Goal: Task Accomplishment & Management: Manage account settings

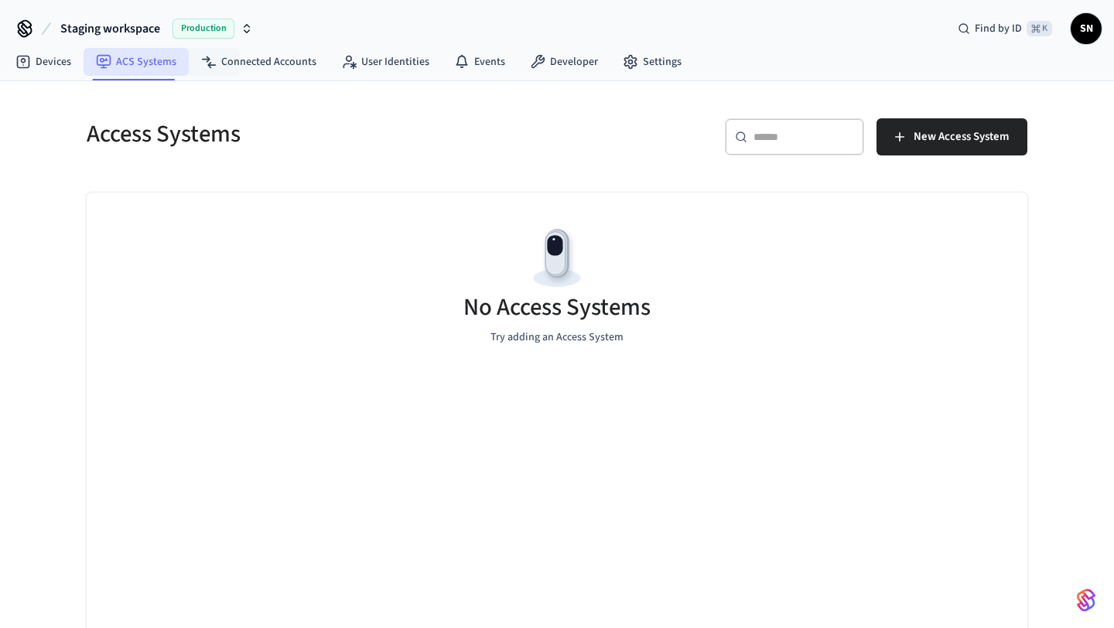
click at [94, 57] on link "ACS Systems" at bounding box center [136, 62] width 105 height 28
click at [41, 60] on link "Devices" at bounding box center [43, 62] width 80 height 28
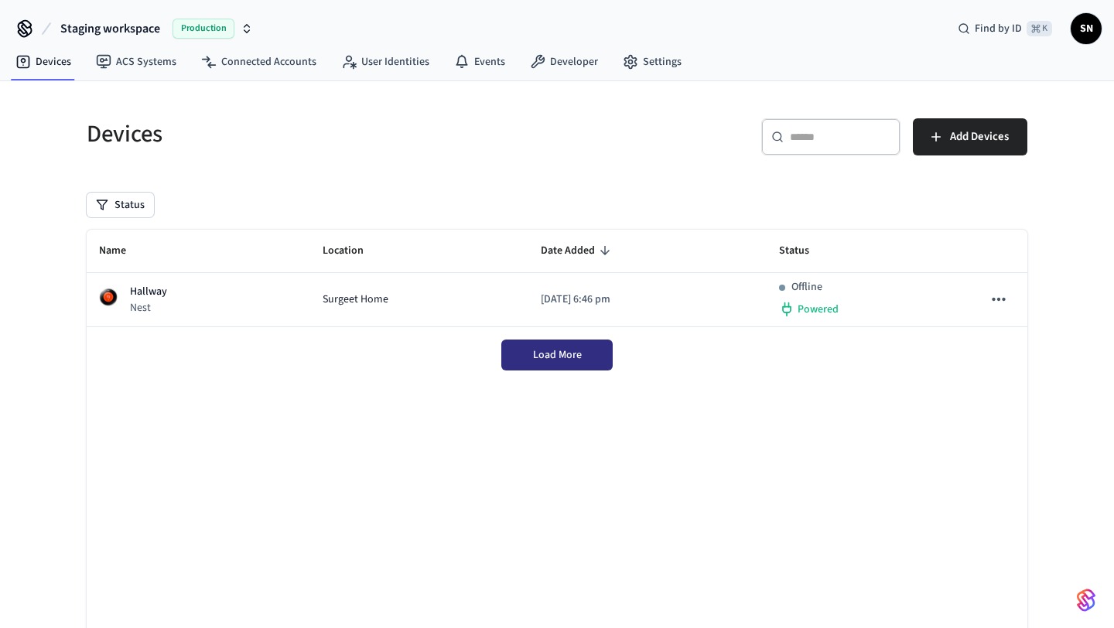
click at [536, 352] on span "Load More" at bounding box center [557, 354] width 49 height 15
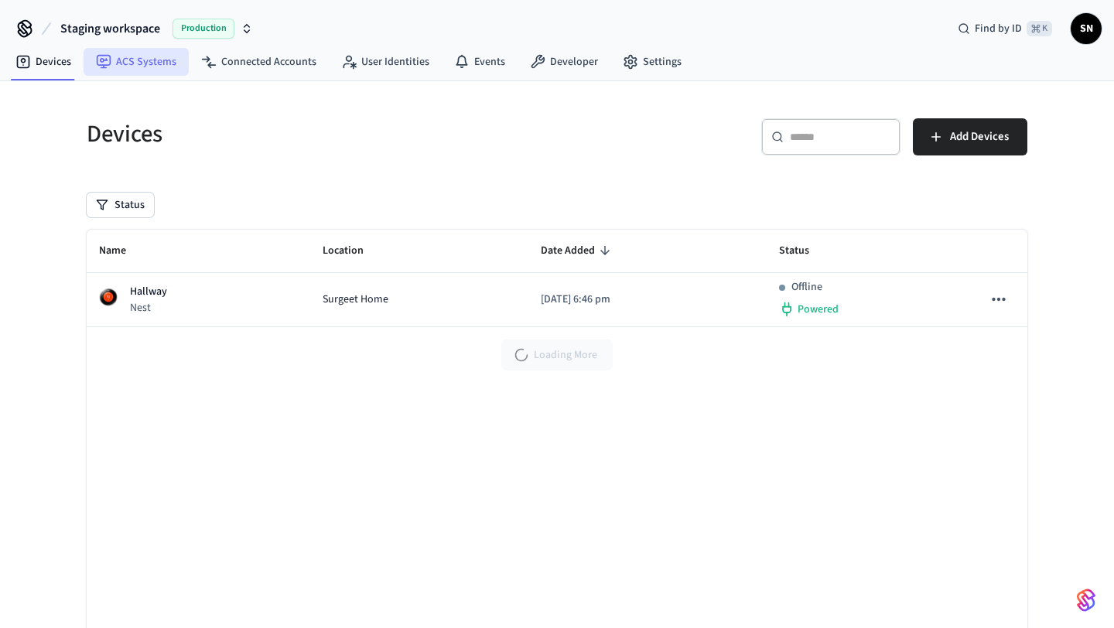
click at [147, 71] on link "ACS Systems" at bounding box center [136, 62] width 105 height 28
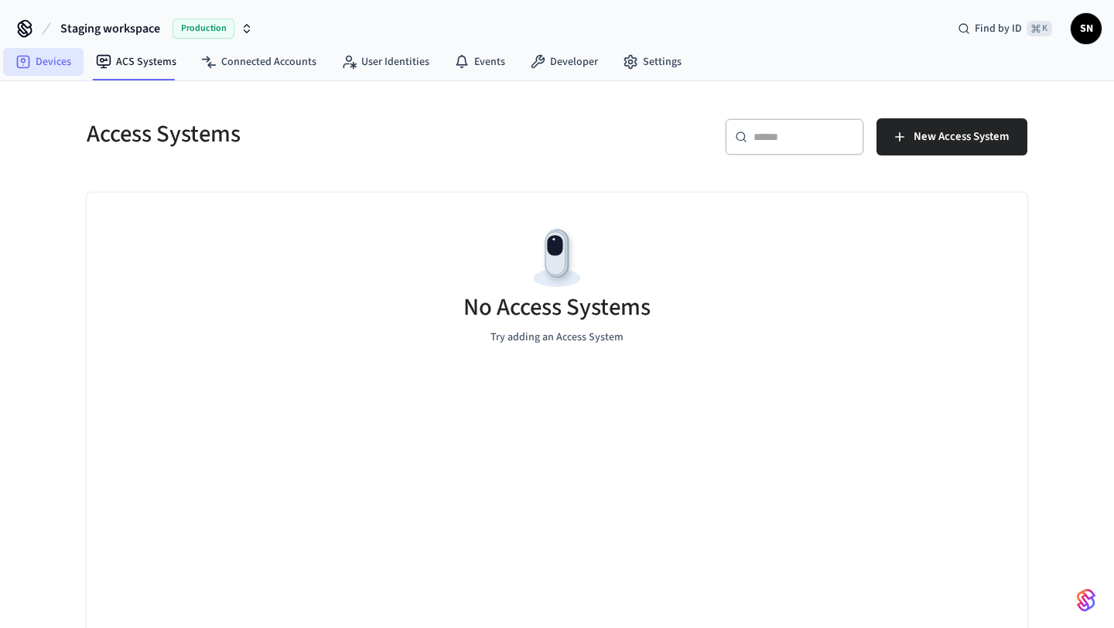
click at [59, 70] on link "Devices" at bounding box center [43, 62] width 80 height 28
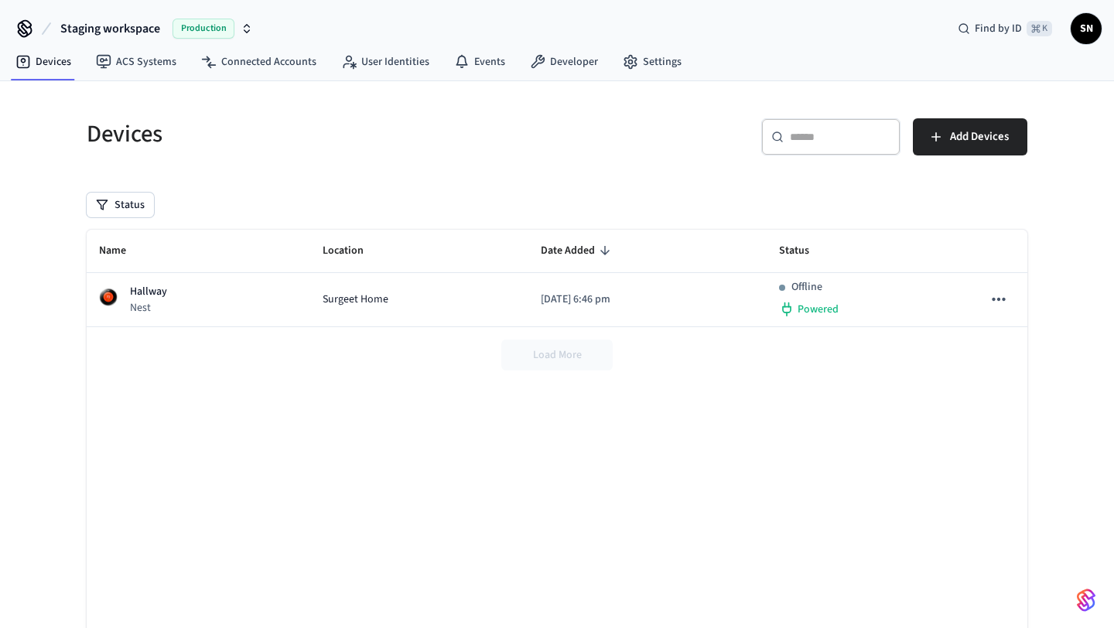
click at [583, 358] on div "Load More" at bounding box center [557, 355] width 941 height 56
click at [403, 70] on link "User Identities" at bounding box center [385, 62] width 113 height 28
click at [462, 70] on link "Events" at bounding box center [480, 62] width 76 height 28
click at [567, 70] on link "Developer" at bounding box center [564, 62] width 93 height 28
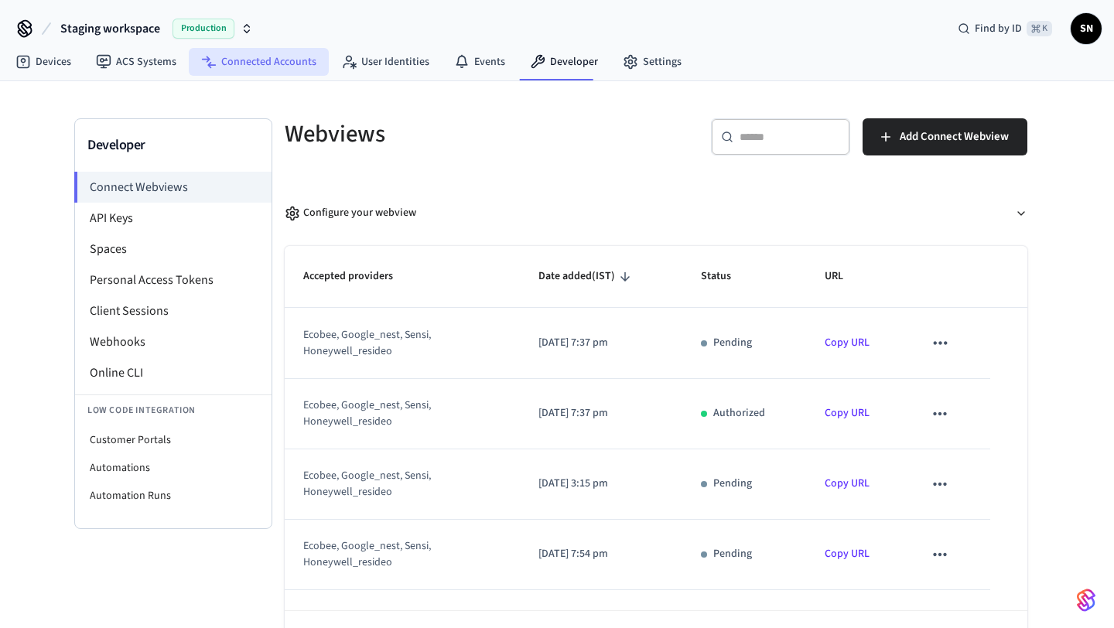
click at [280, 68] on link "Connected Accounts" at bounding box center [259, 62] width 140 height 28
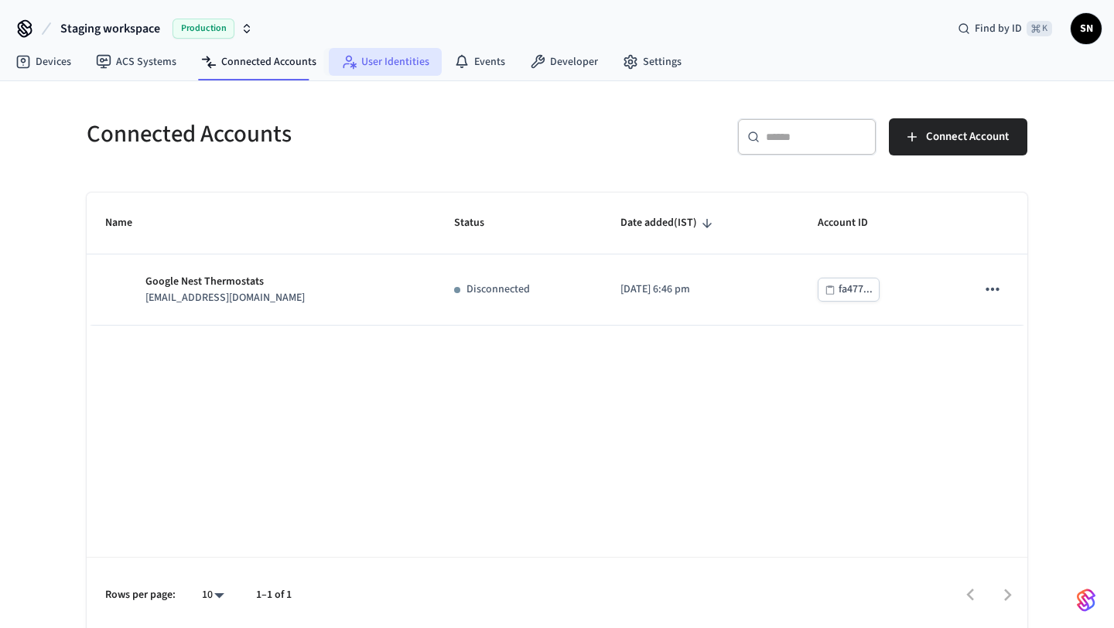
click at [351, 72] on link "User Identities" at bounding box center [385, 62] width 113 height 28
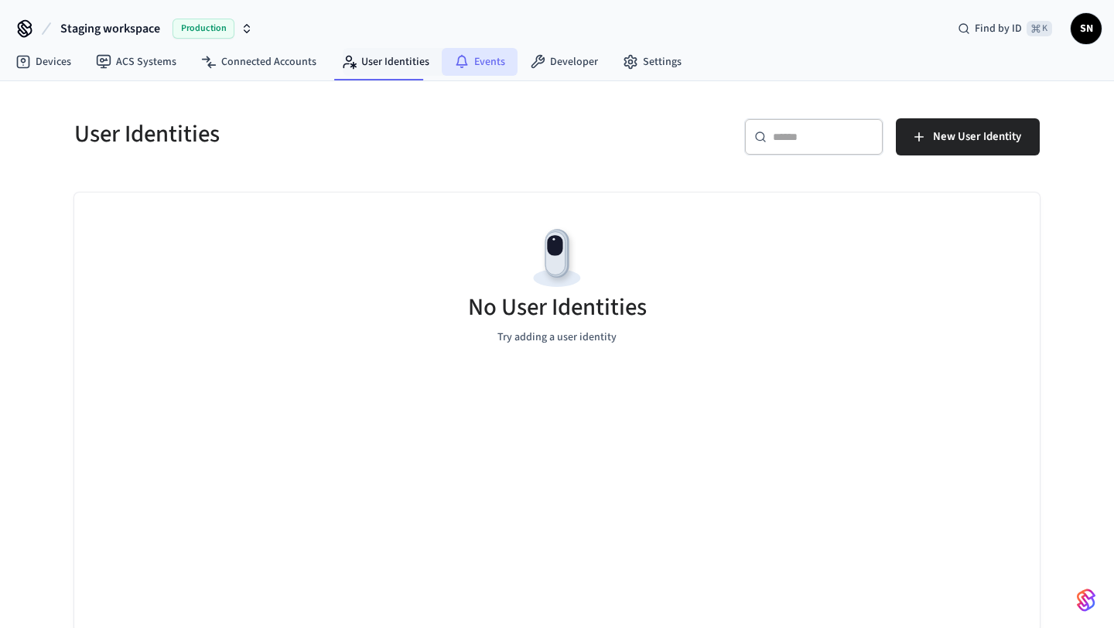
click at [481, 63] on link "Events" at bounding box center [480, 62] width 76 height 28
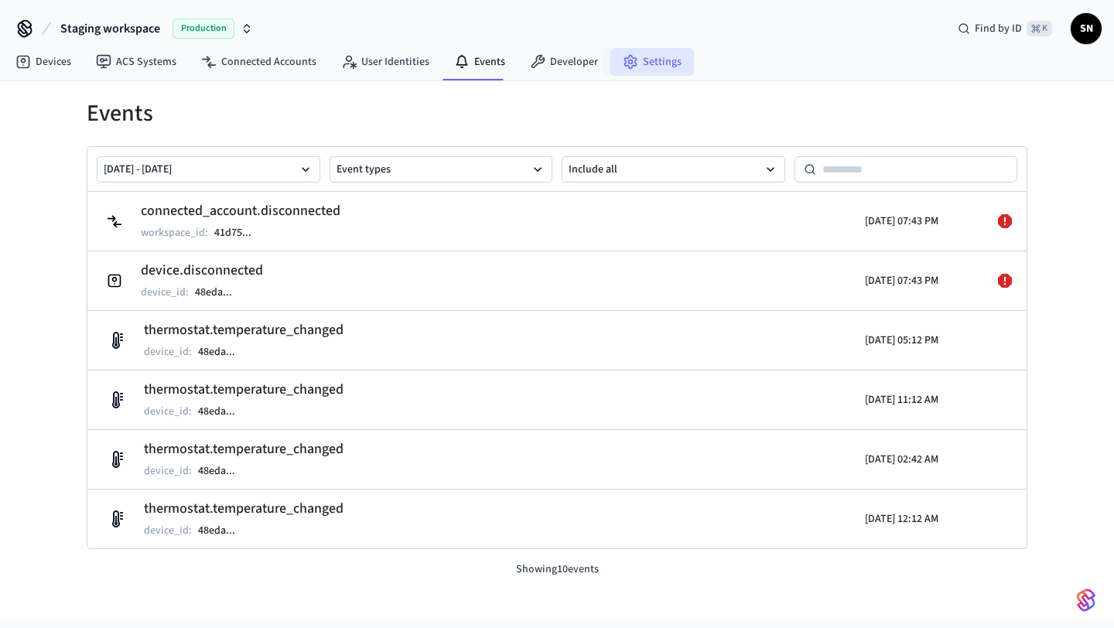
click at [642, 56] on link "Settings" at bounding box center [653, 62] width 84 height 28
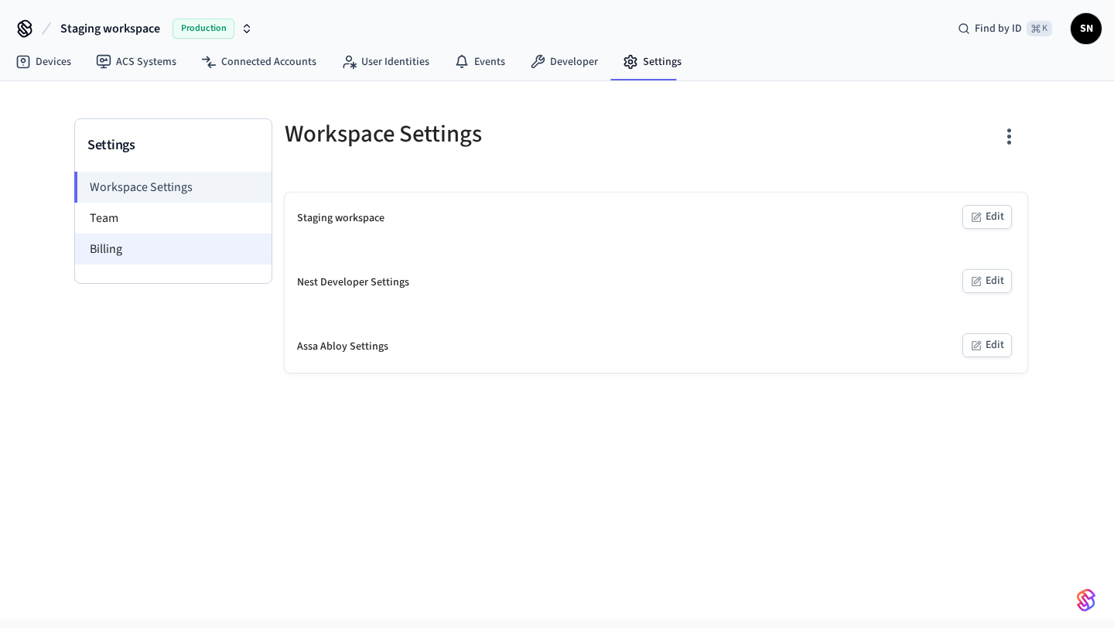
click at [167, 247] on li "Billing" at bounding box center [173, 249] width 197 height 31
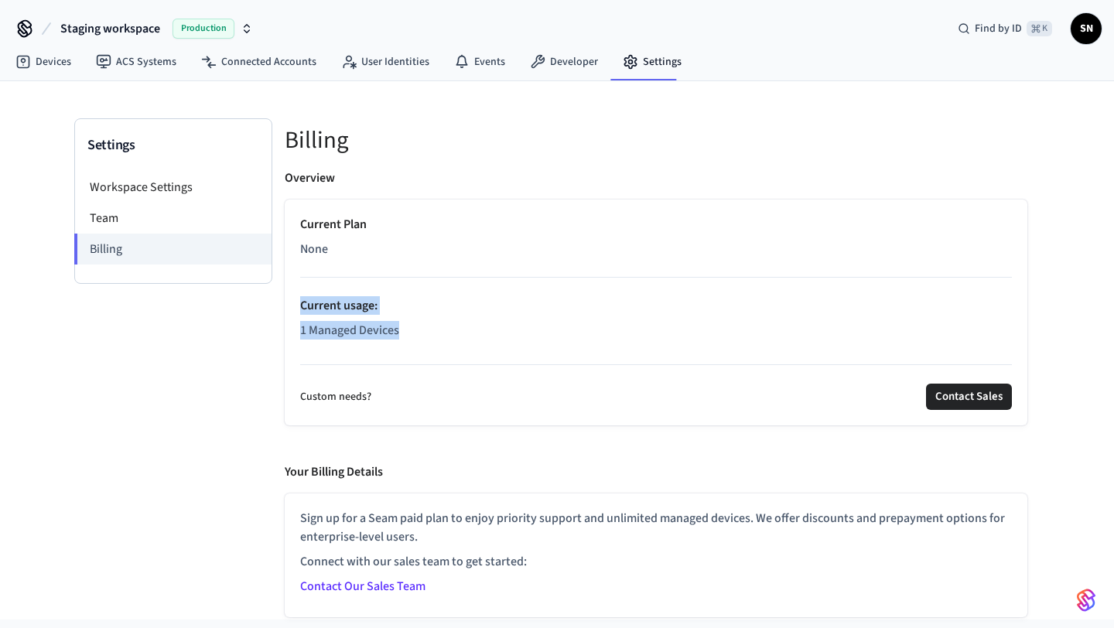
drag, startPoint x: 428, startPoint y: 330, endPoint x: 299, endPoint y: 297, distance: 133.3
click at [300, 297] on div "Current Plan None Current usage : 1 Managed Devices Custom needs? Contact Sales" at bounding box center [656, 313] width 743 height 226
click at [138, 229] on li "Team" at bounding box center [173, 218] width 197 height 31
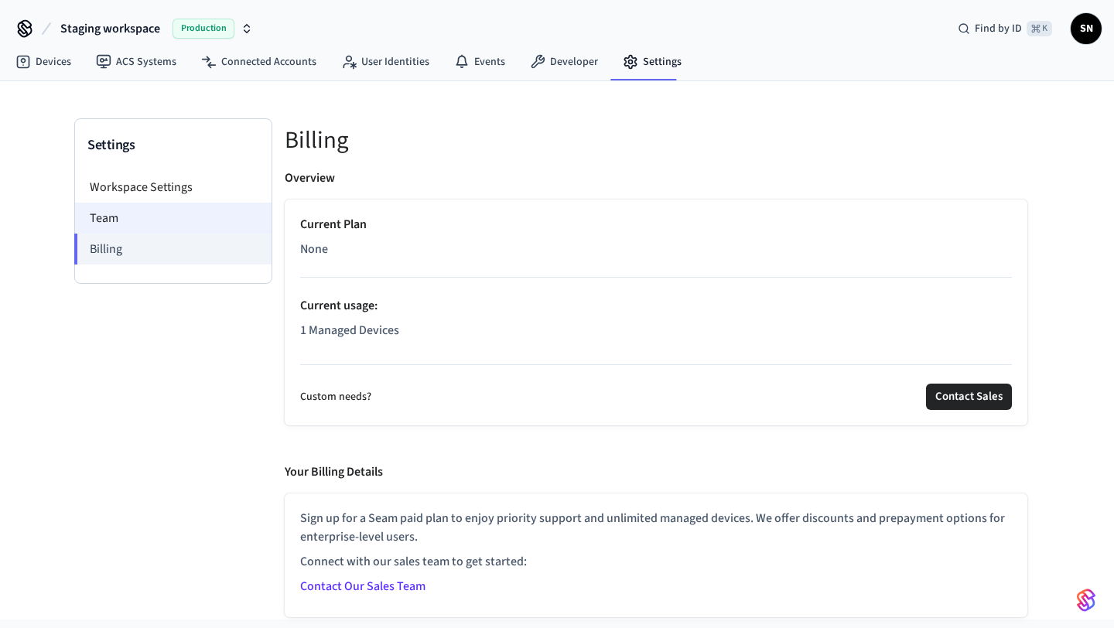
click at [139, 225] on li "Team" at bounding box center [173, 218] width 197 height 31
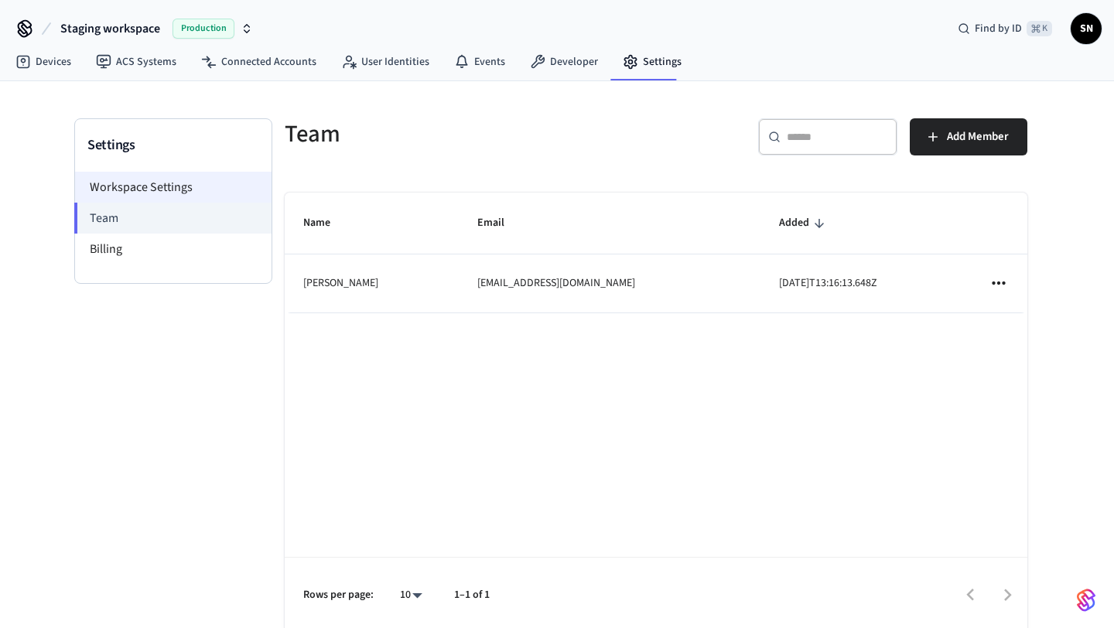
click at [146, 193] on li "Workspace Settings" at bounding box center [173, 187] width 197 height 31
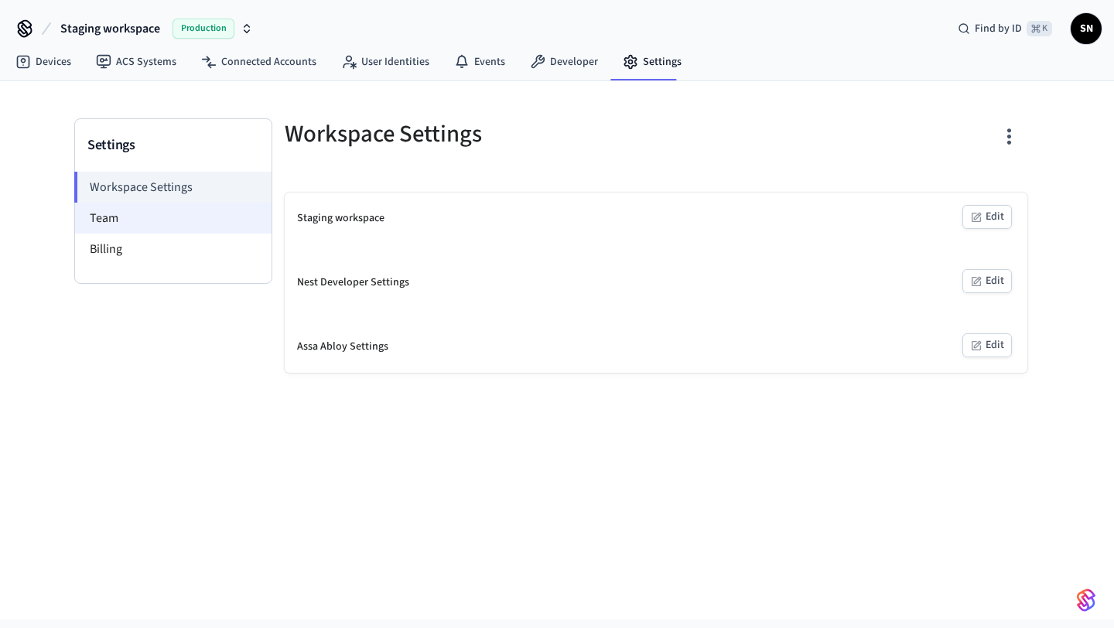
click at [137, 214] on li "Team" at bounding box center [173, 218] width 197 height 31
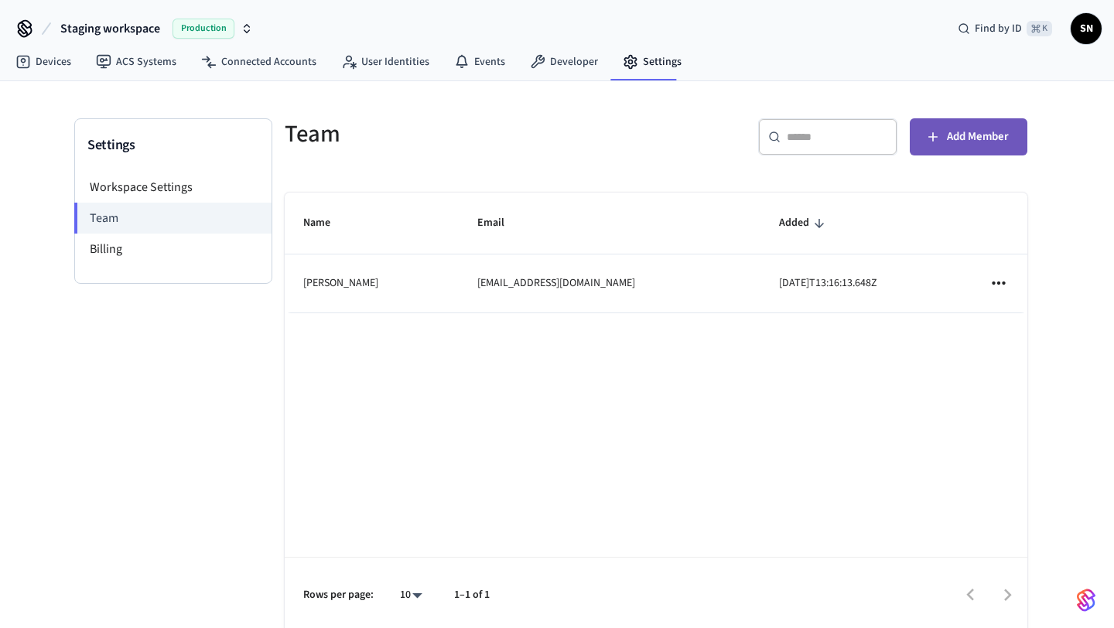
click at [926, 149] on button "Add Member" at bounding box center [969, 136] width 118 height 37
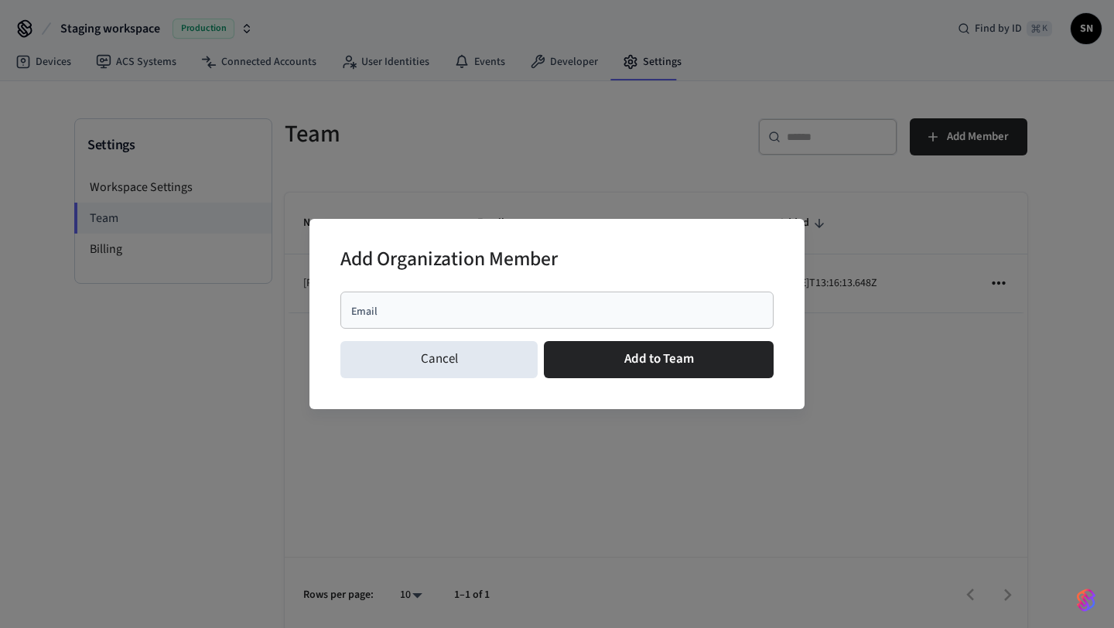
click at [541, 320] on div "Email" at bounding box center [557, 310] width 433 height 37
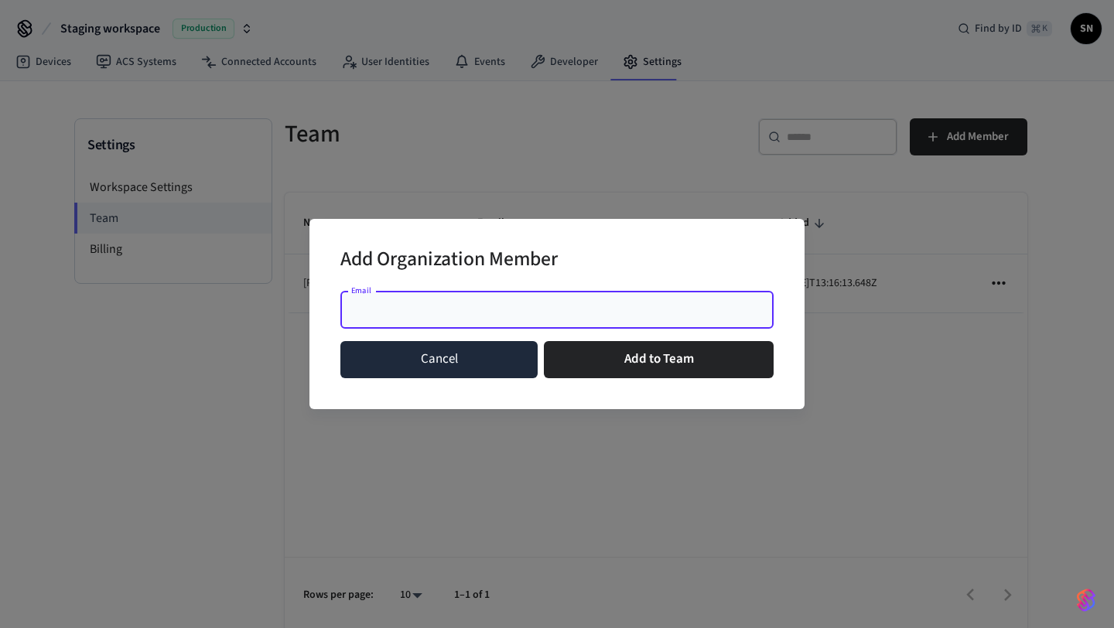
click at [475, 361] on button "Cancel" at bounding box center [439, 359] width 197 height 37
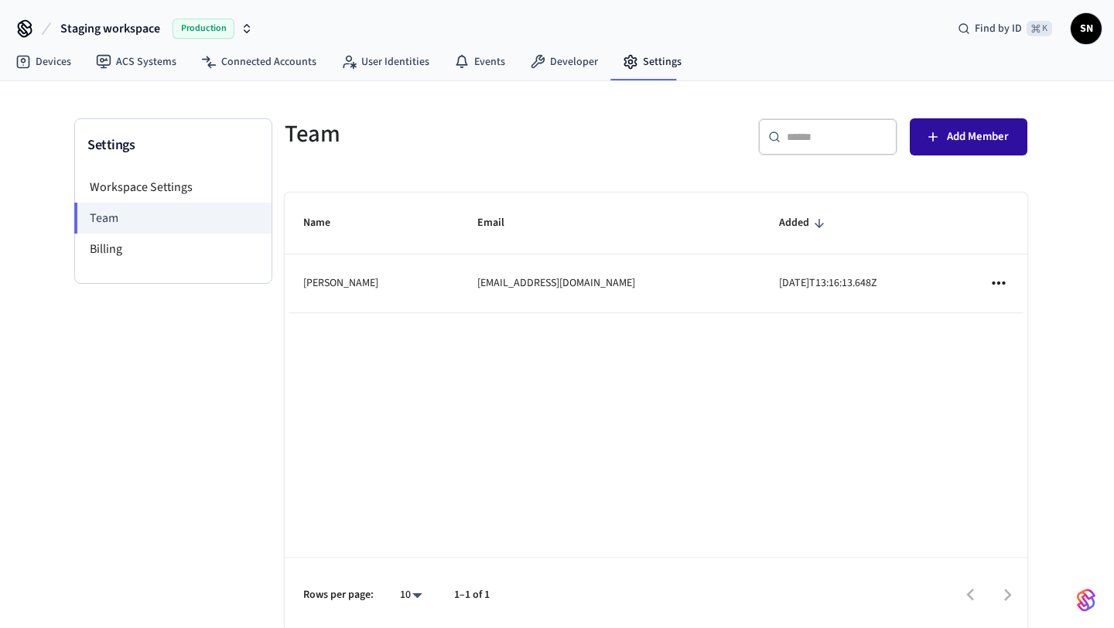
click at [938, 149] on button "Add Member" at bounding box center [969, 136] width 118 height 37
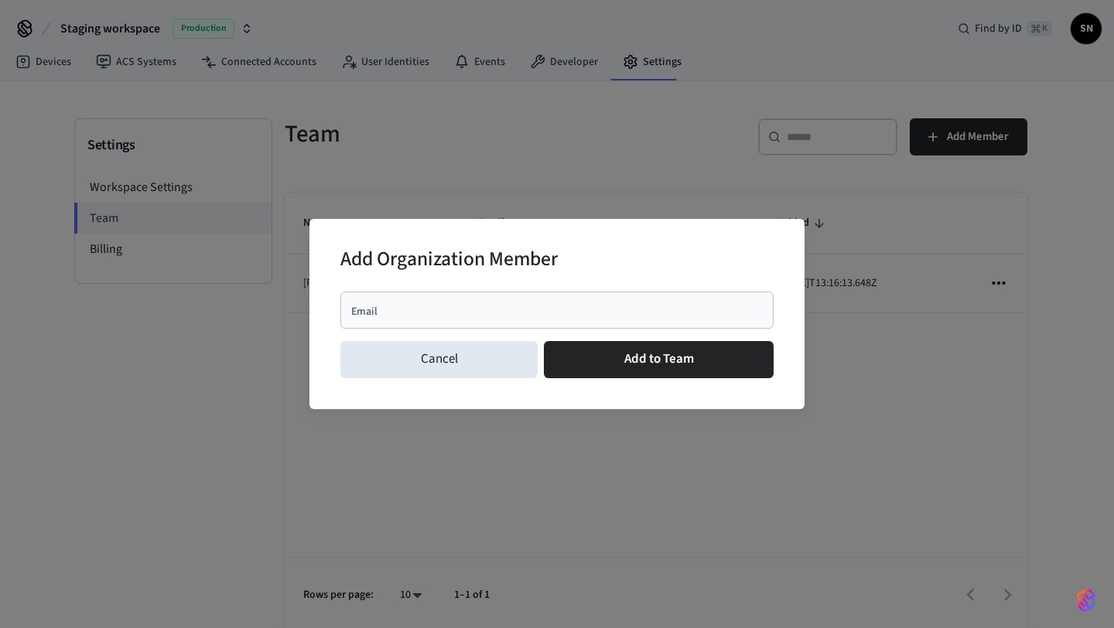
click at [589, 297] on div "Email" at bounding box center [557, 310] width 433 height 37
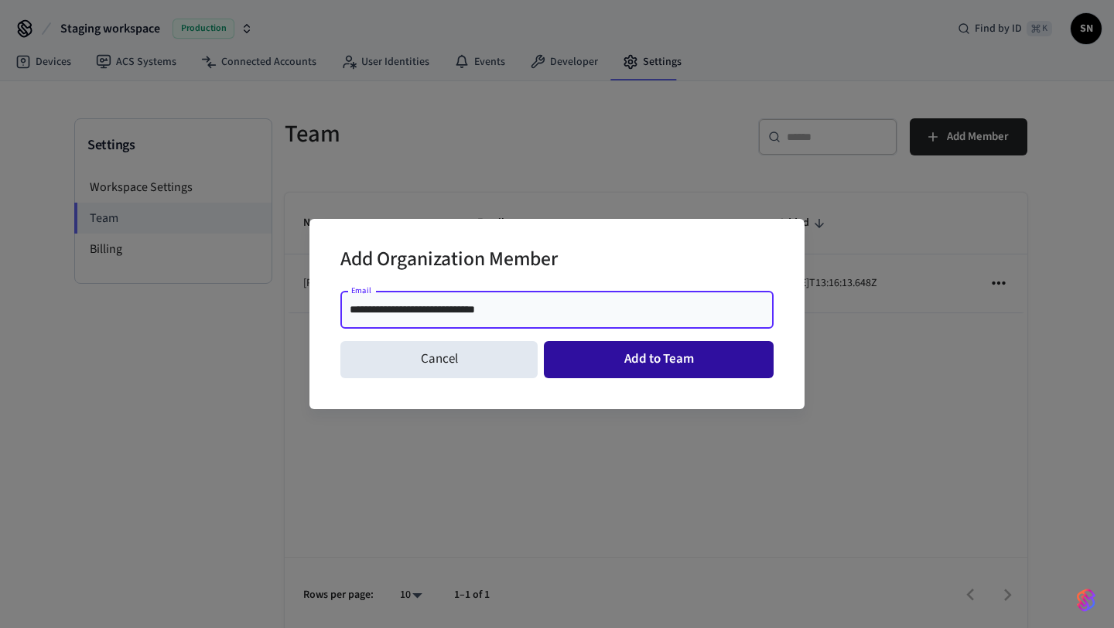
type input "**********"
click at [682, 359] on button "Add to Team" at bounding box center [659, 359] width 230 height 37
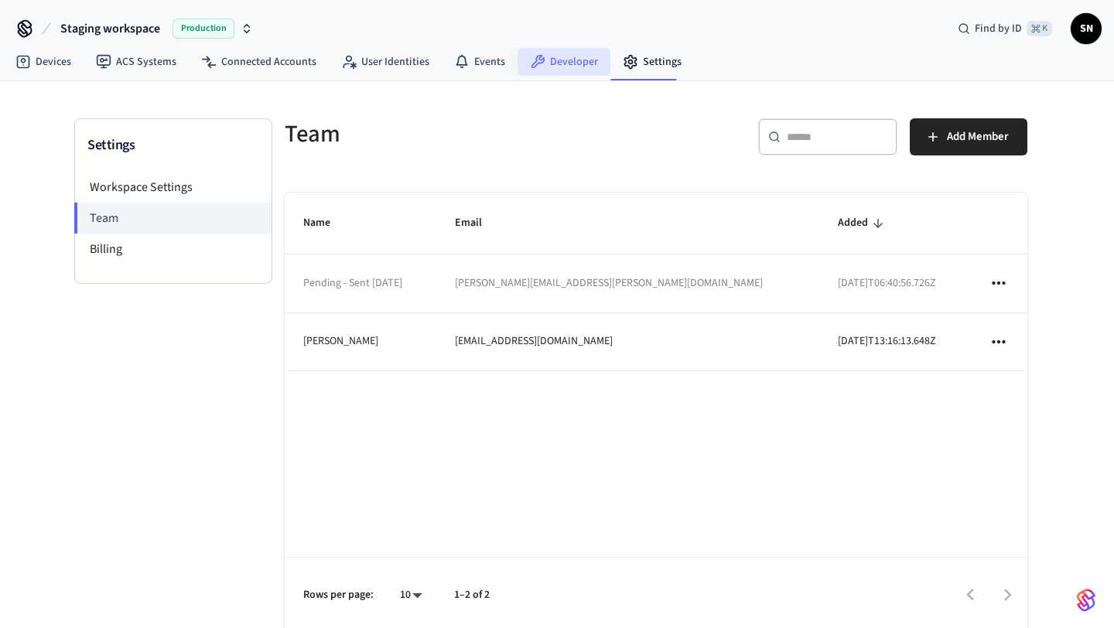
click at [587, 61] on link "Developer" at bounding box center [564, 62] width 93 height 28
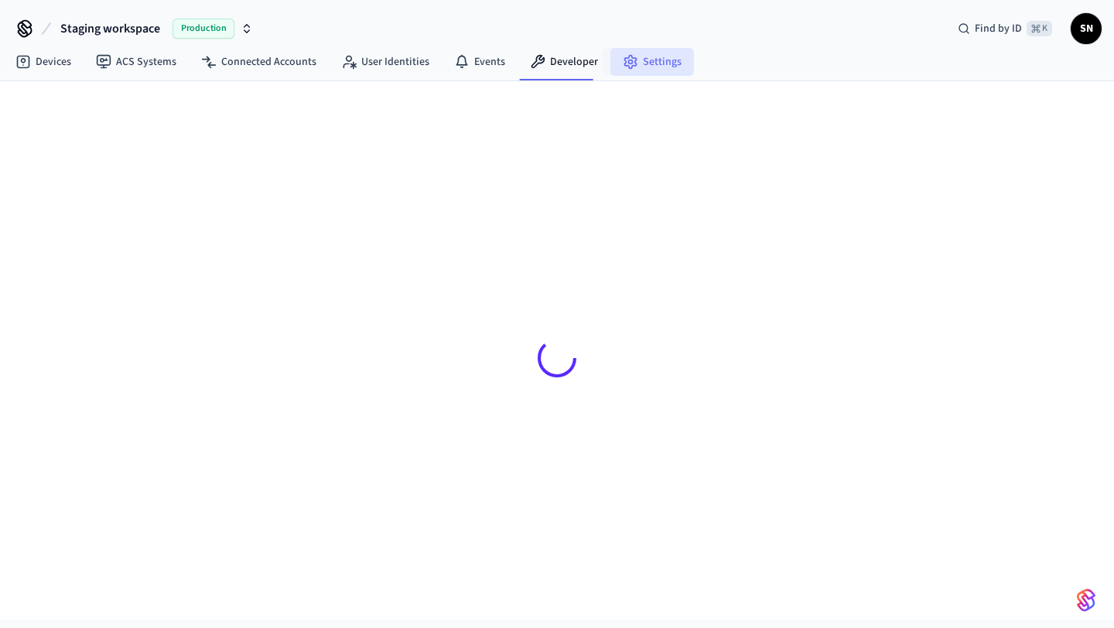
click at [636, 67] on link "Settings" at bounding box center [653, 62] width 84 height 28
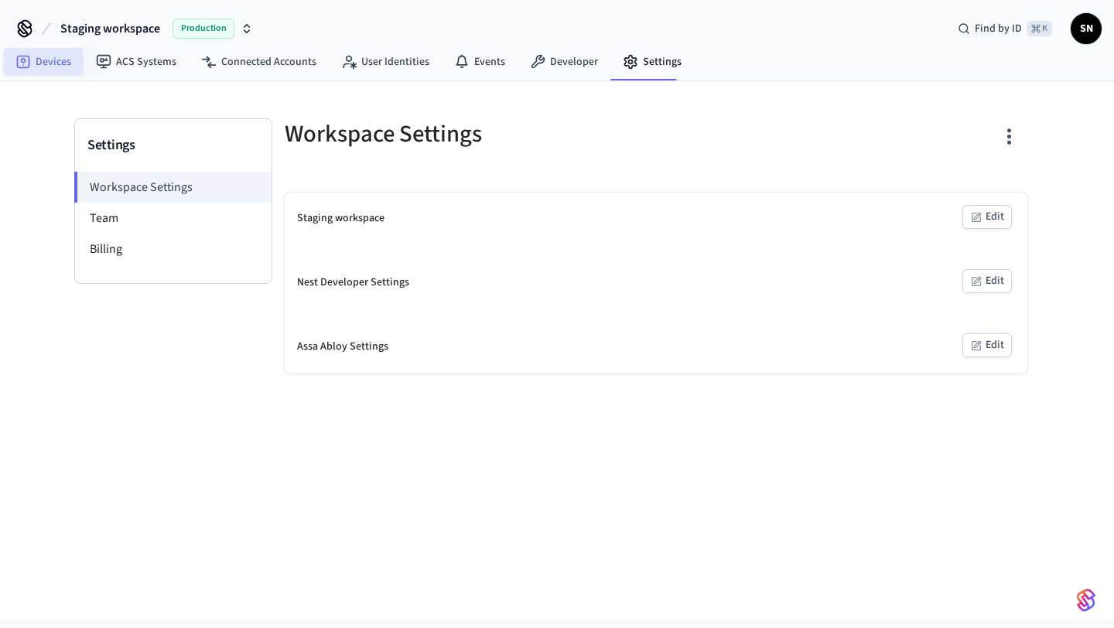
click at [54, 68] on link "Devices" at bounding box center [43, 62] width 80 height 28
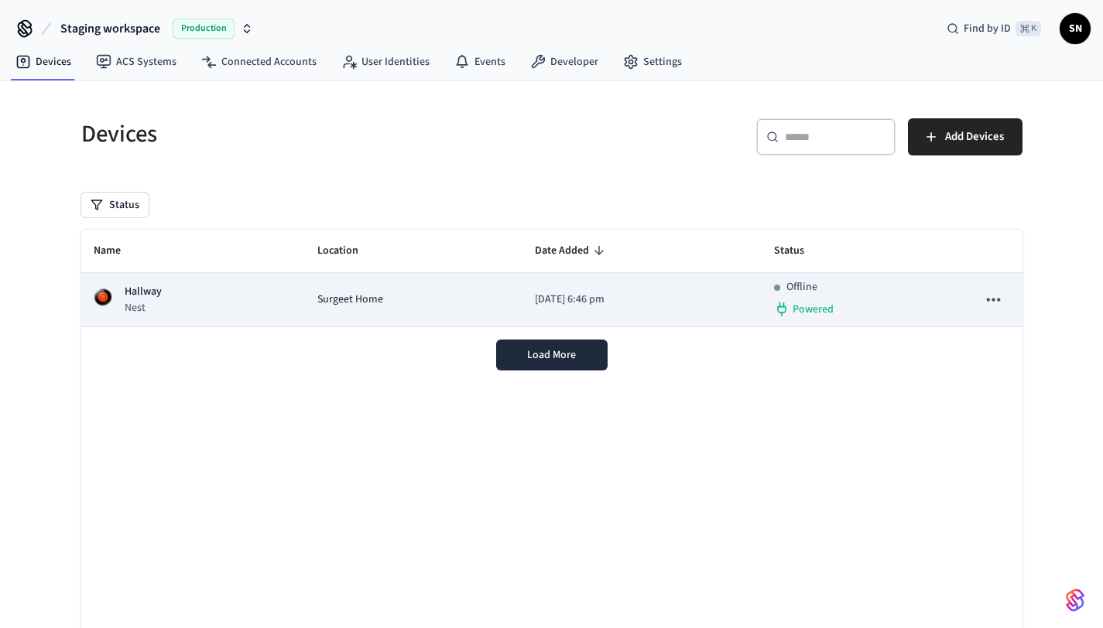
click at [190, 309] on div "Hallway Nest" at bounding box center [193, 300] width 199 height 32
click at [135, 285] on p "Hallway" at bounding box center [143, 292] width 37 height 16
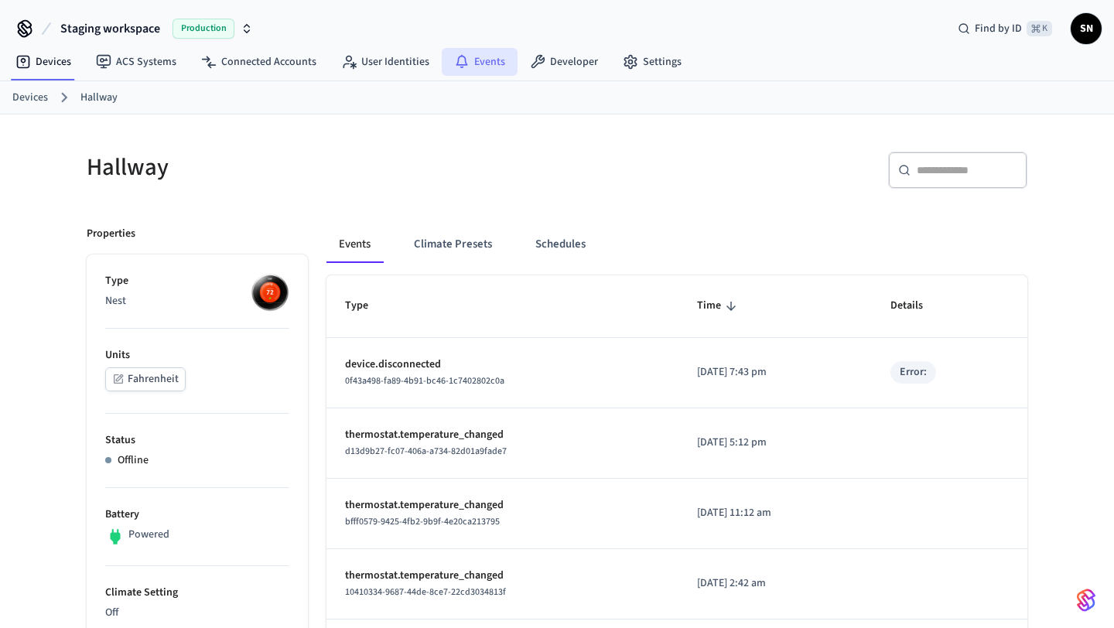
click at [484, 67] on link "Events" at bounding box center [480, 62] width 76 height 28
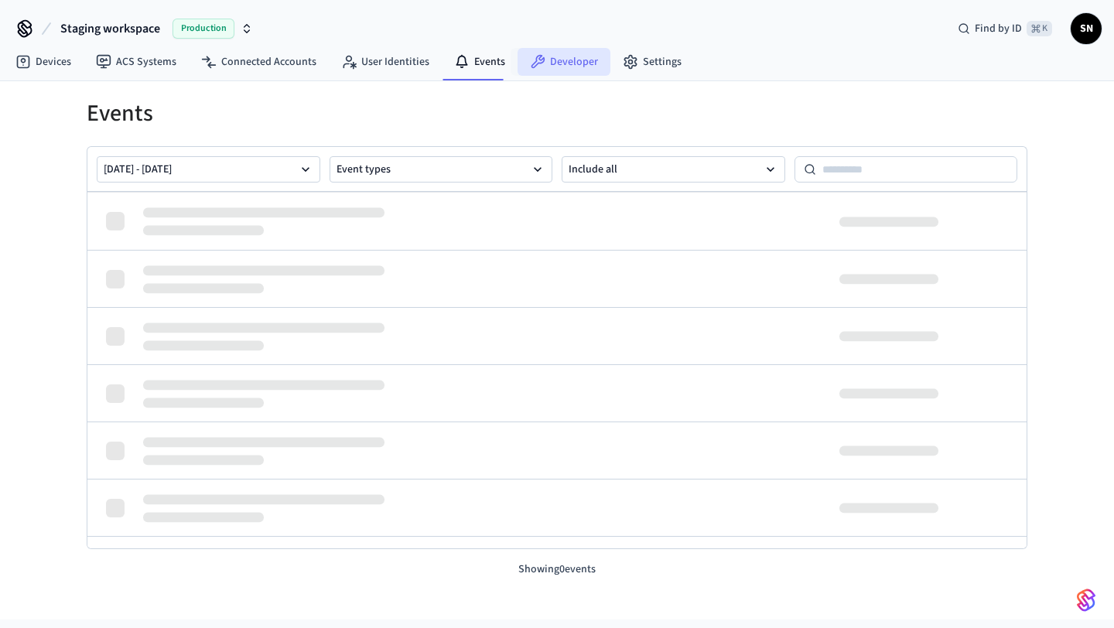
click at [533, 63] on icon at bounding box center [539, 62] width 14 height 14
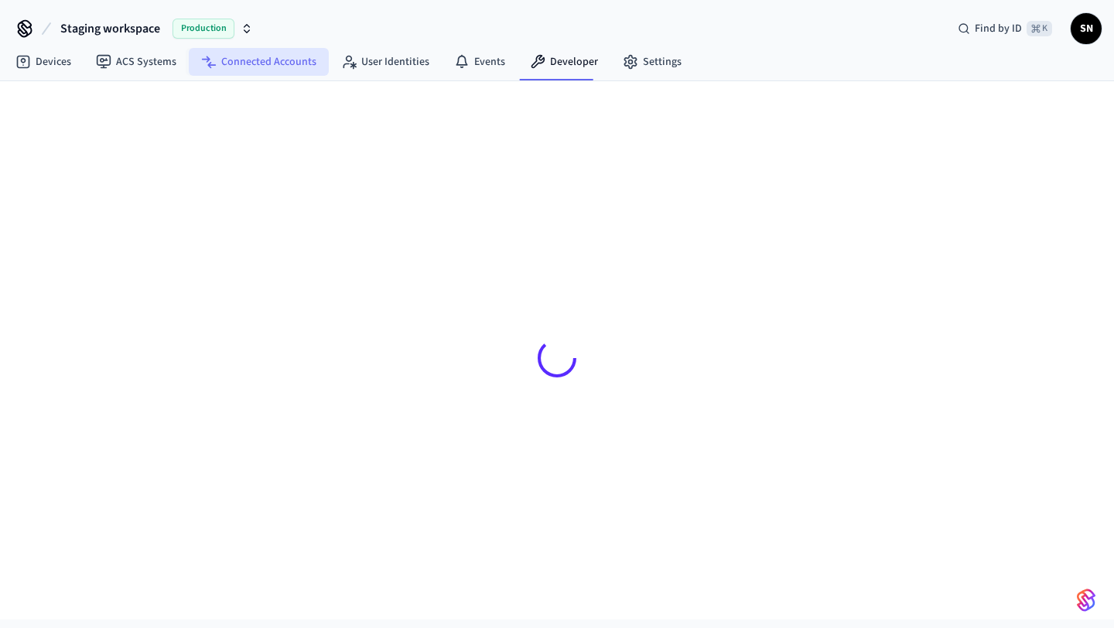
click at [255, 67] on link "Connected Accounts" at bounding box center [259, 62] width 140 height 28
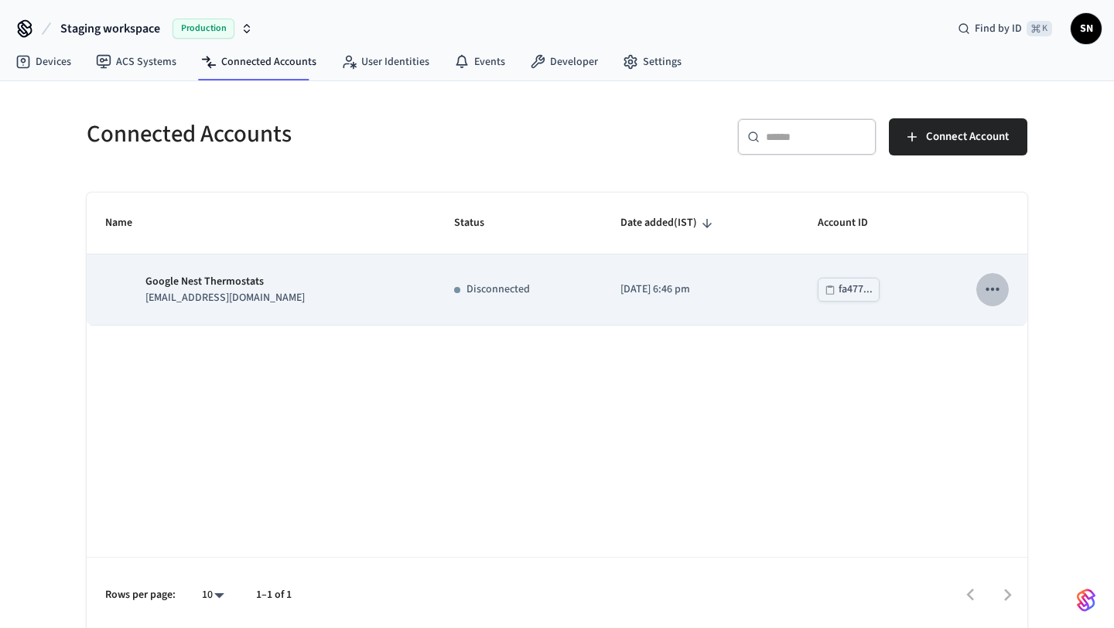
click at [993, 296] on icon "sticky table" at bounding box center [993, 289] width 20 height 20
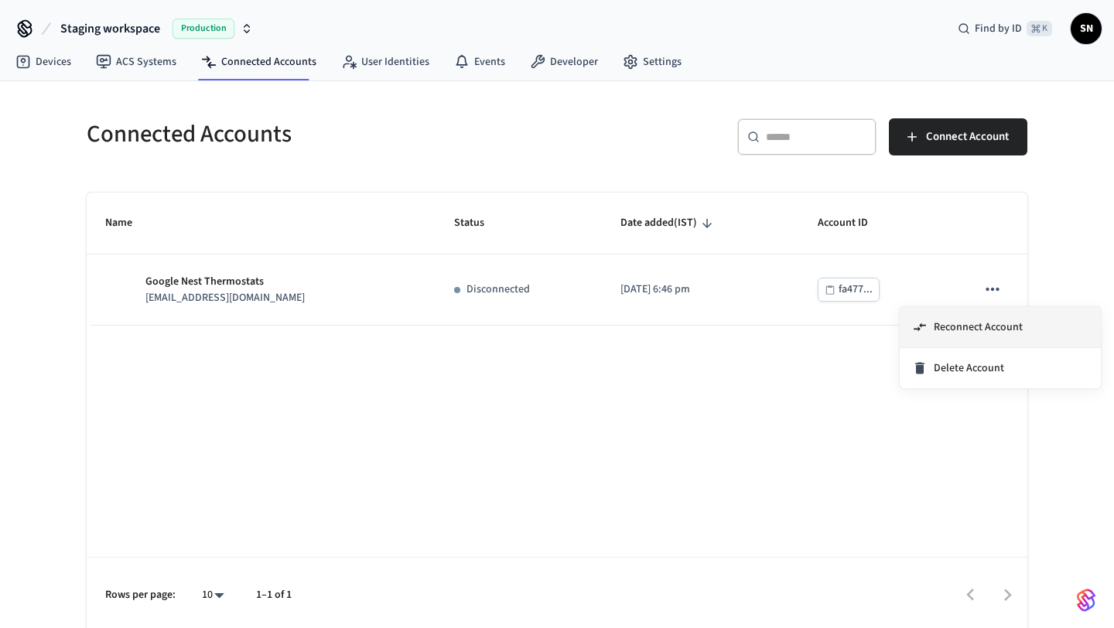
click at [975, 325] on span "Reconnect Account" at bounding box center [978, 327] width 89 height 15
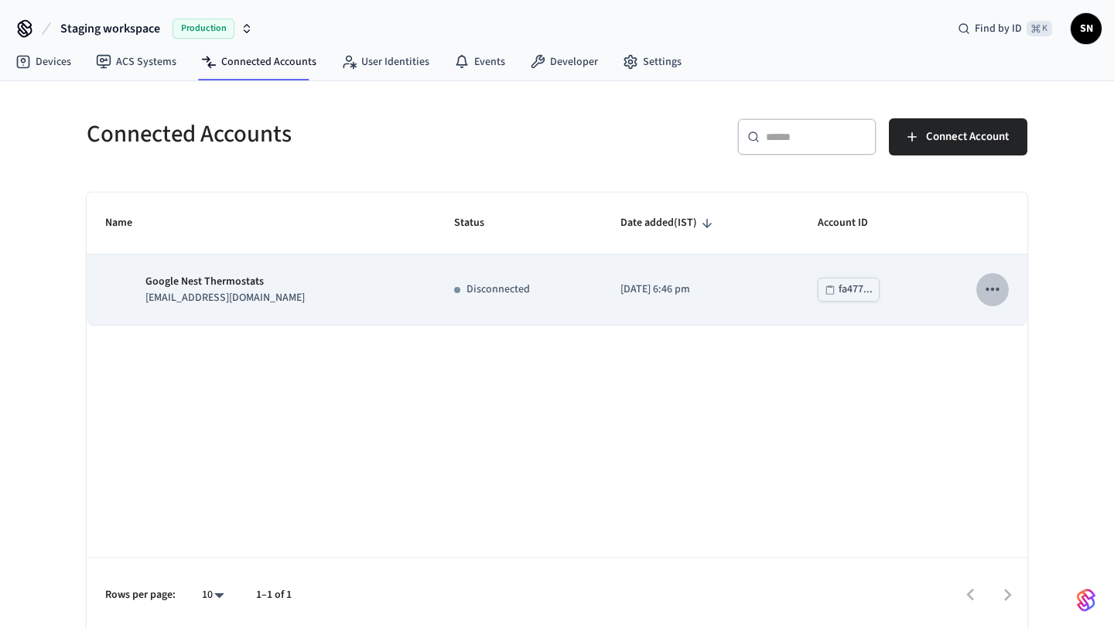
click at [1000, 293] on icon "sticky table" at bounding box center [993, 289] width 20 height 20
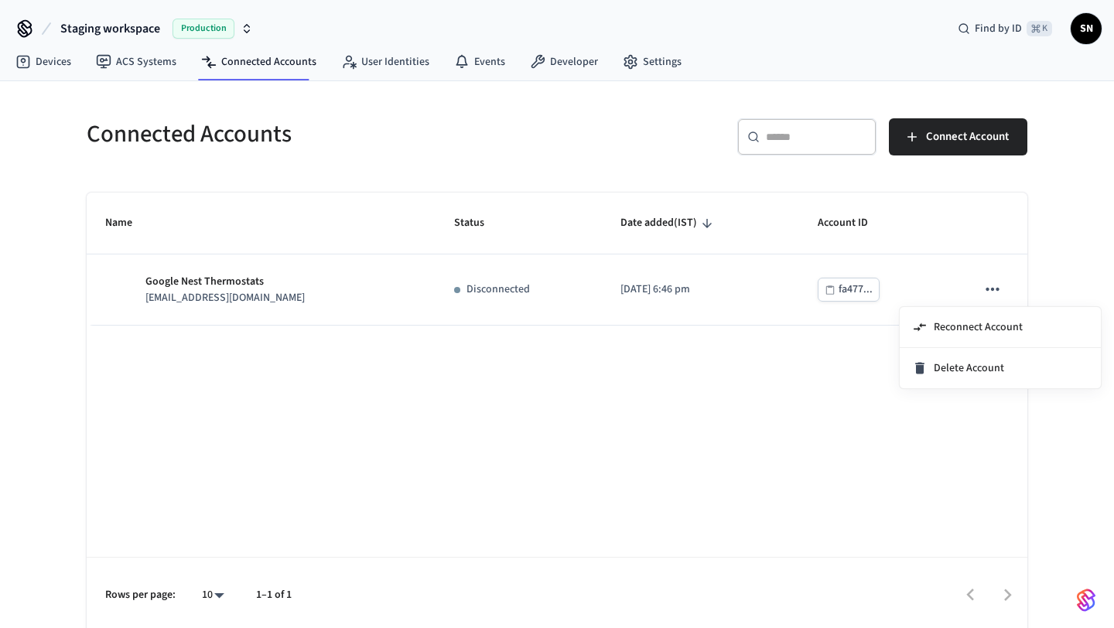
click at [731, 404] on div at bounding box center [557, 314] width 1114 height 628
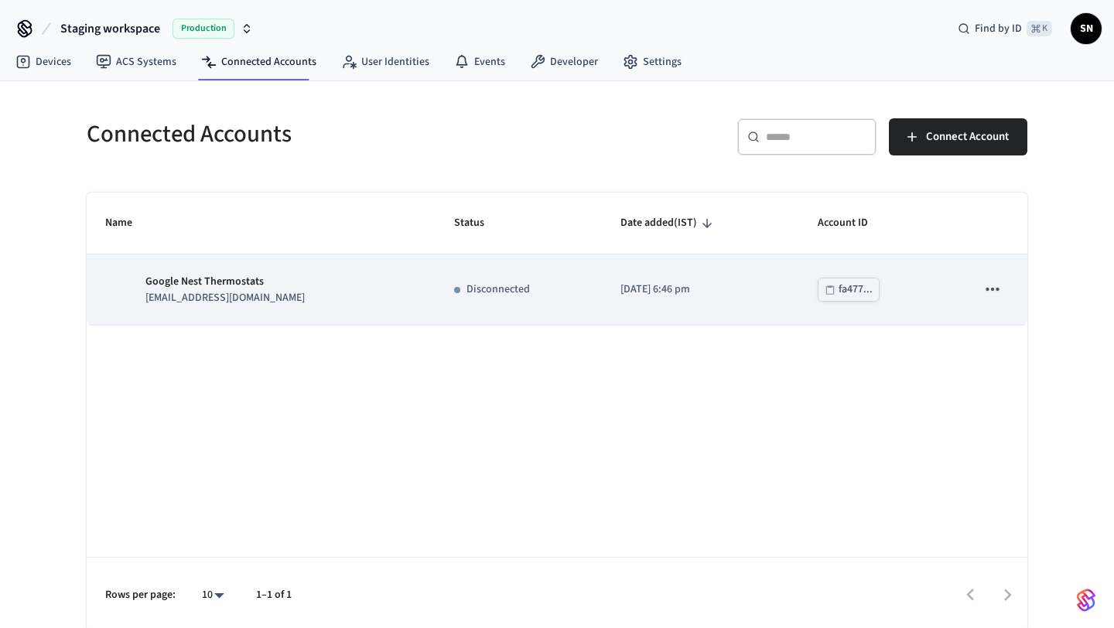
click at [991, 294] on icon "sticky table" at bounding box center [993, 289] width 20 height 20
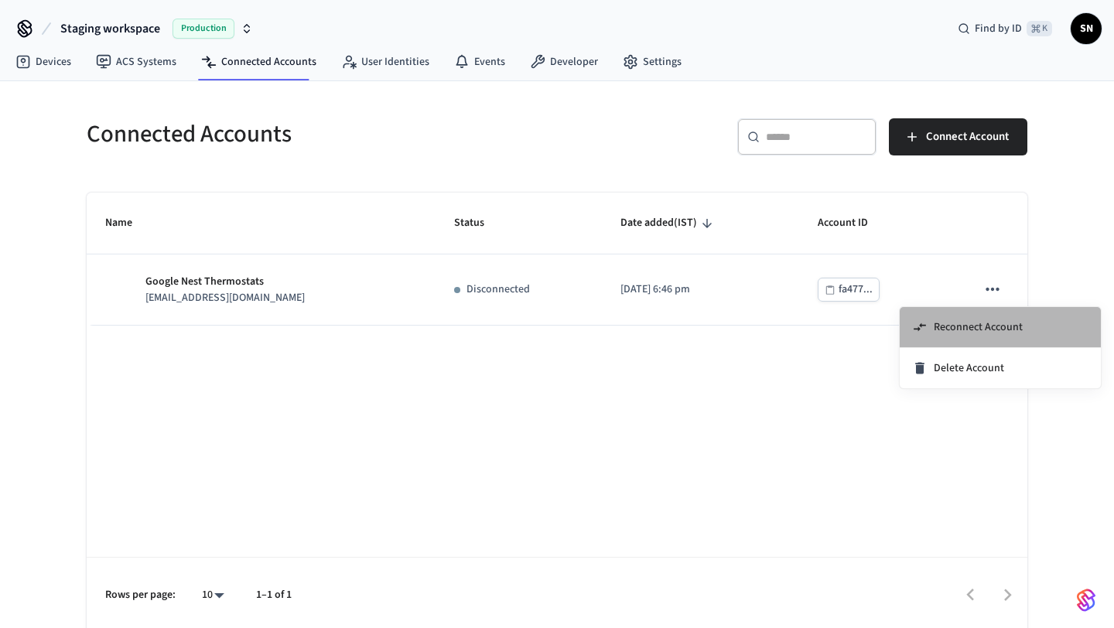
click at [978, 327] on span "Reconnect Account" at bounding box center [978, 327] width 89 height 15
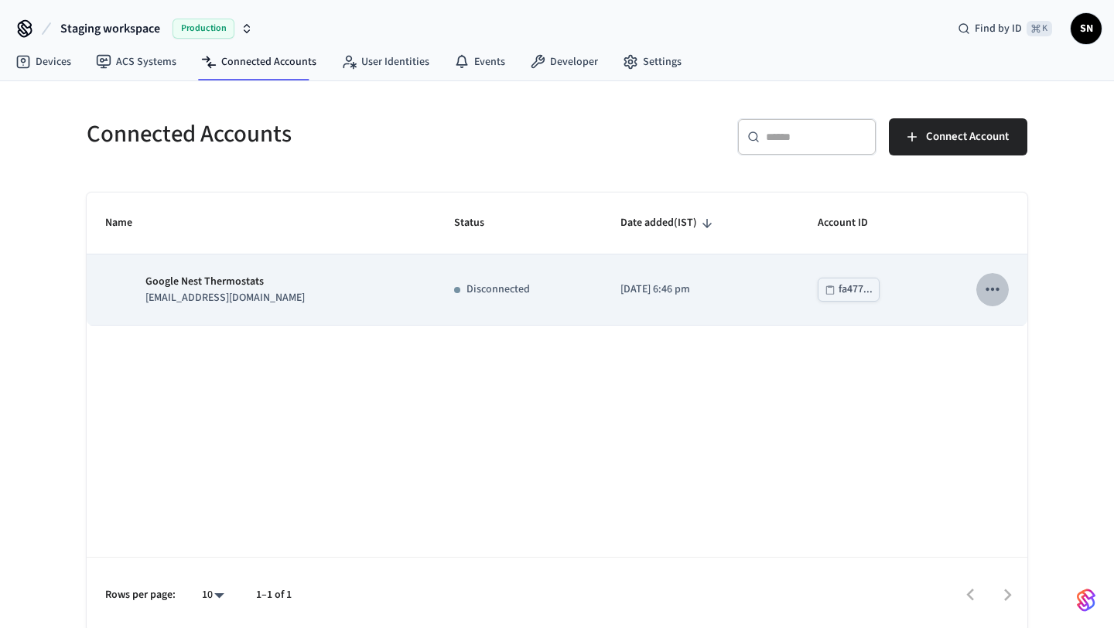
click at [991, 286] on icon "sticky table" at bounding box center [993, 289] width 20 height 20
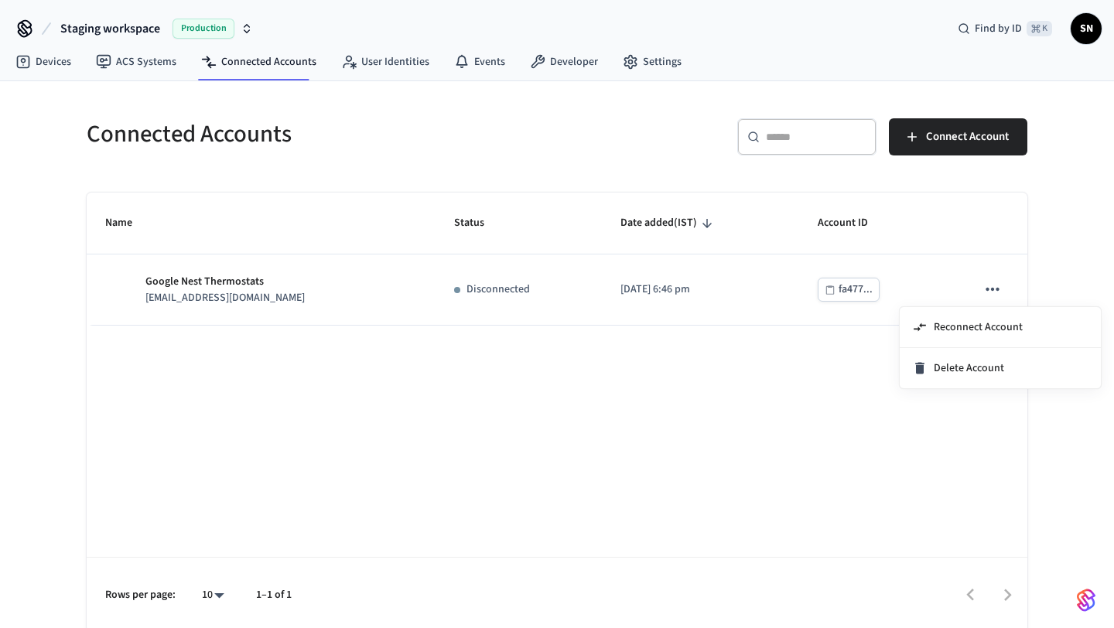
click at [664, 478] on div at bounding box center [557, 314] width 1114 height 628
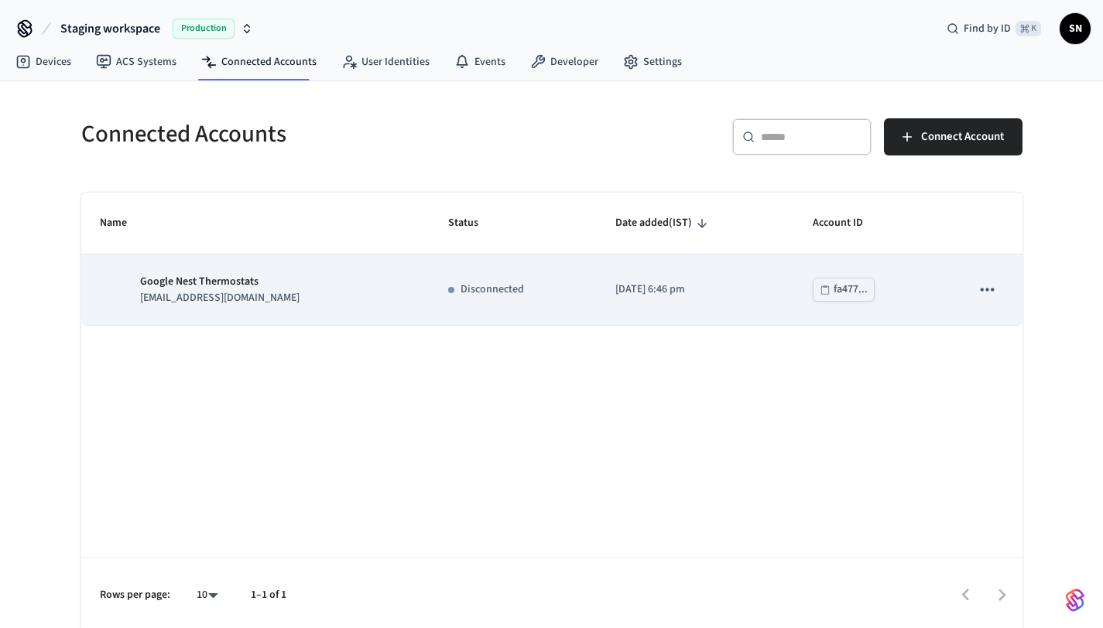
click at [834, 283] on div "fa477..." at bounding box center [851, 289] width 34 height 19
click at [995, 292] on icon "sticky table" at bounding box center [987, 289] width 20 height 20
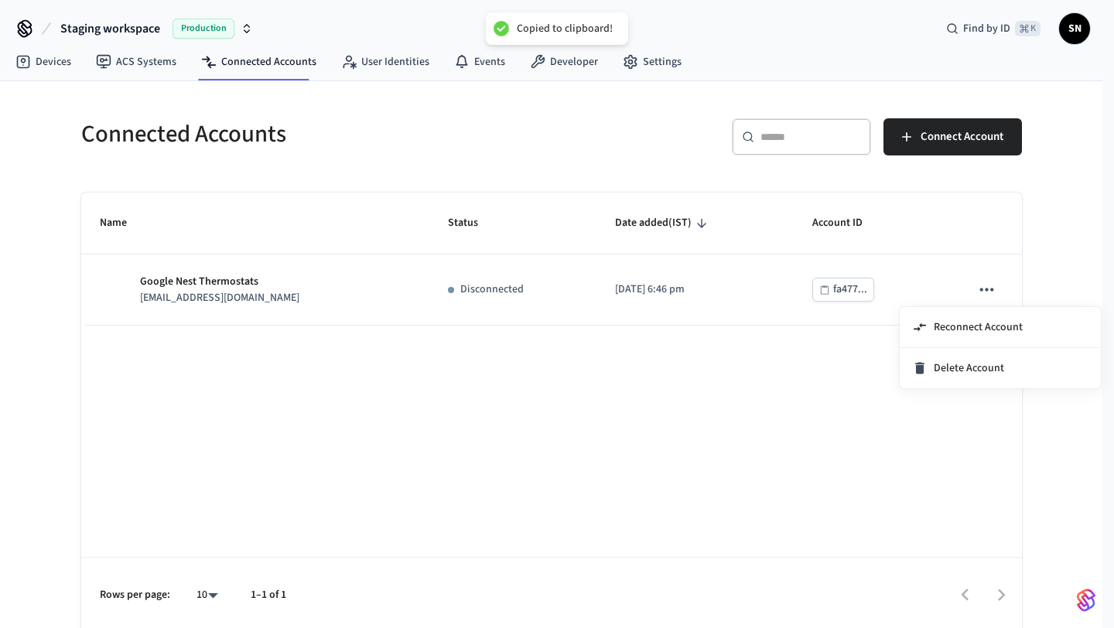
click at [721, 403] on div at bounding box center [557, 314] width 1114 height 628
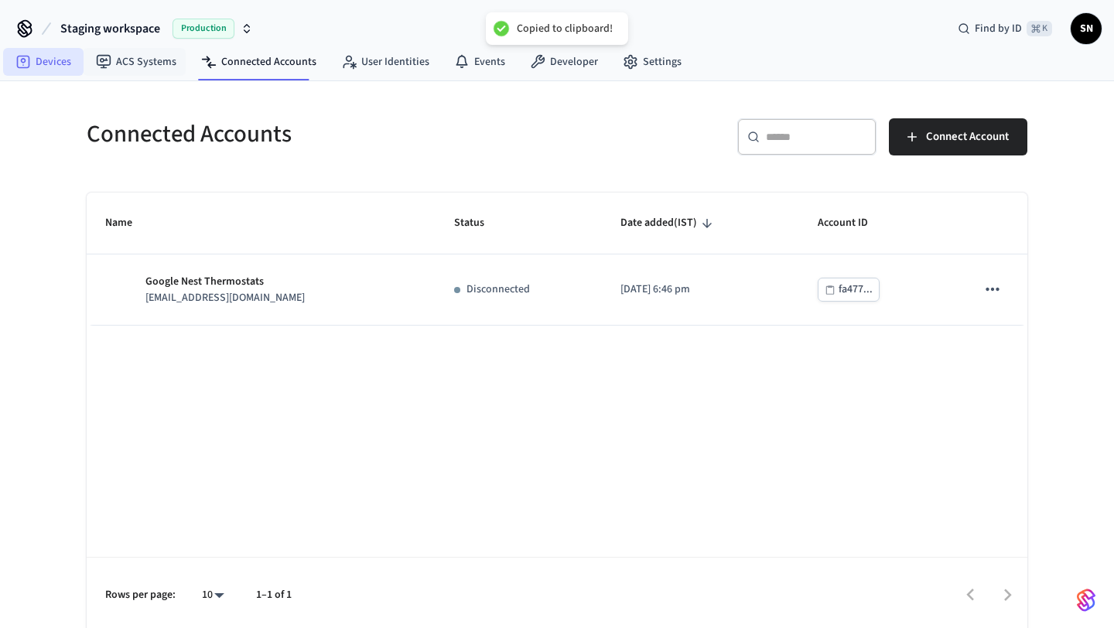
click at [58, 70] on link "Devices" at bounding box center [43, 62] width 80 height 28
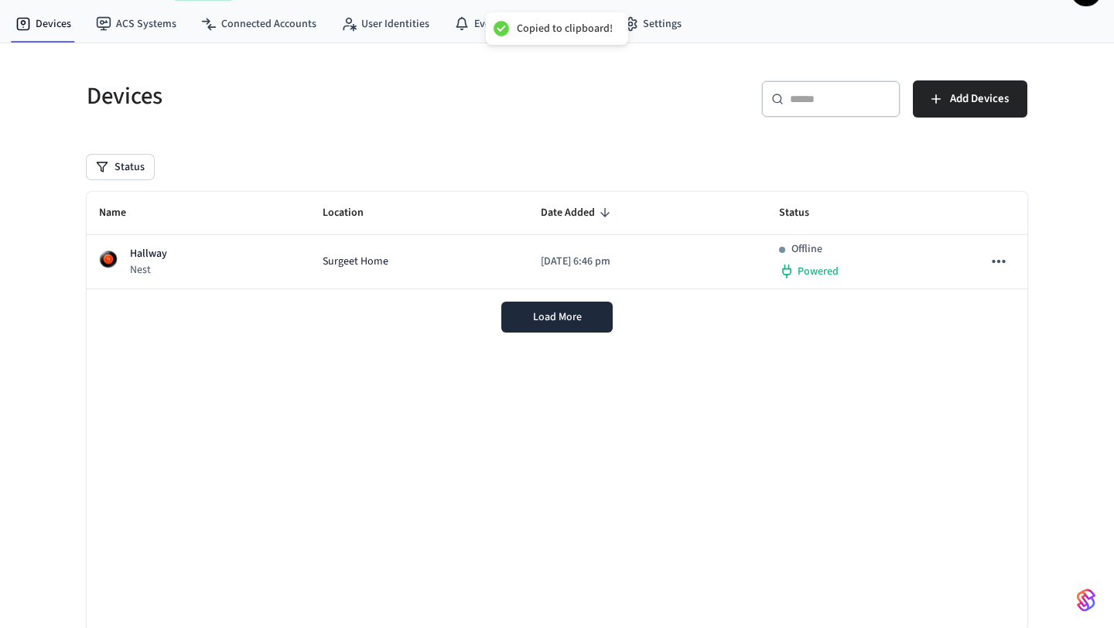
scroll to position [39, 0]
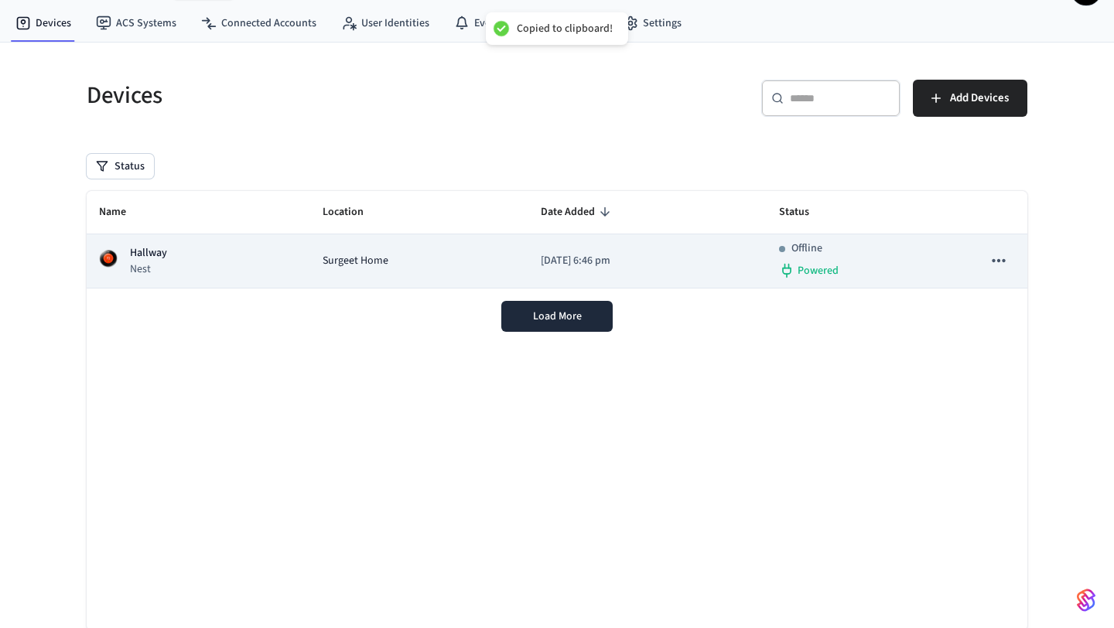
click at [359, 269] on td "Surgeet Home" at bounding box center [419, 262] width 218 height 54
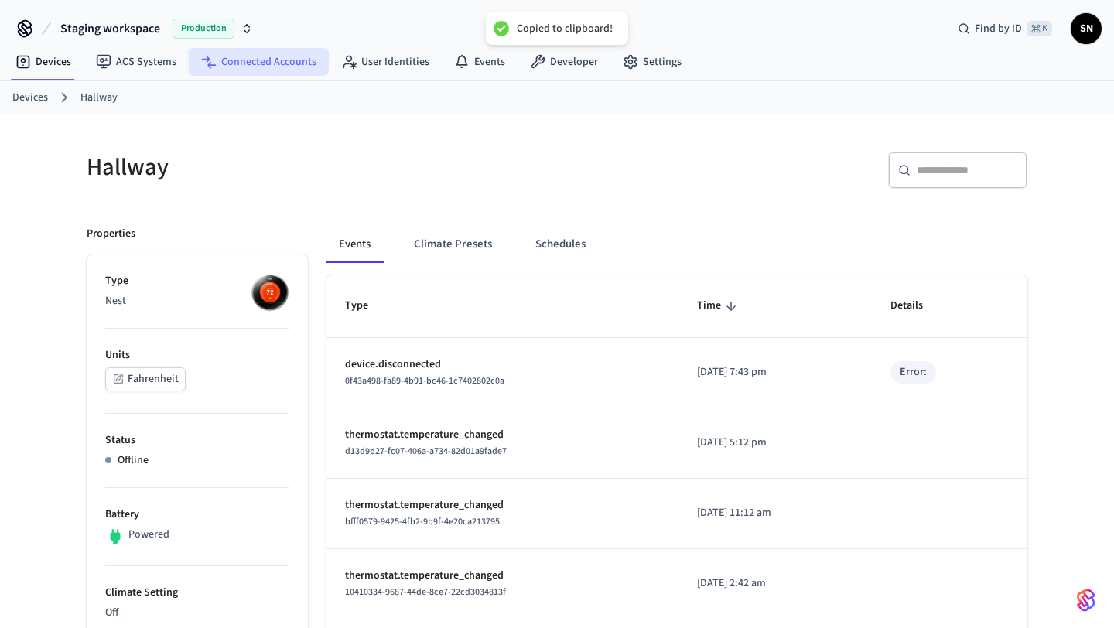
click at [248, 64] on link "Connected Accounts" at bounding box center [259, 62] width 140 height 28
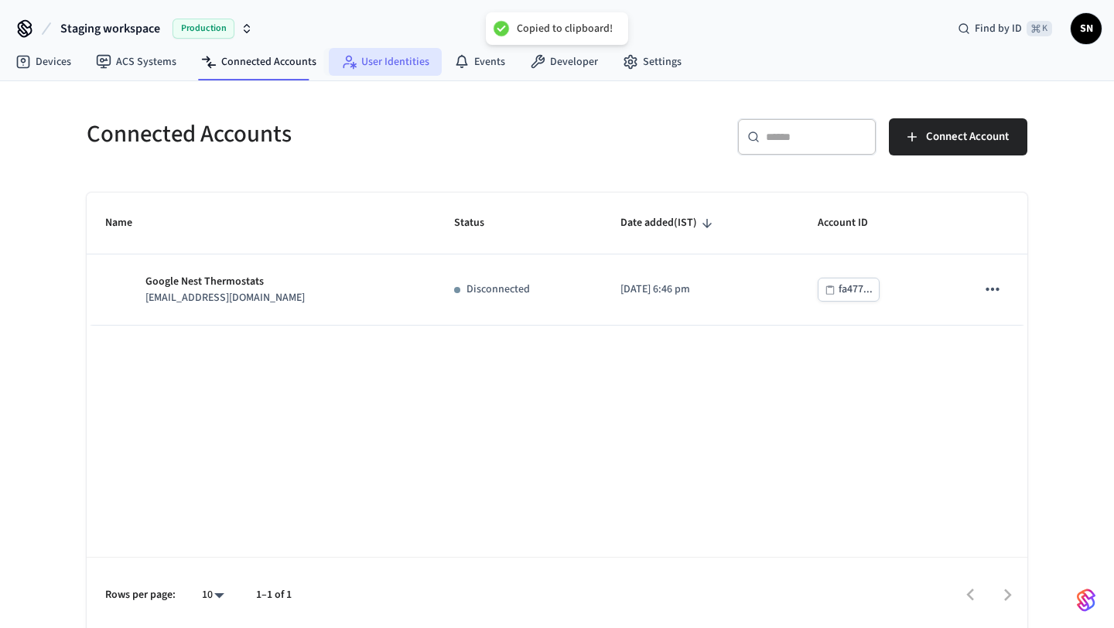
click at [392, 62] on link "User Identities" at bounding box center [385, 62] width 113 height 28
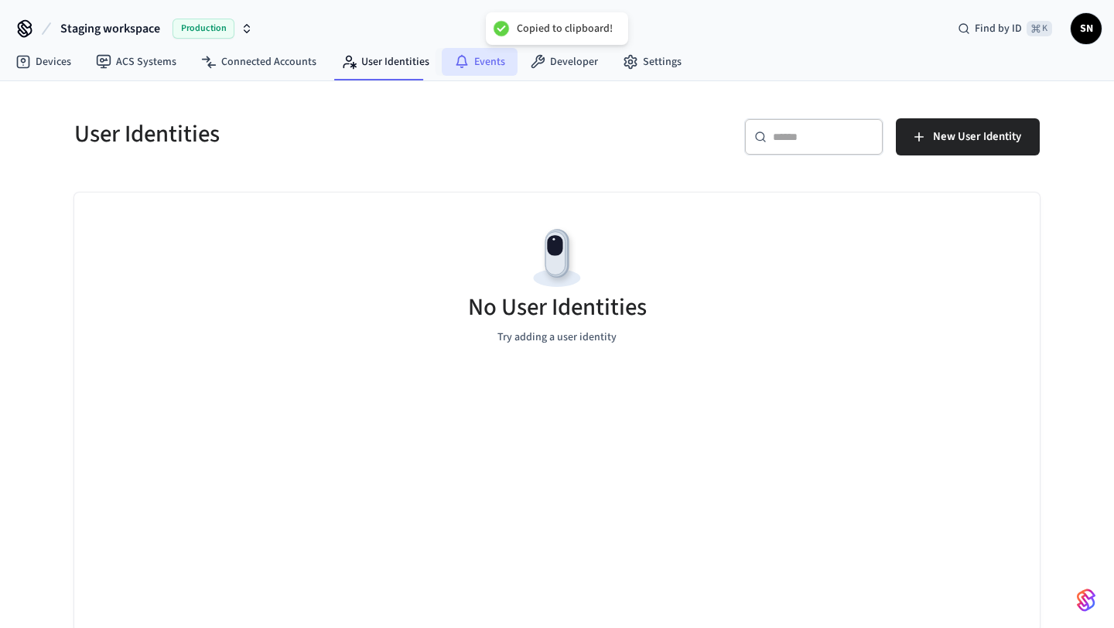
click at [488, 69] on link "Events" at bounding box center [480, 62] width 76 height 28
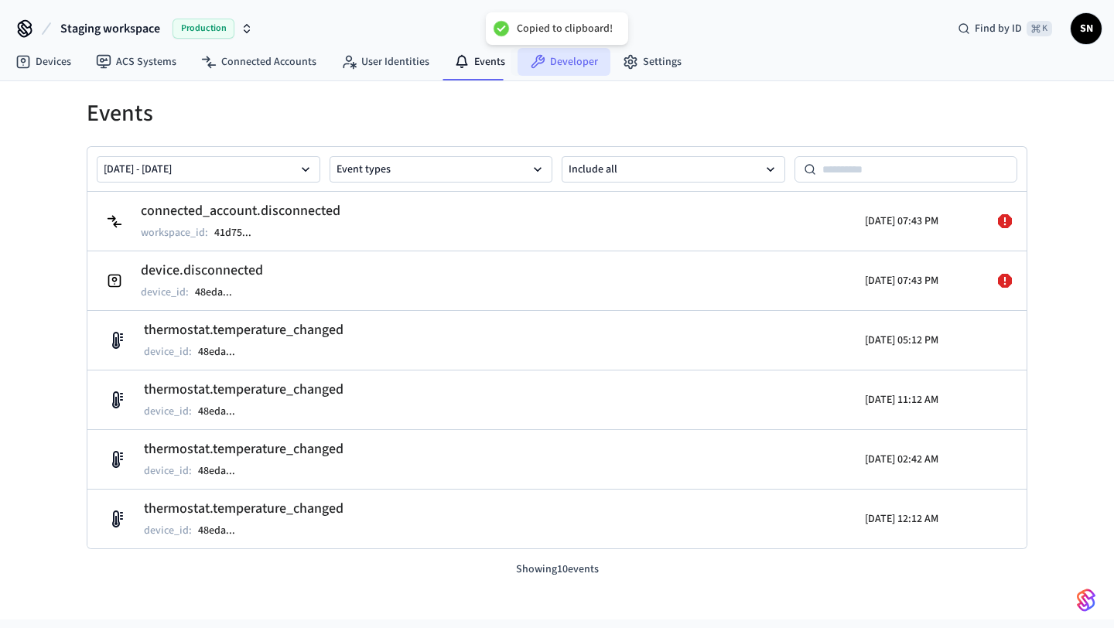
click at [573, 70] on link "Developer" at bounding box center [564, 62] width 93 height 28
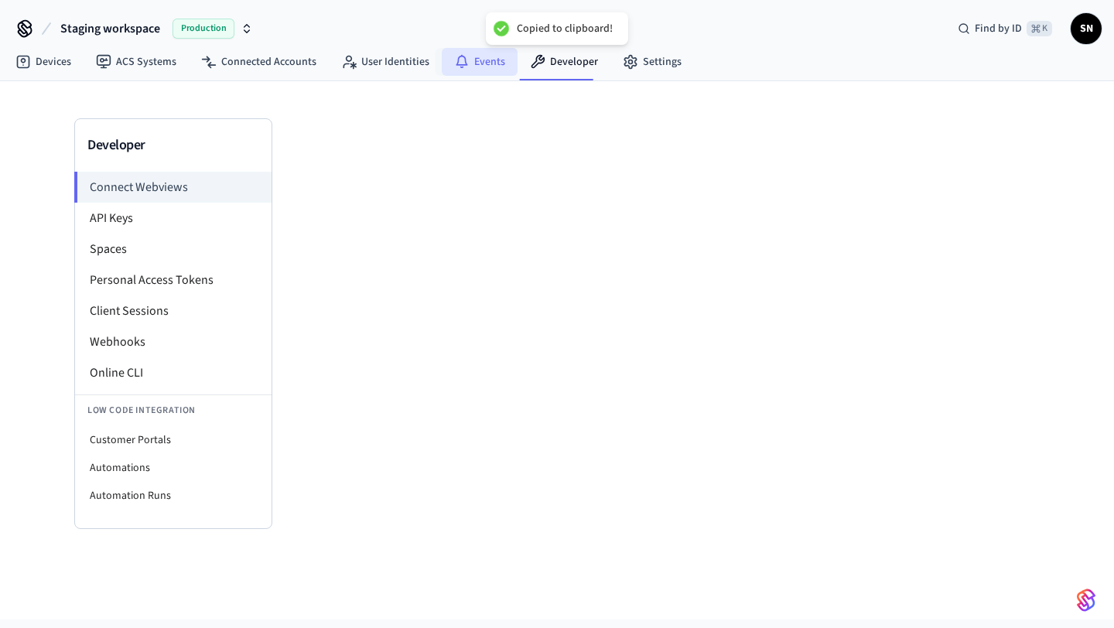
click at [487, 69] on link "Events" at bounding box center [480, 62] width 76 height 28
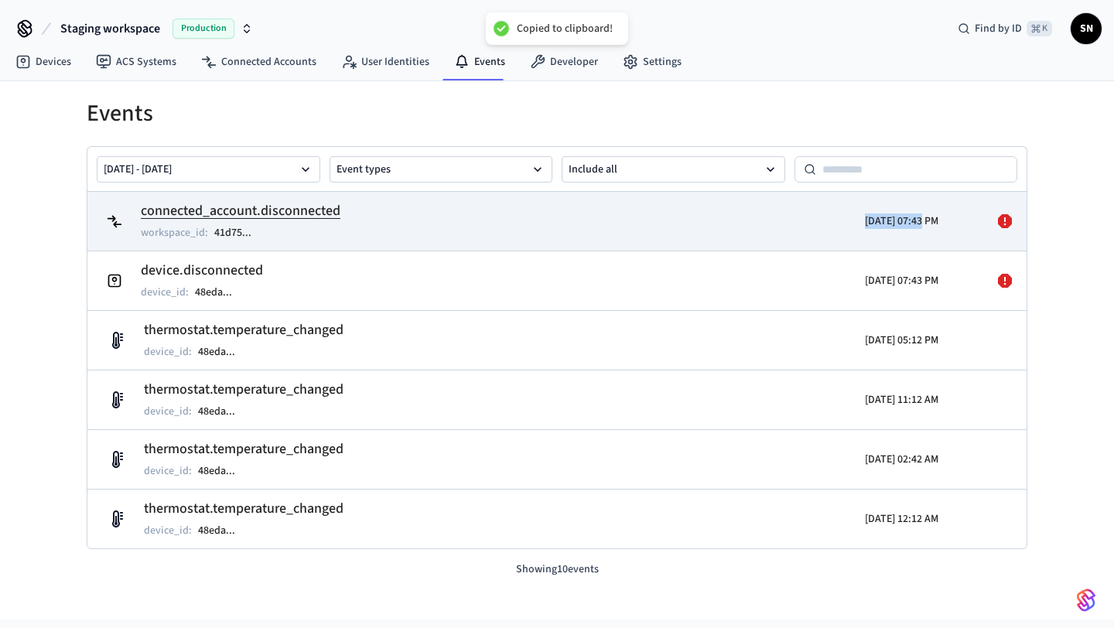
drag, startPoint x: 902, startPoint y: 216, endPoint x: 831, endPoint y: 216, distance: 70.4
click at [831, 216] on div "[DATE] 07:43 PM" at bounding box center [824, 221] width 229 height 43
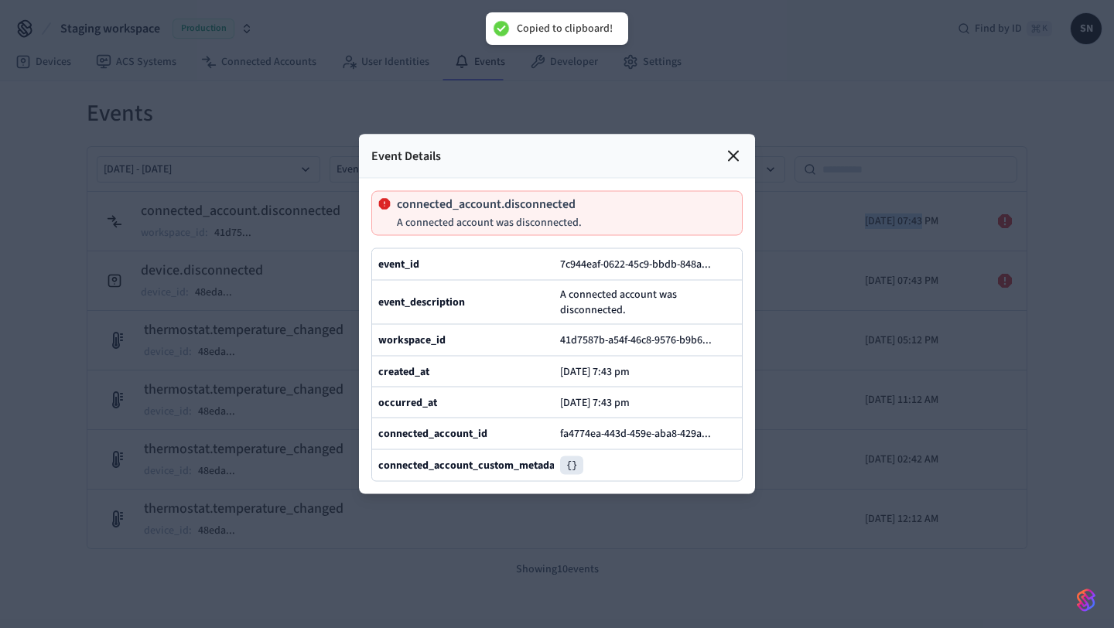
click at [740, 147] on icon at bounding box center [733, 156] width 19 height 19
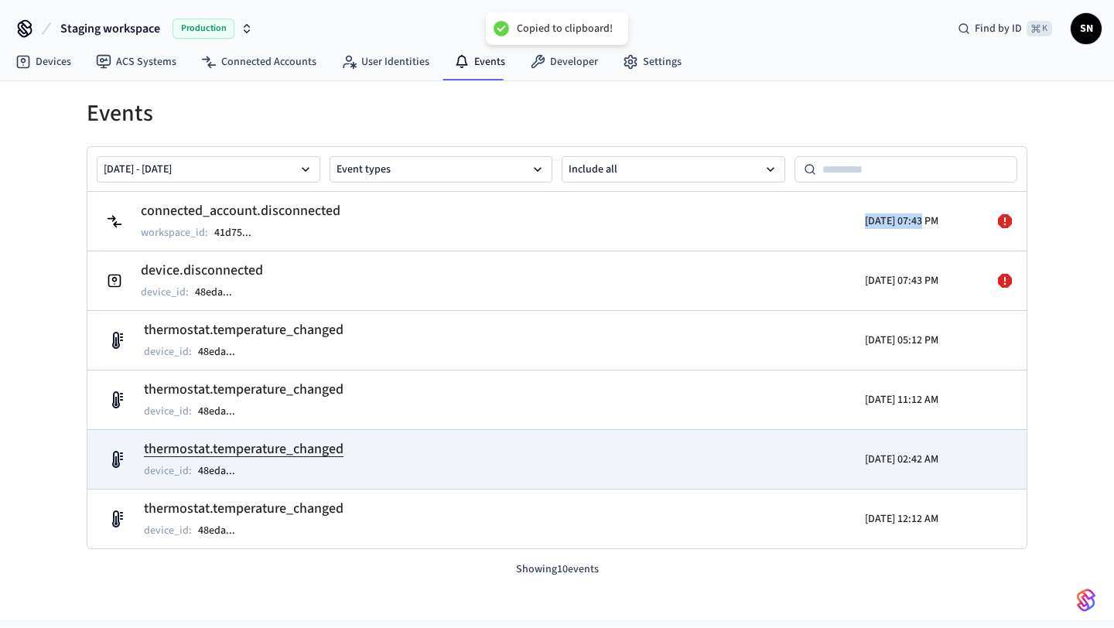
scroll to position [307, 0]
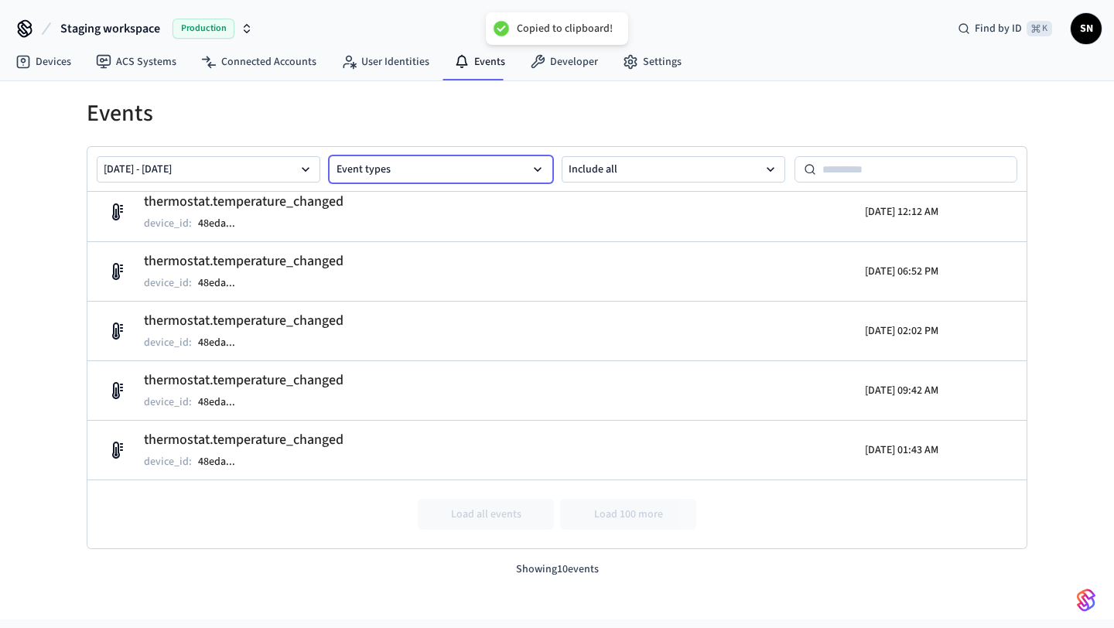
click at [371, 166] on button "Event types" at bounding box center [442, 169] width 224 height 26
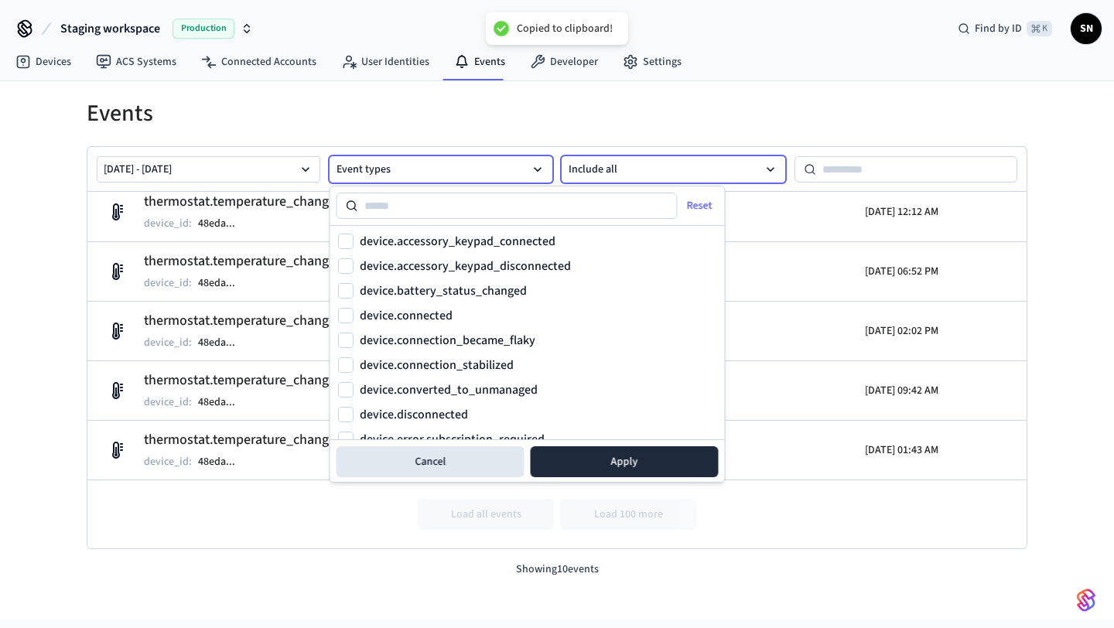
click at [585, 177] on button "Include all" at bounding box center [674, 169] width 224 height 26
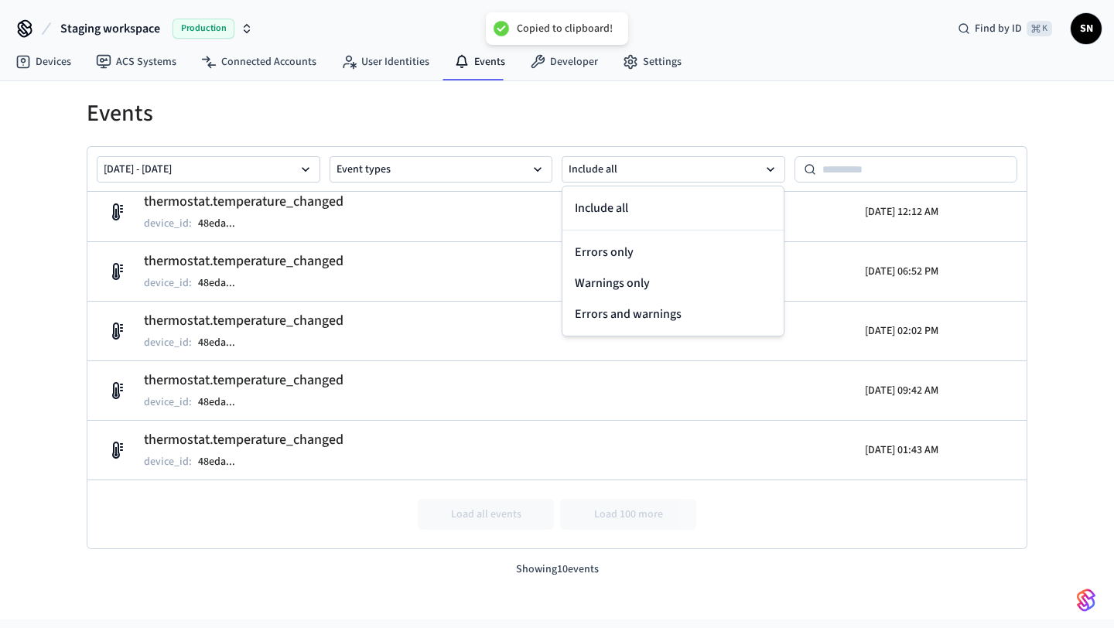
click at [376, 189] on div "[DATE] - [DATE] Event types Include all" at bounding box center [557, 169] width 940 height 45
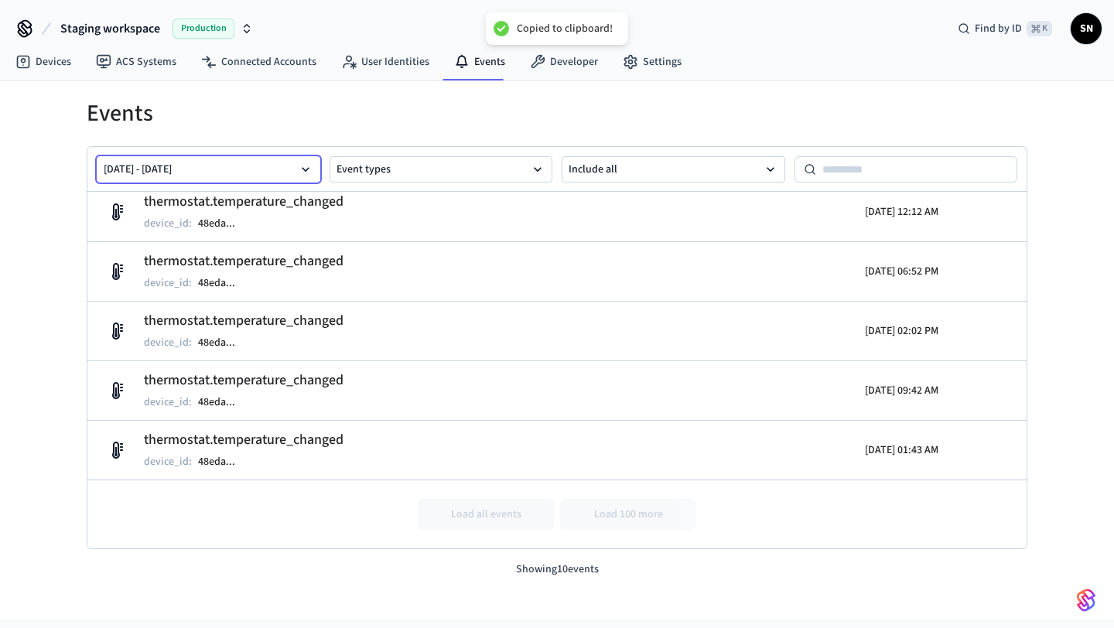
click at [305, 173] on icon "button" at bounding box center [305, 169] width 15 height 15
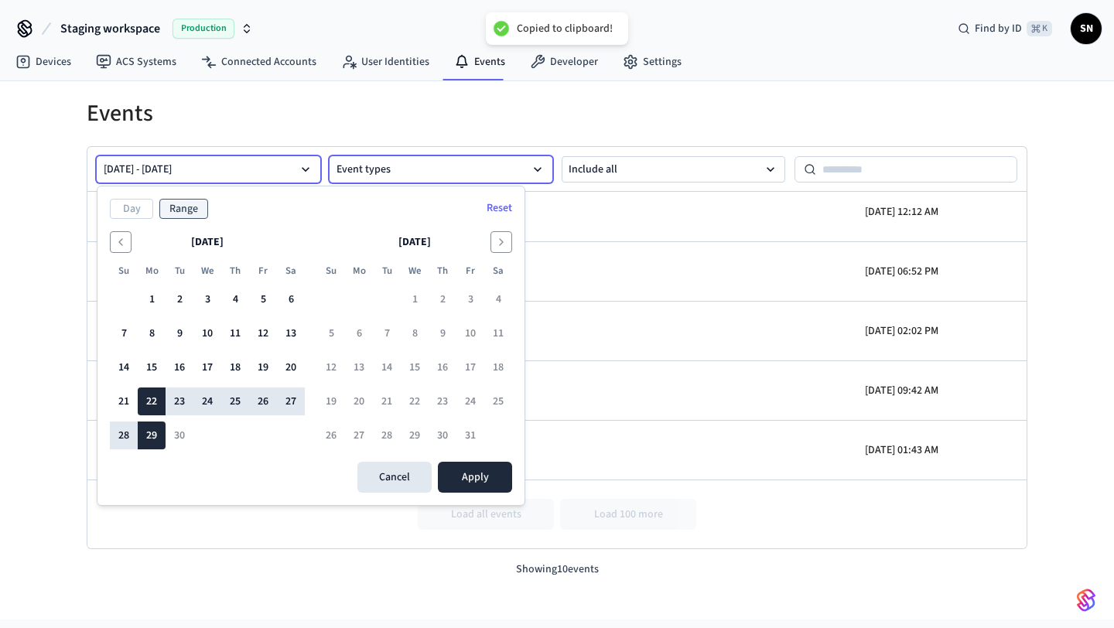
click at [389, 165] on button "Event types" at bounding box center [442, 169] width 224 height 26
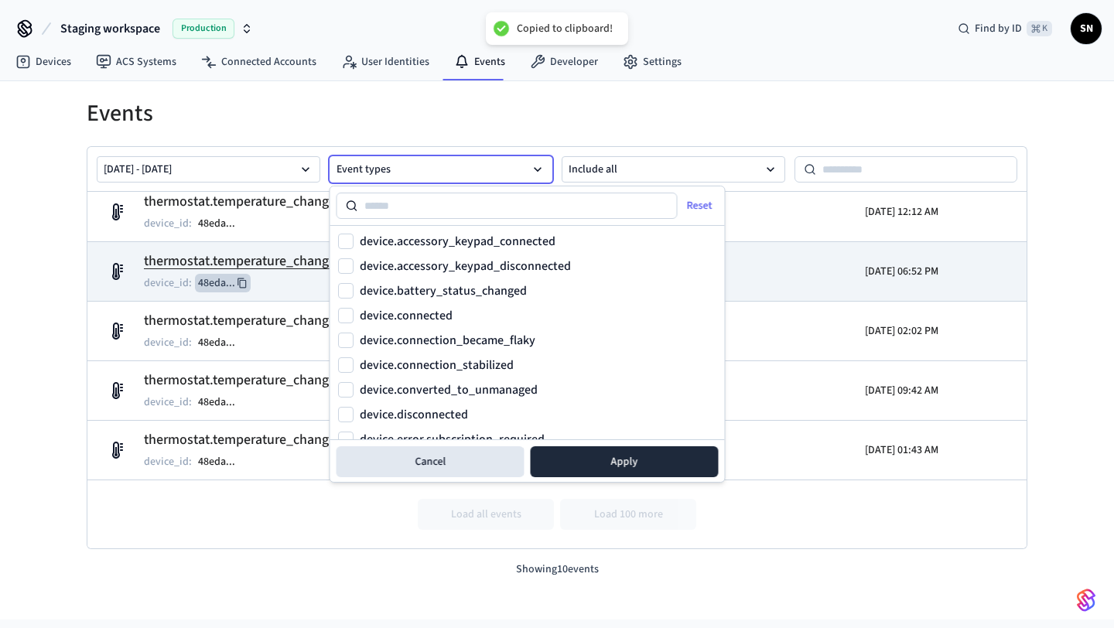
scroll to position [0, 0]
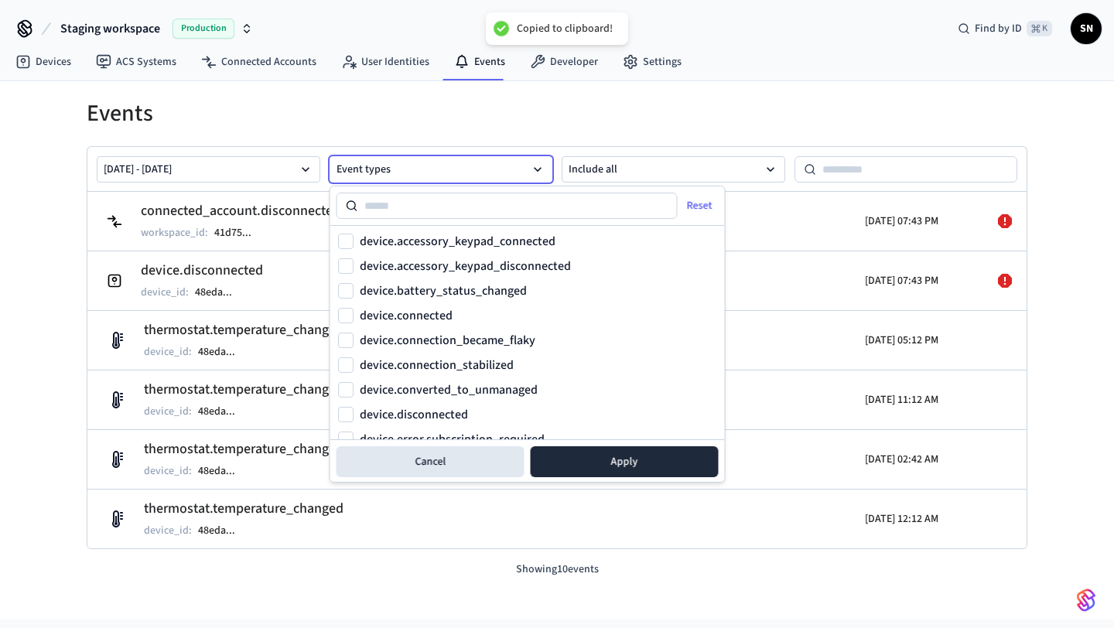
type input "*"
type input "******"
click at [347, 314] on button "device.connected" at bounding box center [345, 315] width 15 height 15
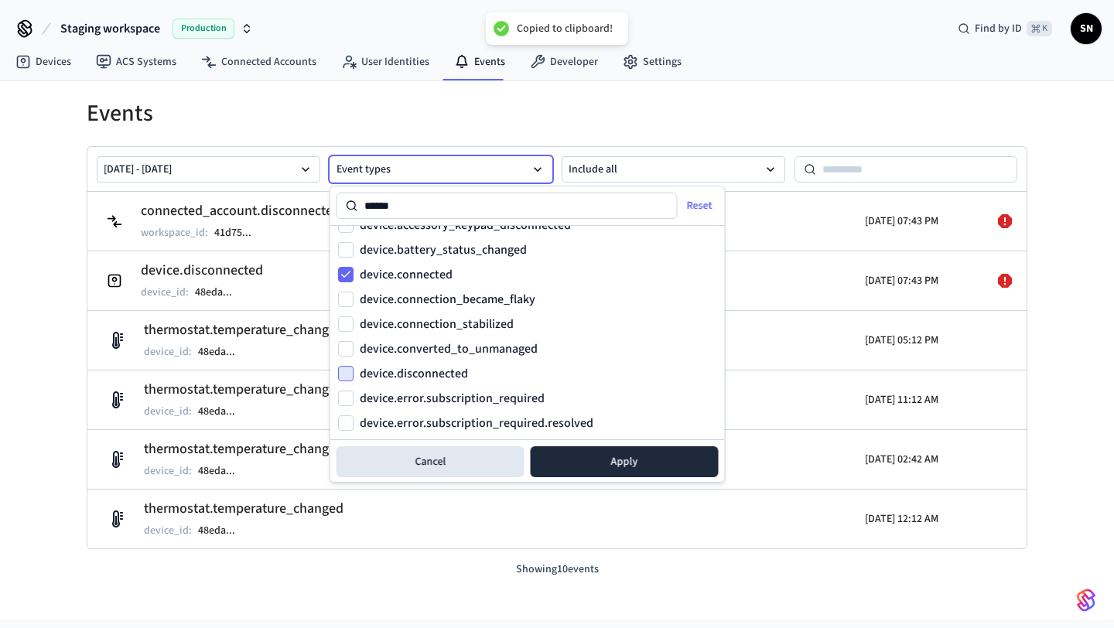
click at [351, 372] on button "device.disconnected" at bounding box center [345, 373] width 15 height 15
click at [578, 458] on button "Apply" at bounding box center [625, 462] width 188 height 31
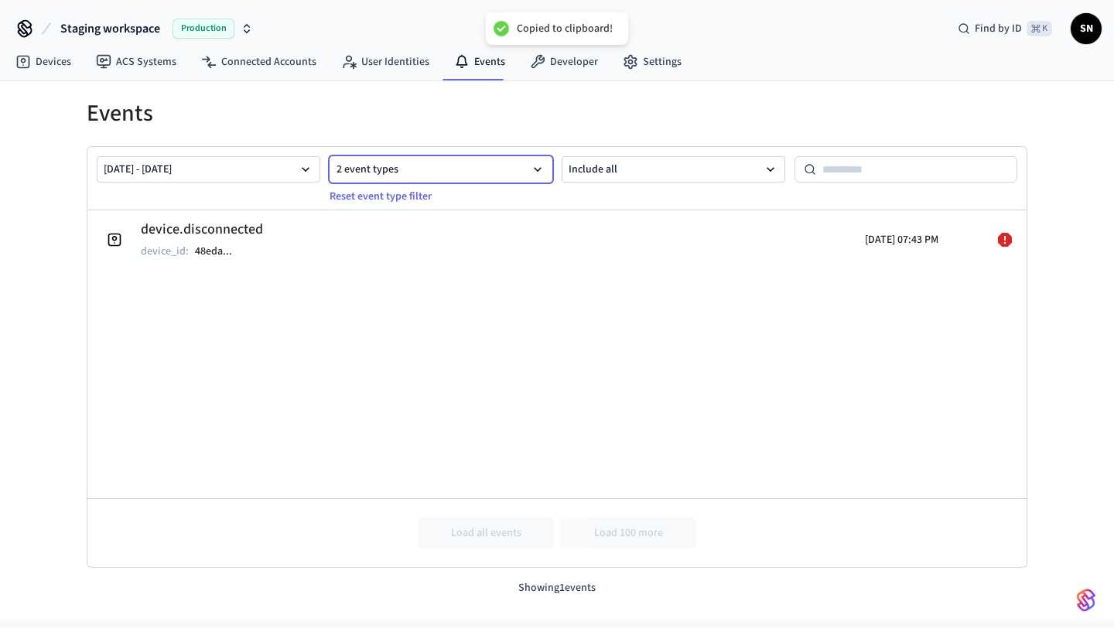
click at [382, 173] on button "2 event types" at bounding box center [442, 169] width 224 height 26
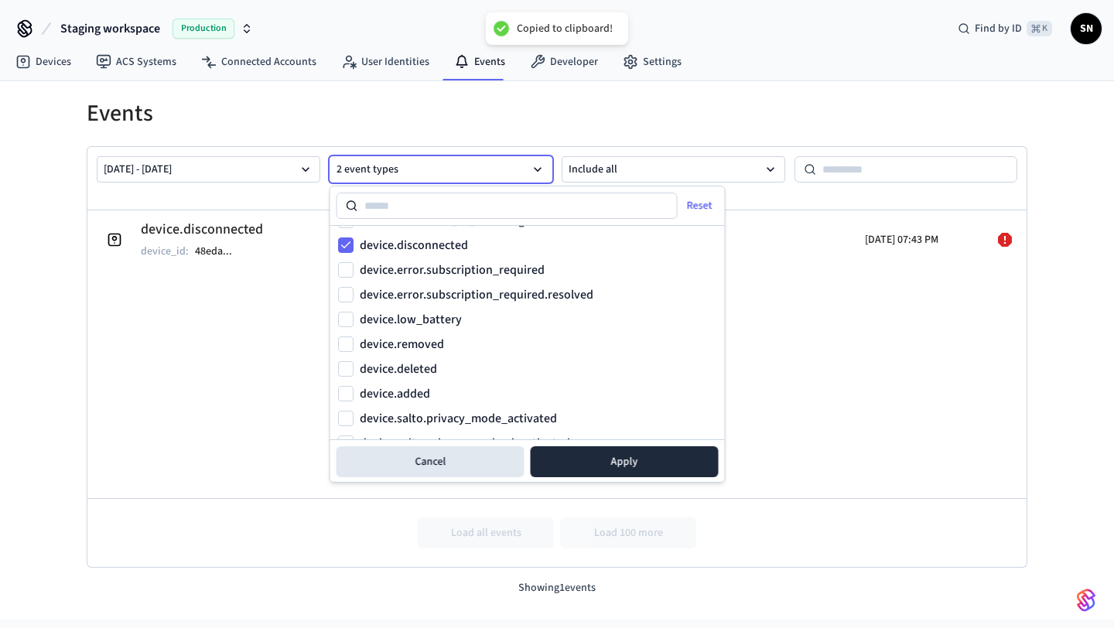
scroll to position [156, 0]
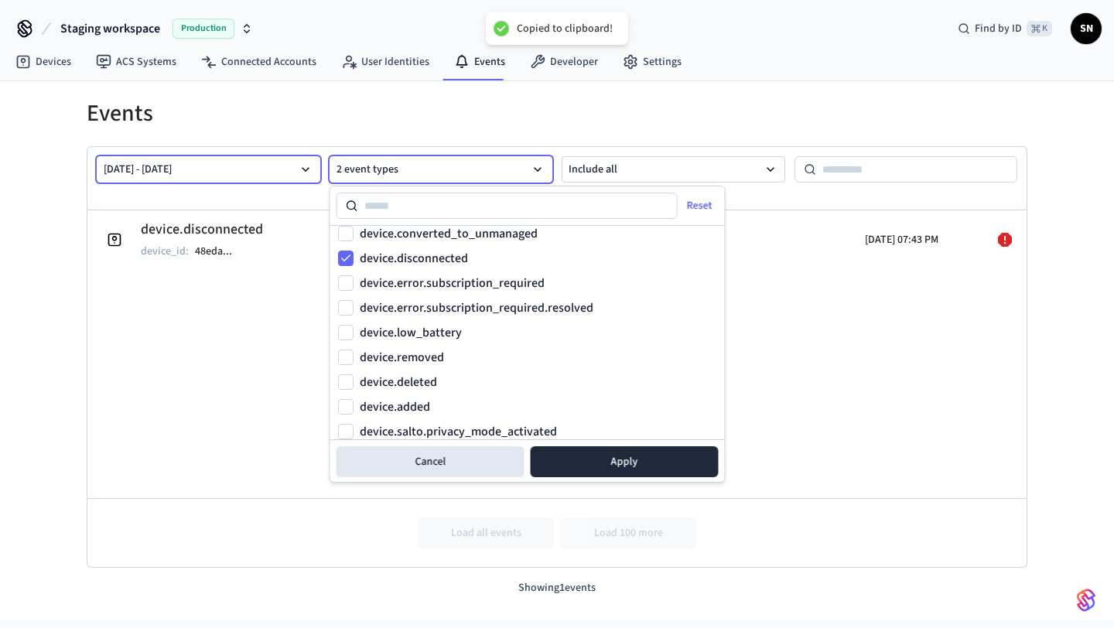
click at [259, 177] on button "[DATE] - [DATE]" at bounding box center [209, 169] width 224 height 26
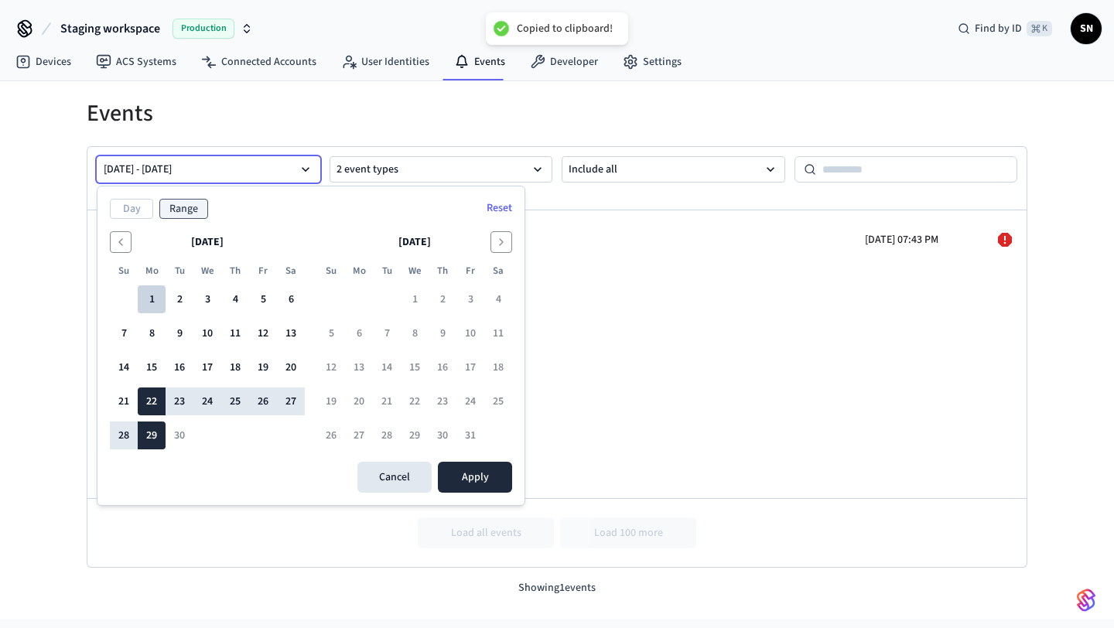
click at [157, 293] on button "1" at bounding box center [152, 300] width 28 height 28
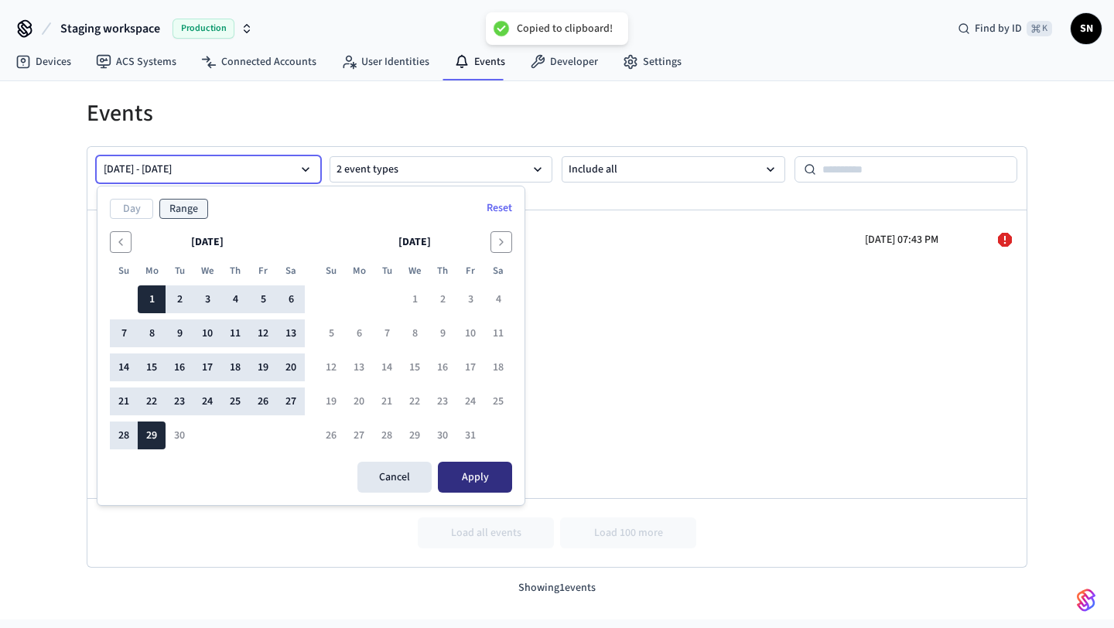
click at [464, 474] on button "Apply" at bounding box center [475, 477] width 74 height 31
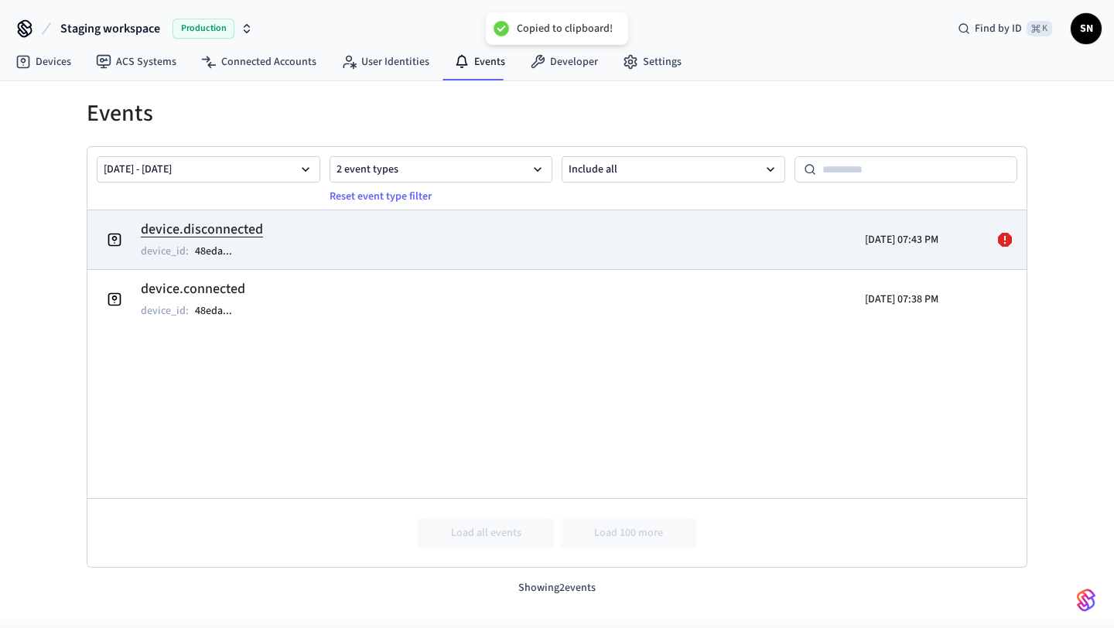
click at [1008, 240] on icon at bounding box center [1005, 240] width 14 height 14
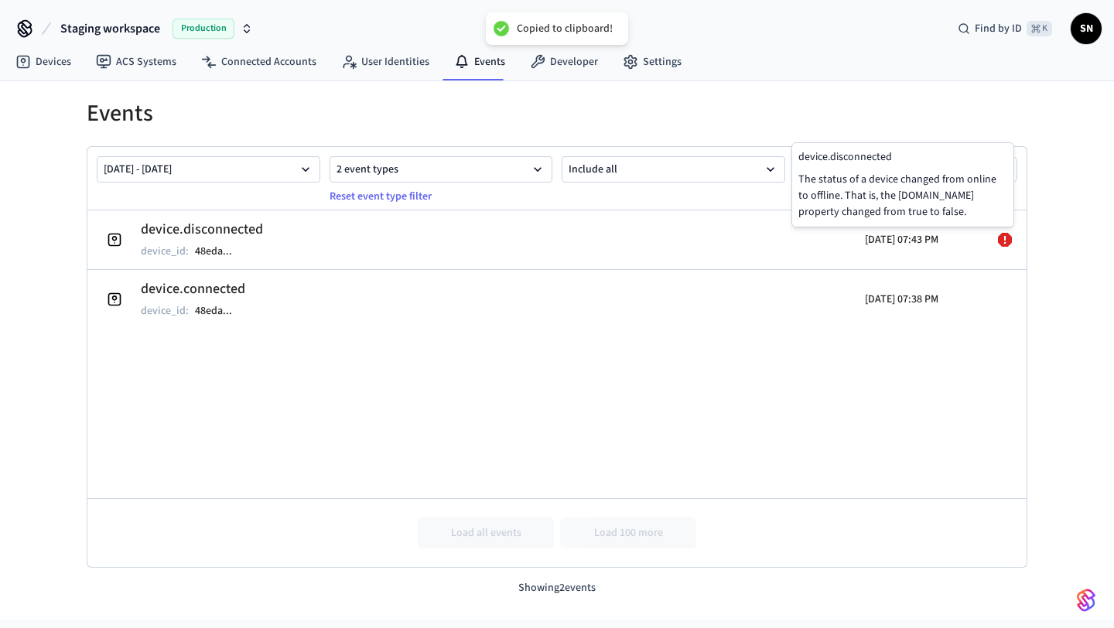
click at [656, 368] on table "device.disconnected device_id : 48eda ... [DATE] 07:43 PM device.connected devi…" at bounding box center [557, 389] width 940 height 357
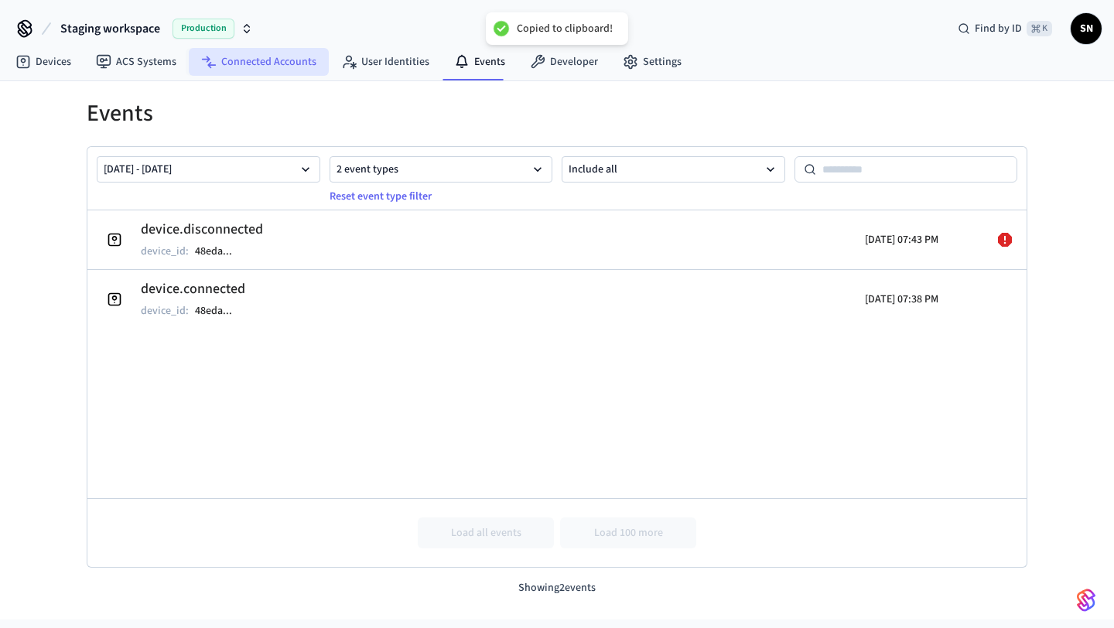
click at [259, 74] on link "Connected Accounts" at bounding box center [259, 62] width 140 height 28
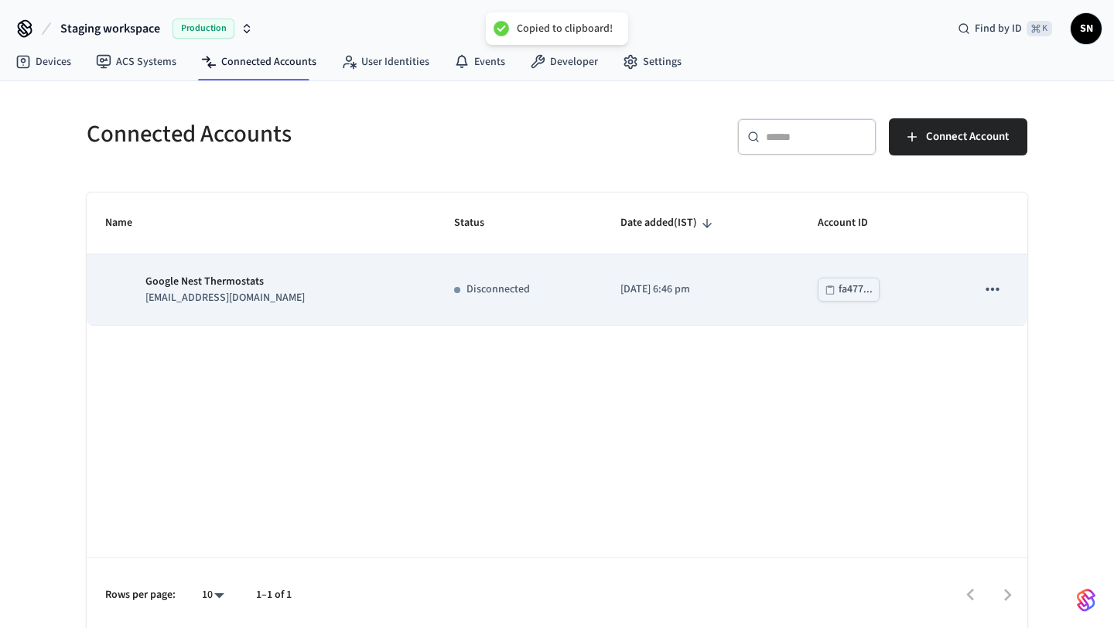
click at [1001, 290] on icon "sticky table" at bounding box center [993, 289] width 20 height 20
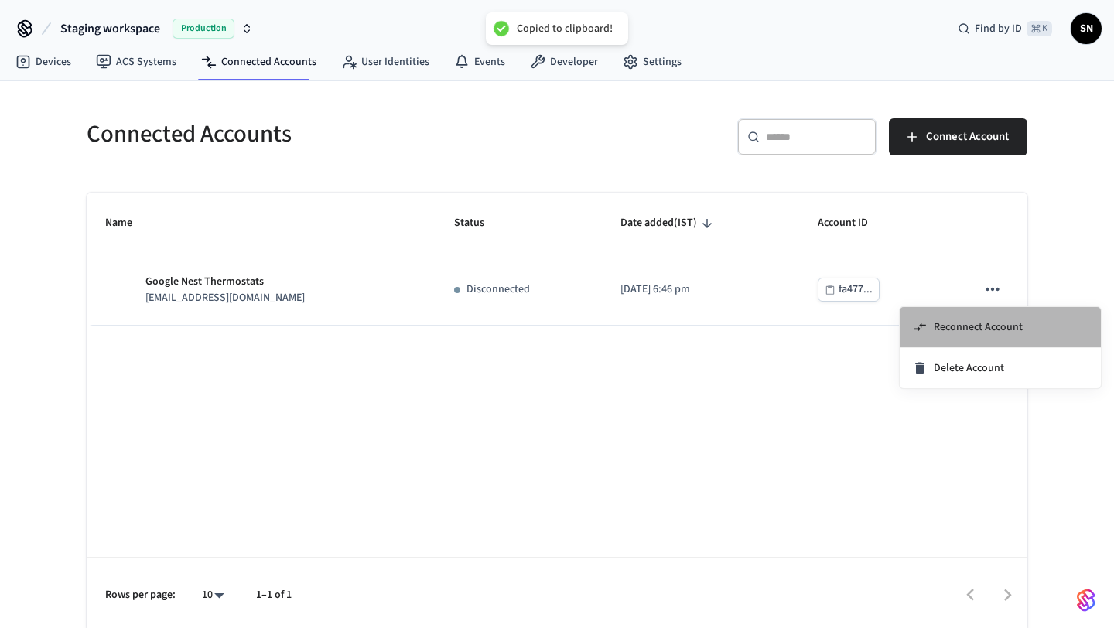
click at [974, 320] on span "Reconnect Account" at bounding box center [978, 327] width 89 height 15
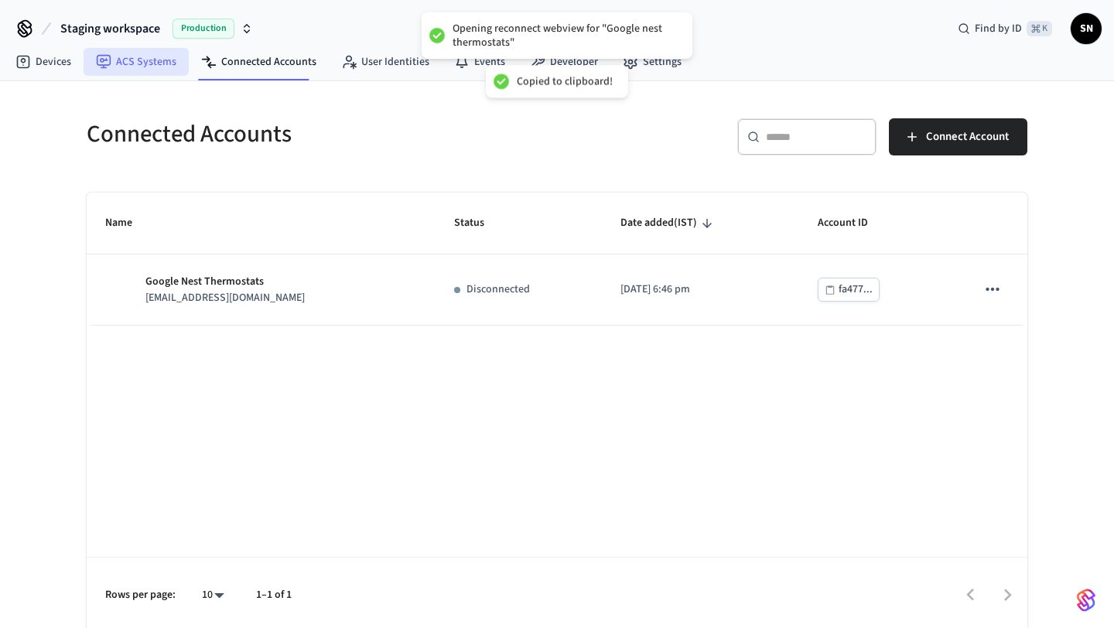
click at [156, 63] on link "ACS Systems" at bounding box center [136, 62] width 105 height 28
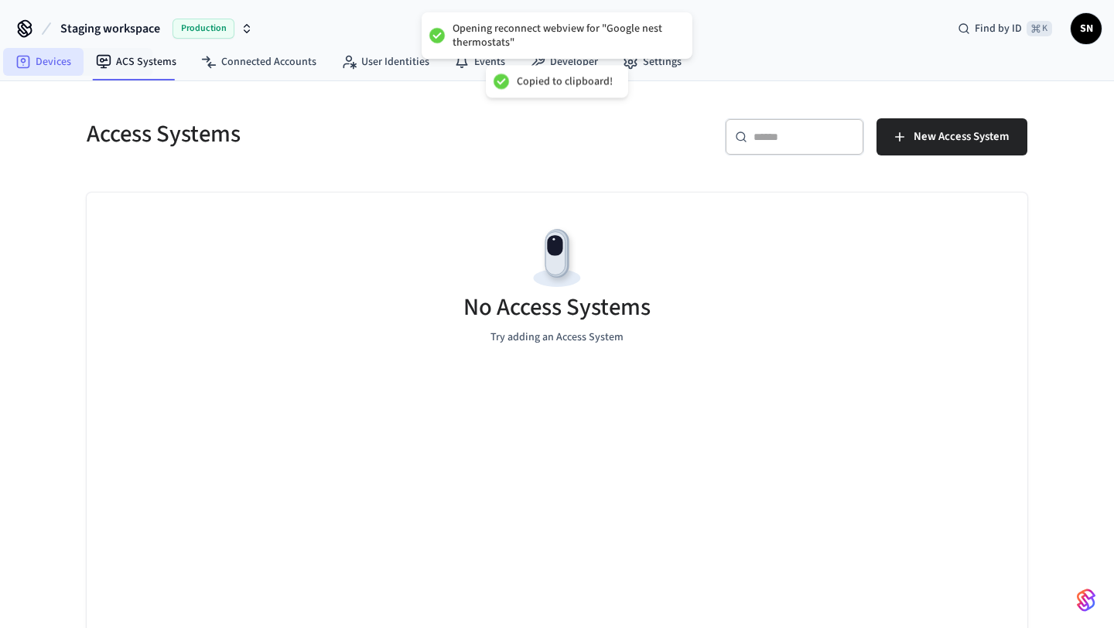
click at [78, 60] on link "Devices" at bounding box center [43, 62] width 80 height 28
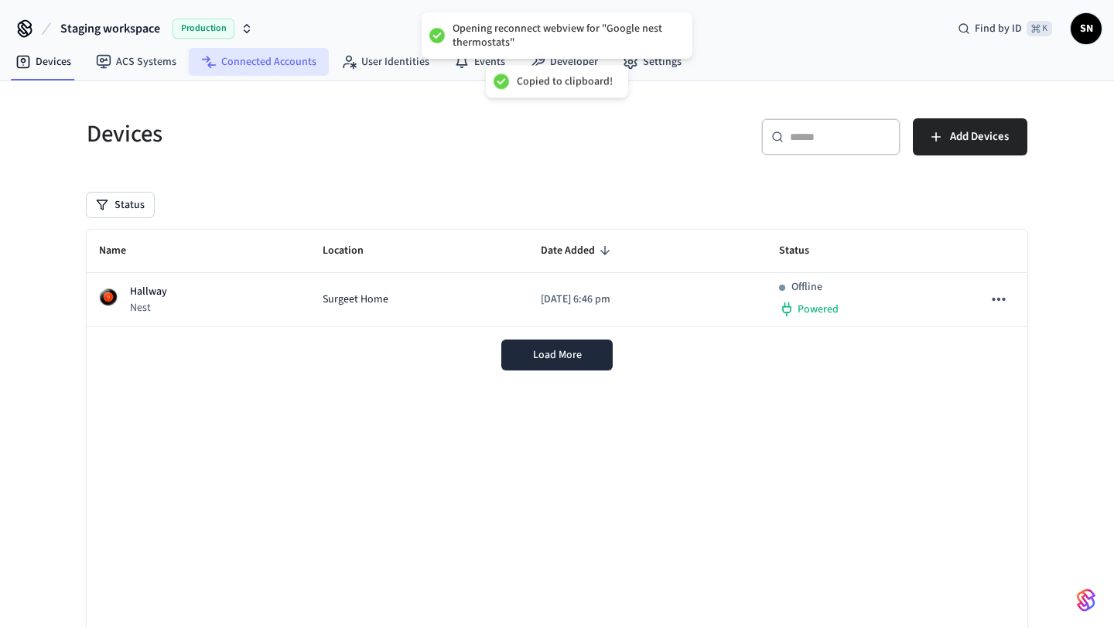
click at [252, 63] on link "Connected Accounts" at bounding box center [259, 62] width 140 height 28
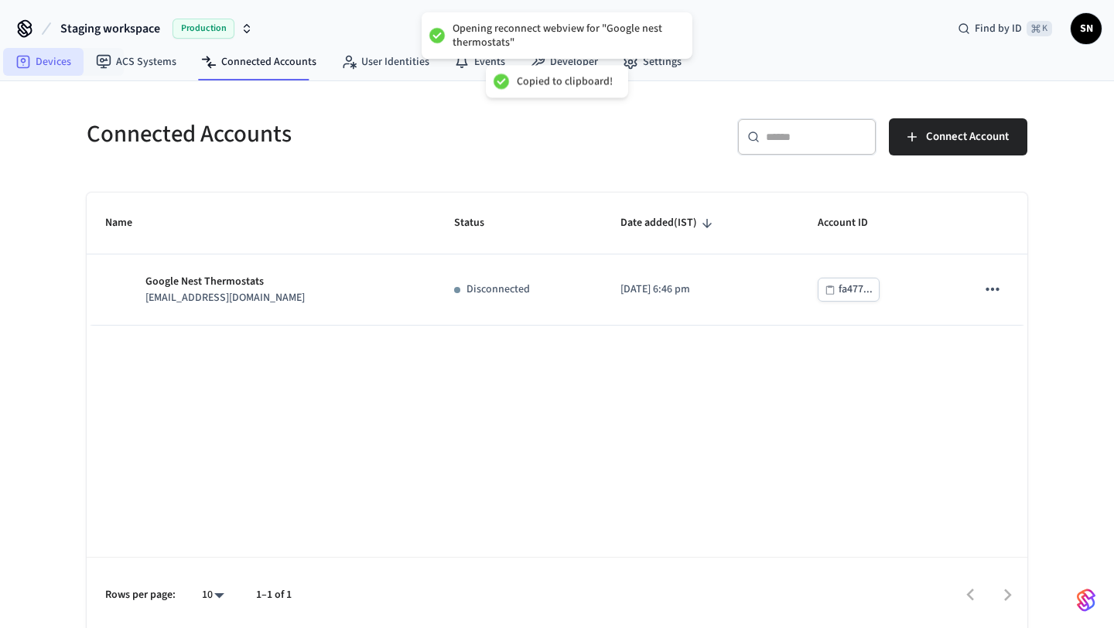
click at [61, 61] on link "Devices" at bounding box center [43, 62] width 80 height 28
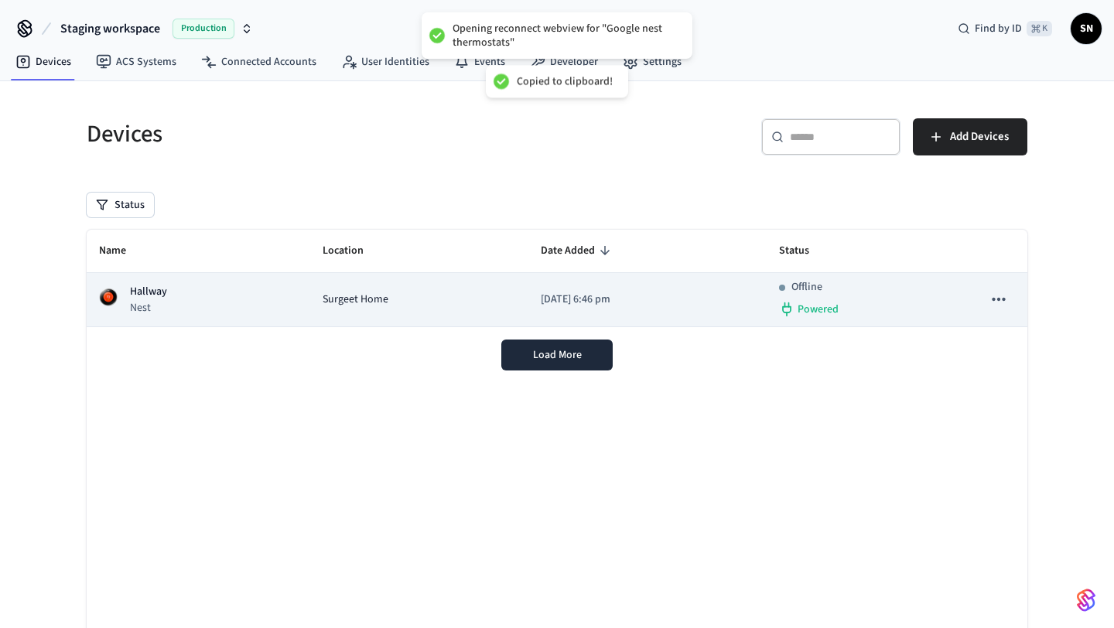
click at [180, 296] on div "Hallway Nest" at bounding box center [198, 300] width 199 height 32
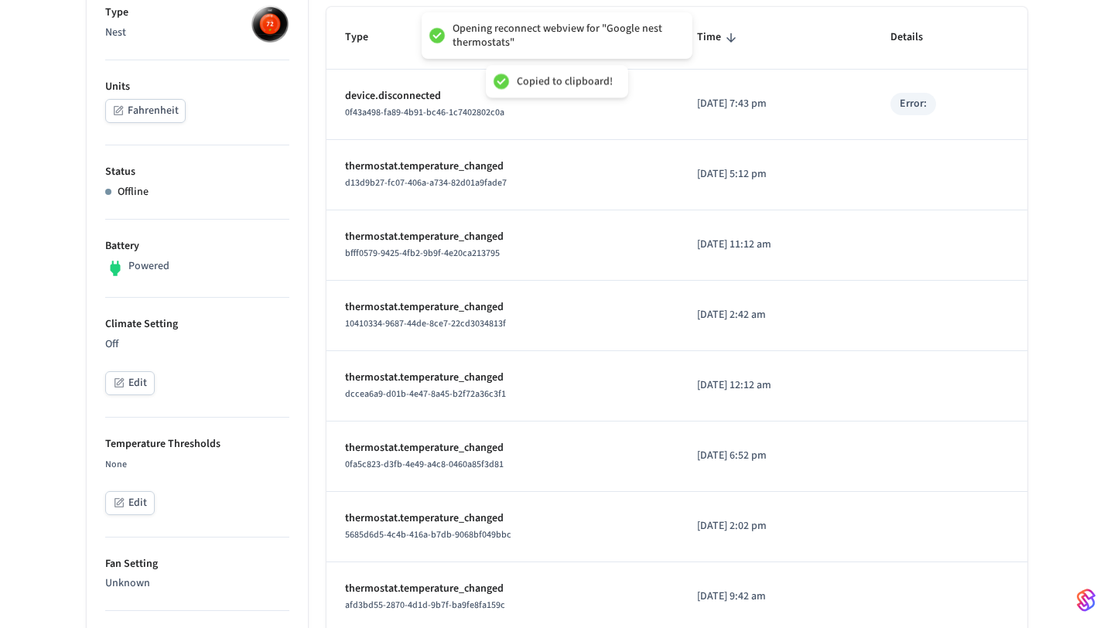
scroll to position [267, 0]
click at [129, 499] on button "Edit" at bounding box center [130, 505] width 50 height 24
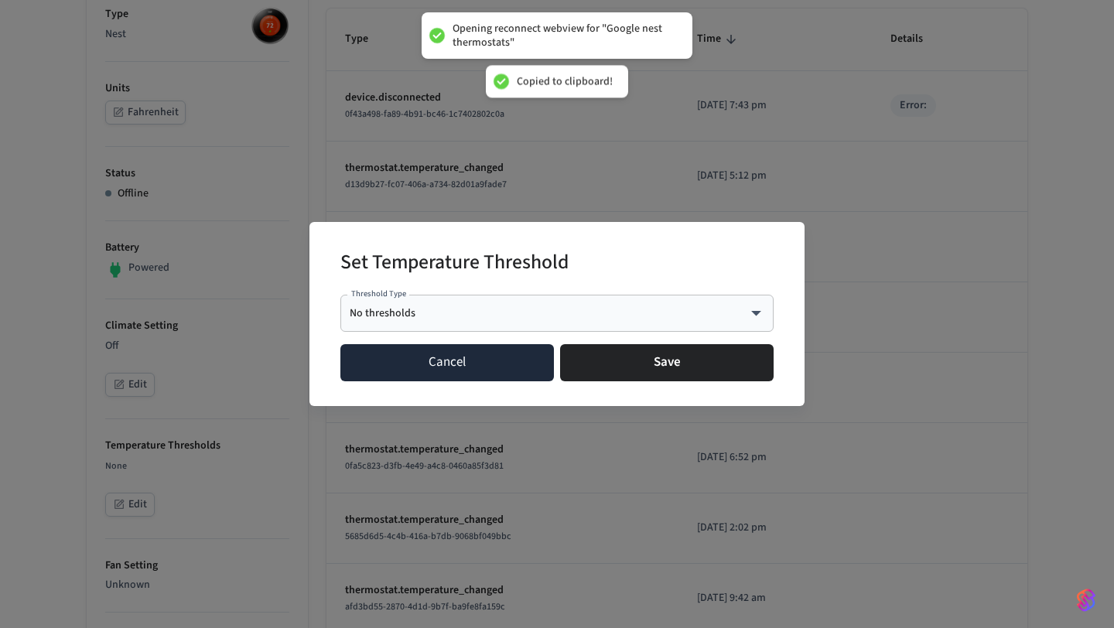
click at [457, 365] on button "Cancel" at bounding box center [448, 362] width 214 height 37
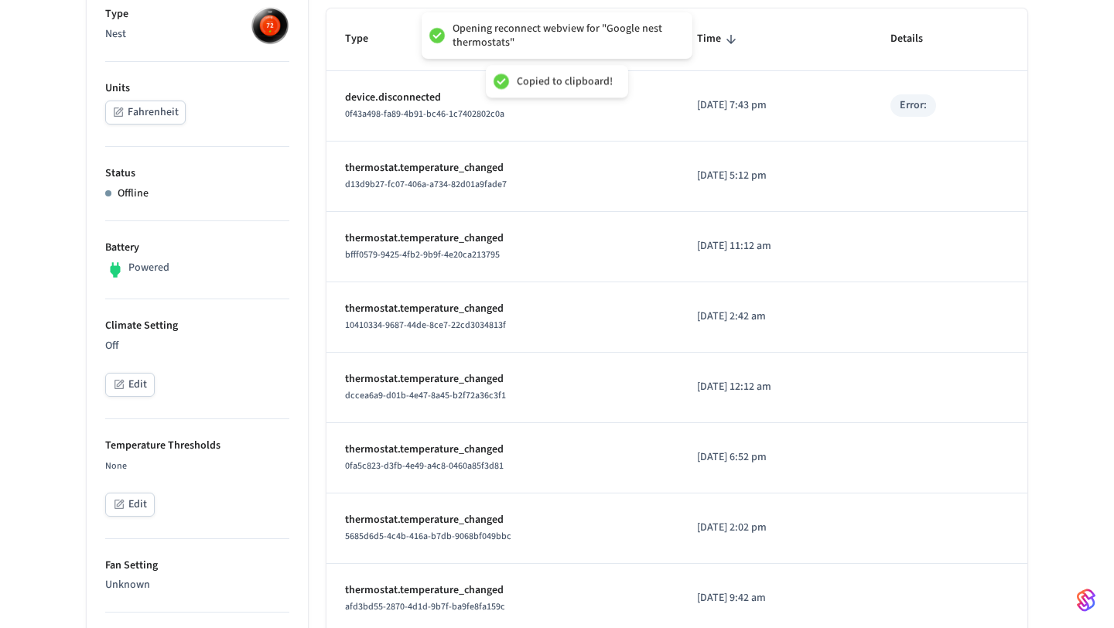
click at [136, 391] on button "Edit" at bounding box center [130, 385] width 50 height 24
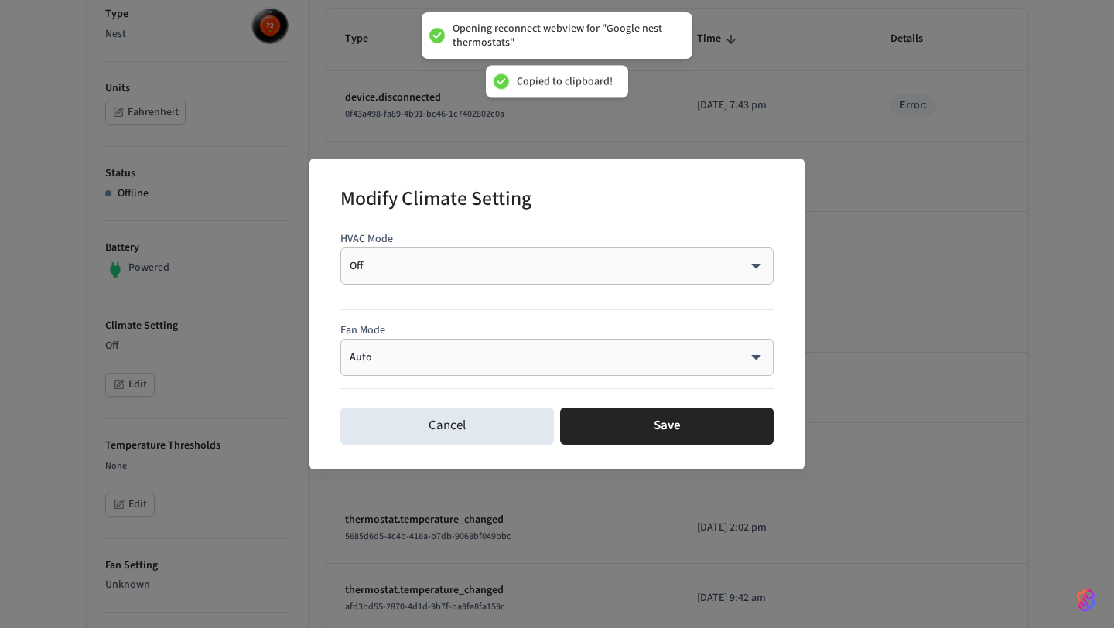
click at [413, 354] on body "Opening reconnect webview for "Google nest thermostats" Copied to clipboard! St…" at bounding box center [557, 599] width 1114 height 1732
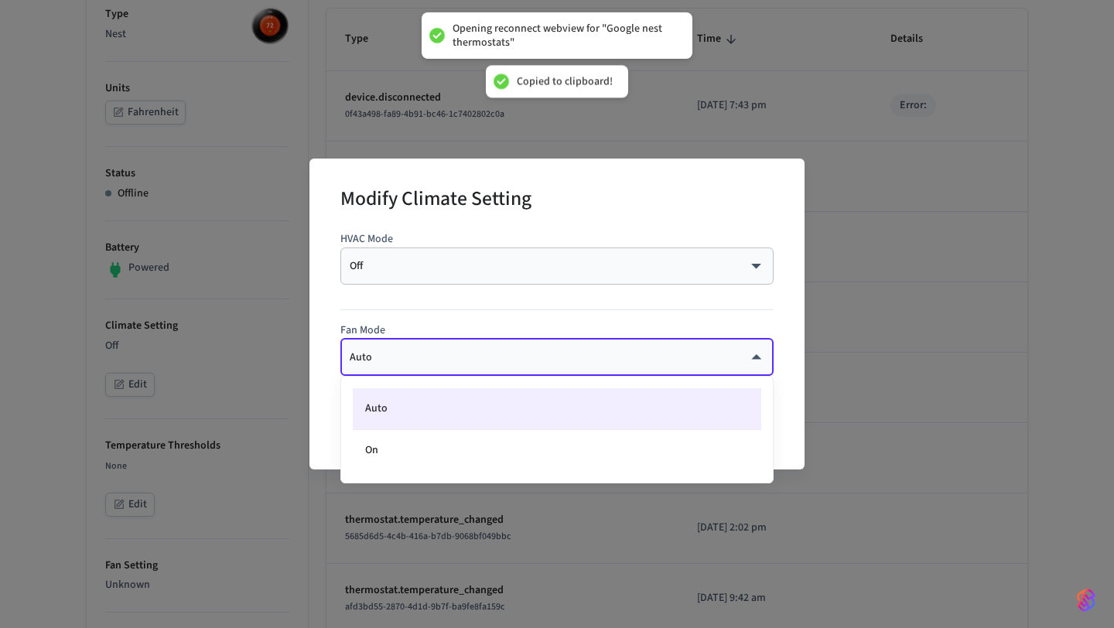
click at [444, 265] on div at bounding box center [557, 314] width 1114 height 628
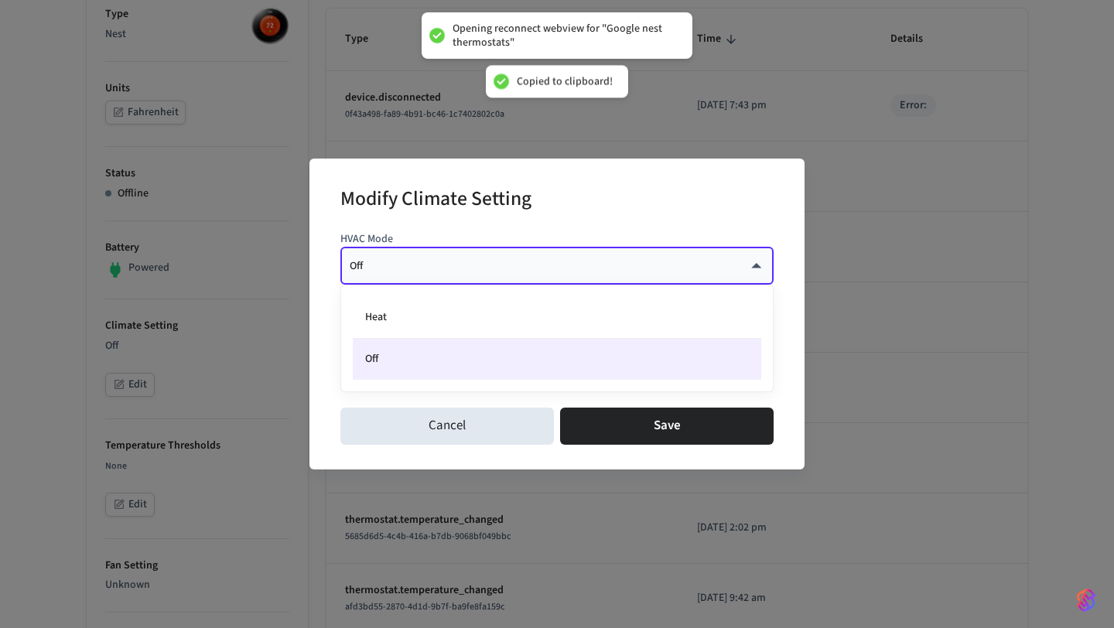
click at [444, 265] on body "Opening reconnect webview for "Google nest thermostats" Copied to clipboard! St…" at bounding box center [557, 599] width 1114 height 1732
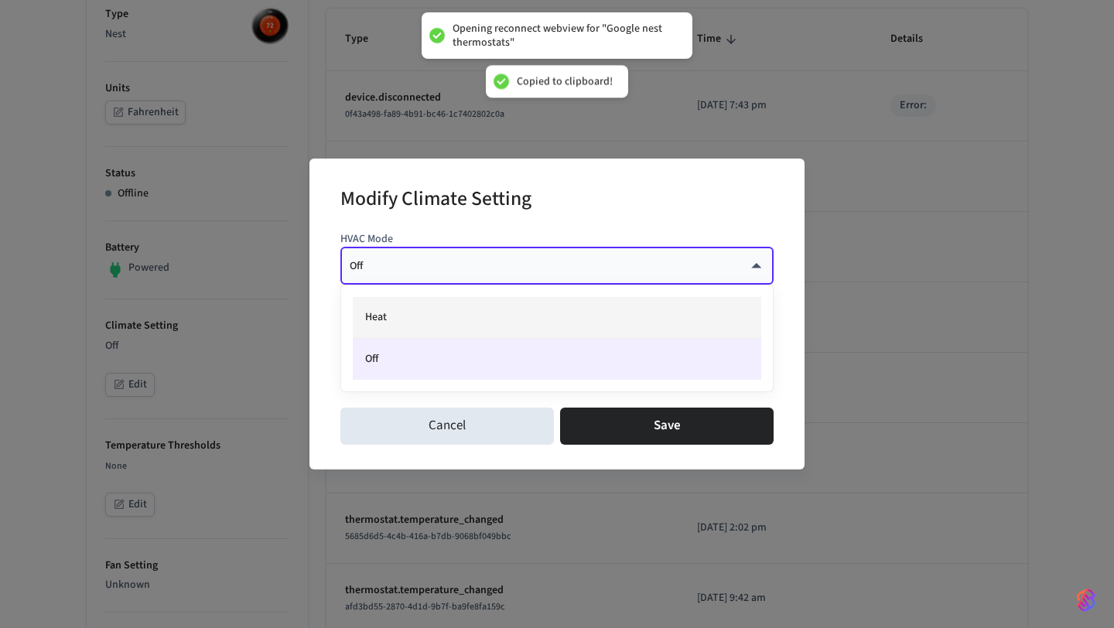
click at [423, 315] on li "Heat" at bounding box center [557, 318] width 409 height 42
type input "****"
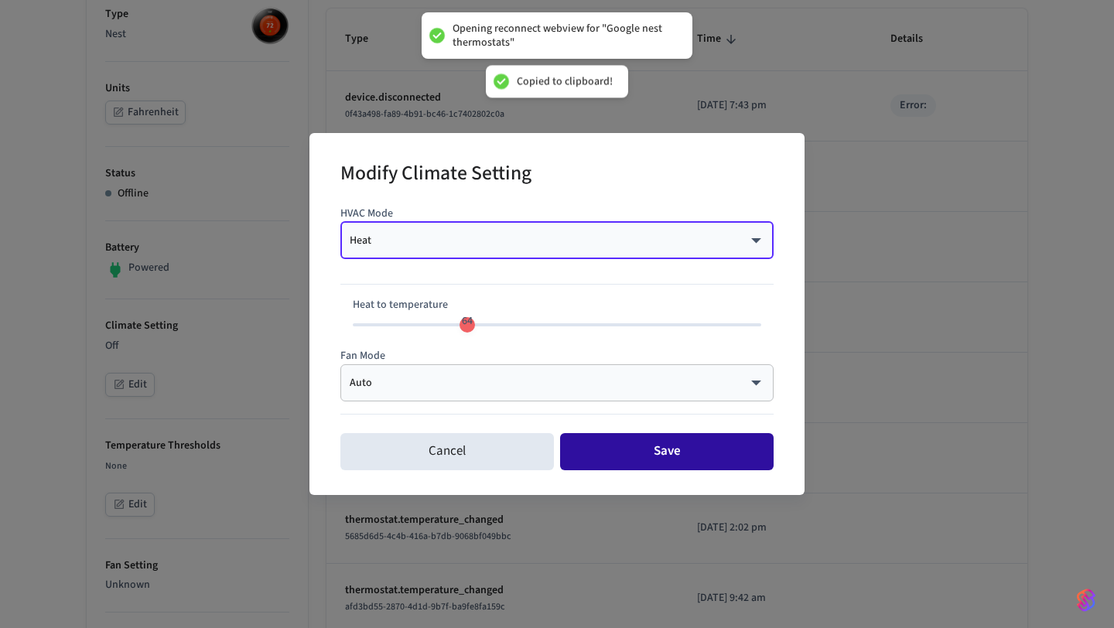
click at [629, 442] on button "Save" at bounding box center [667, 451] width 214 height 37
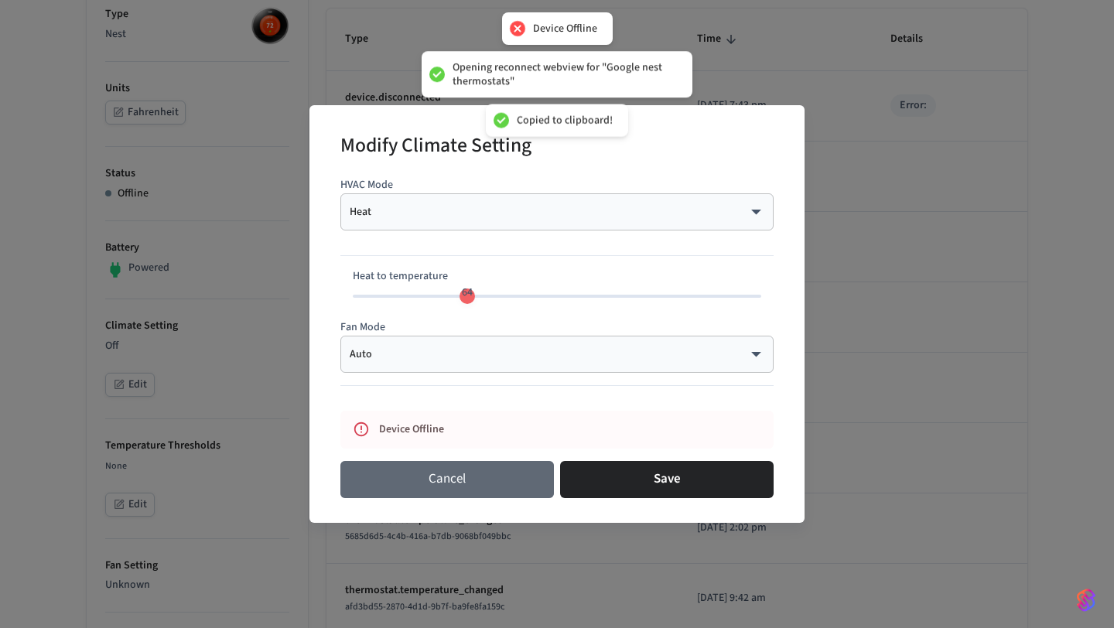
click at [496, 488] on button "Cancel" at bounding box center [448, 479] width 214 height 37
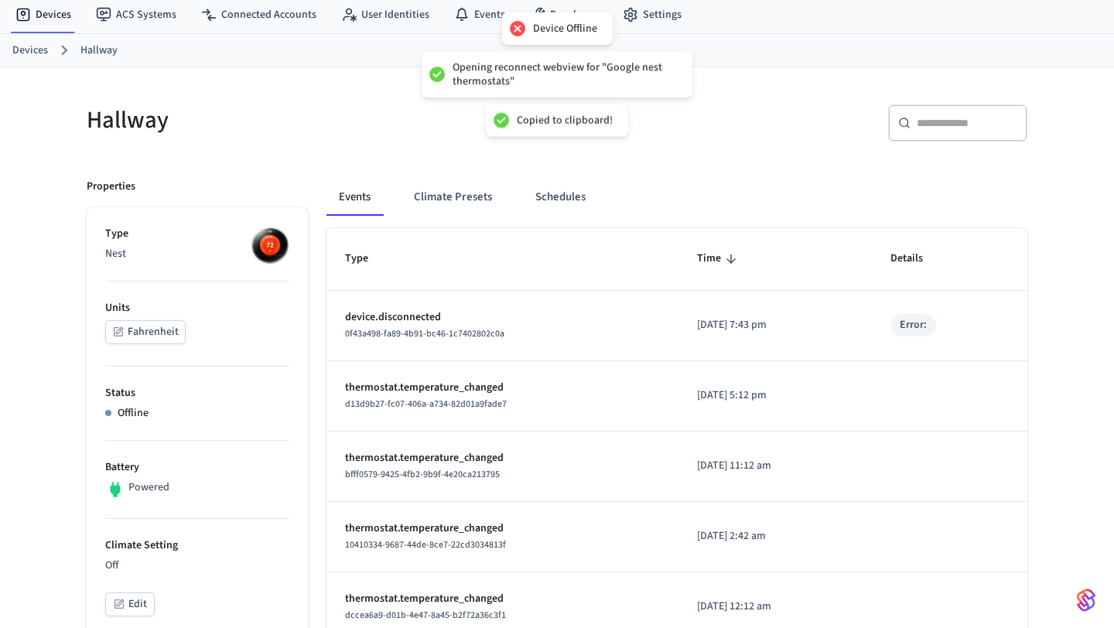
scroll to position [0, 0]
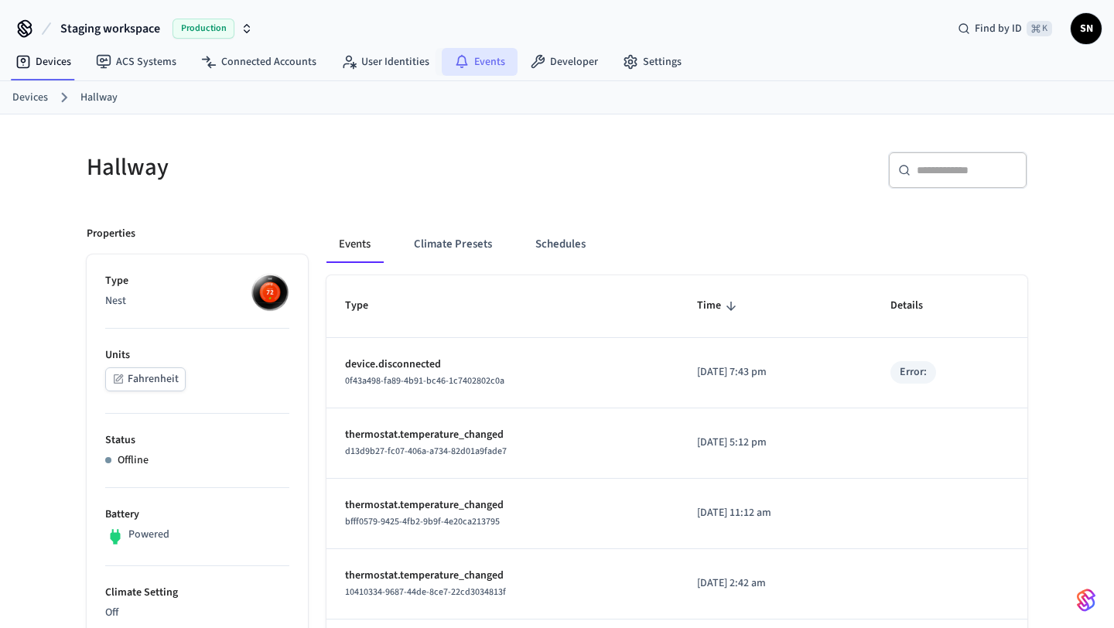
click at [467, 70] on link "Events" at bounding box center [480, 62] width 76 height 28
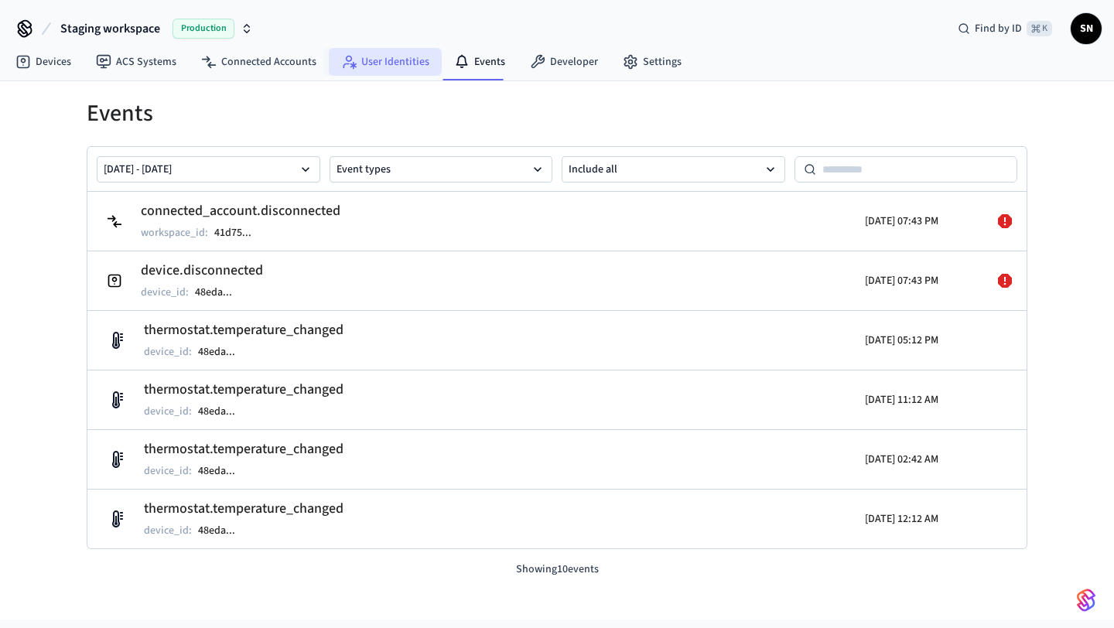
click at [390, 56] on link "User Identities" at bounding box center [385, 62] width 113 height 28
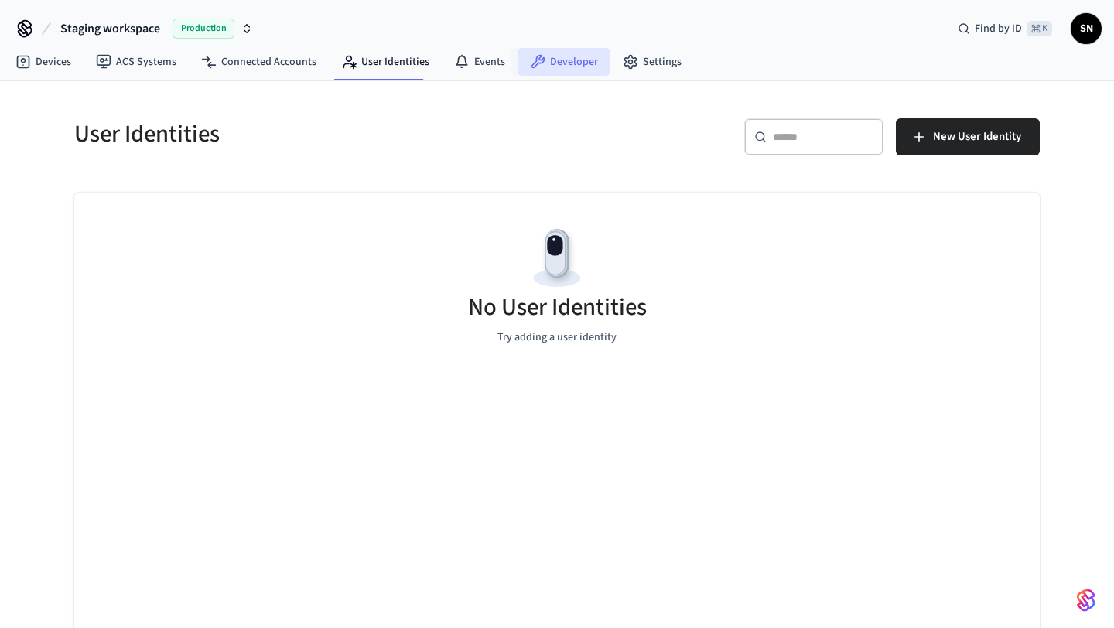
click at [556, 70] on link "Developer" at bounding box center [564, 62] width 93 height 28
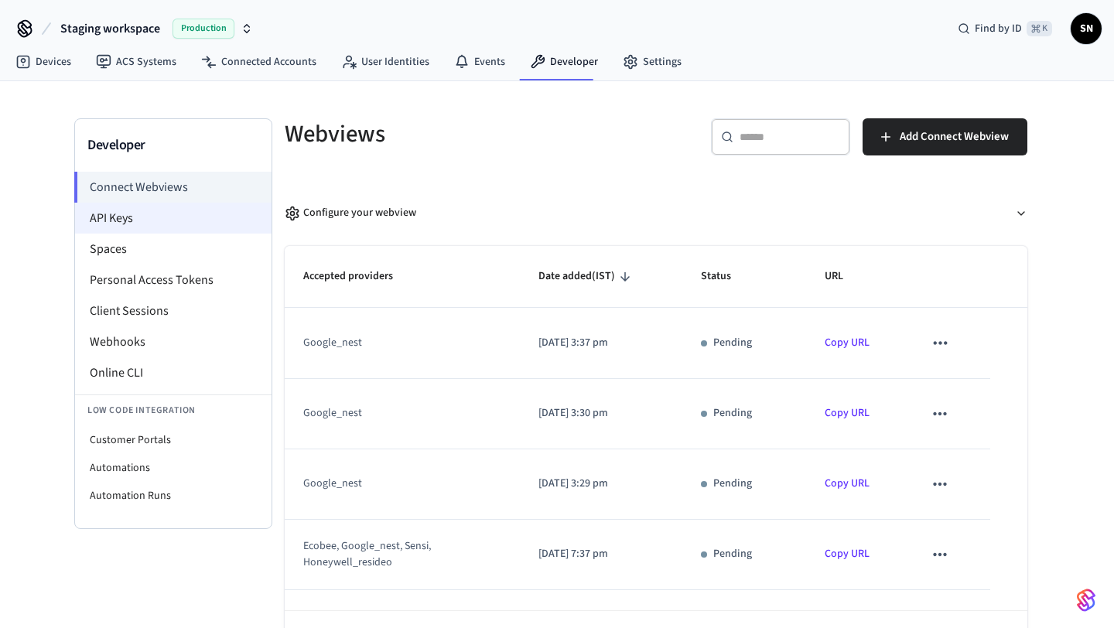
click at [139, 217] on li "API Keys" at bounding box center [173, 218] width 197 height 31
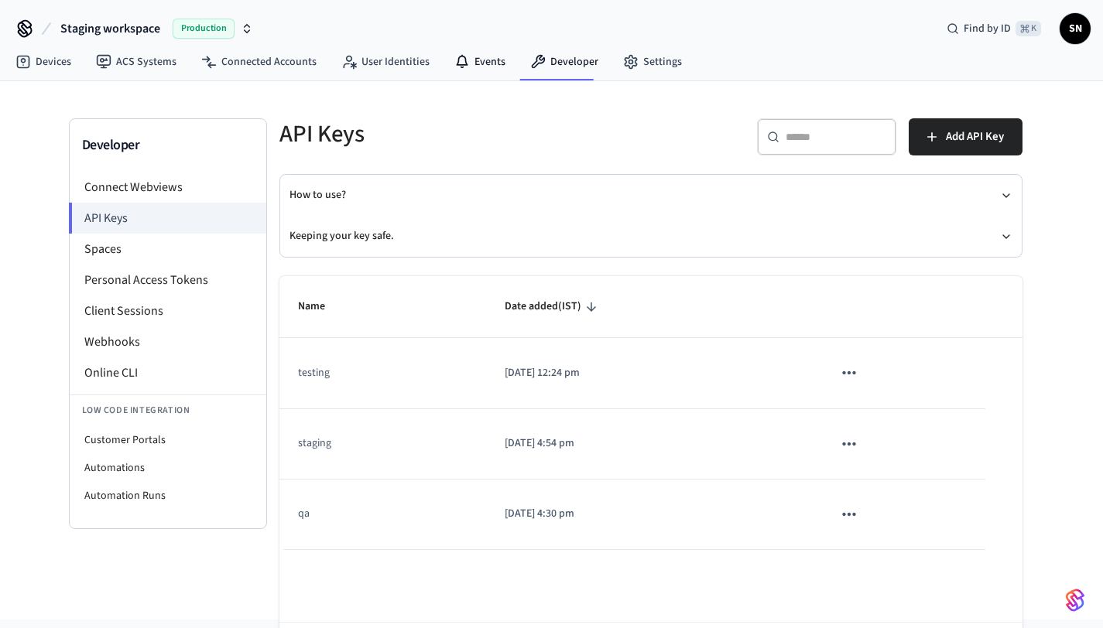
click at [454, 43] on div "Staging workspace Production Find by ID ⌘ K SN" at bounding box center [551, 22] width 1103 height 45
click at [488, 72] on link "Events" at bounding box center [480, 62] width 76 height 28
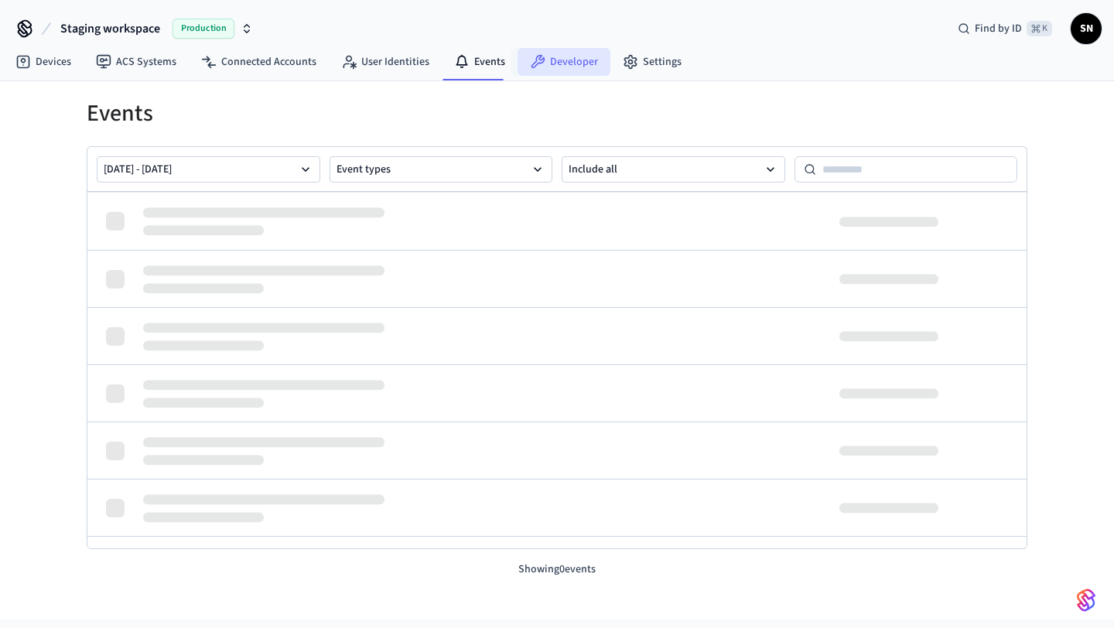
click at [548, 67] on link "Developer" at bounding box center [564, 62] width 93 height 28
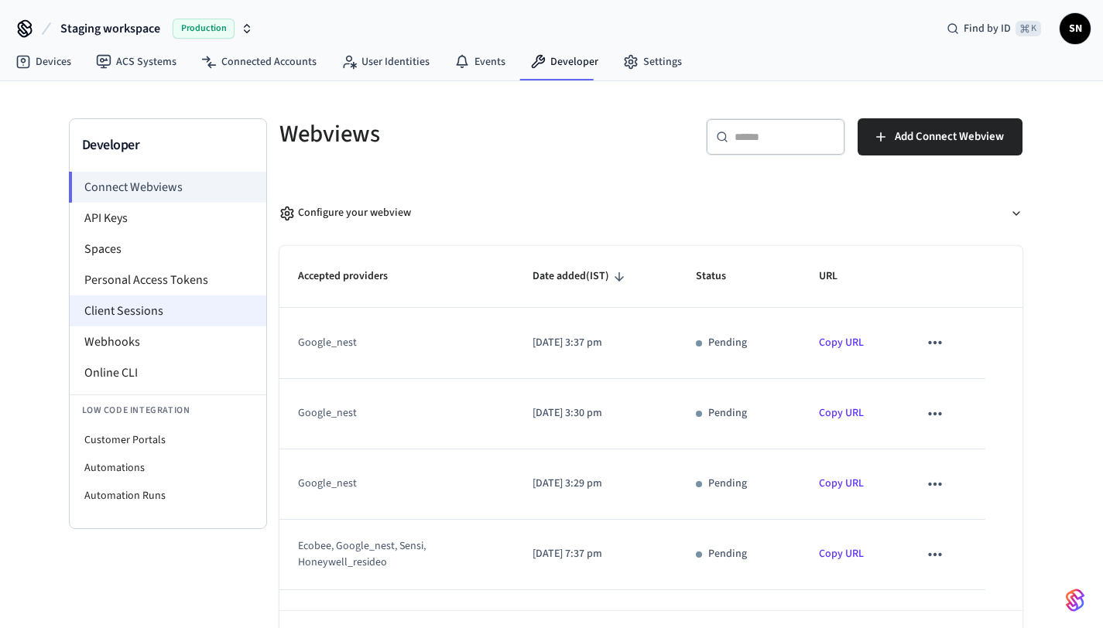
click at [144, 320] on li "Client Sessions" at bounding box center [168, 311] width 197 height 31
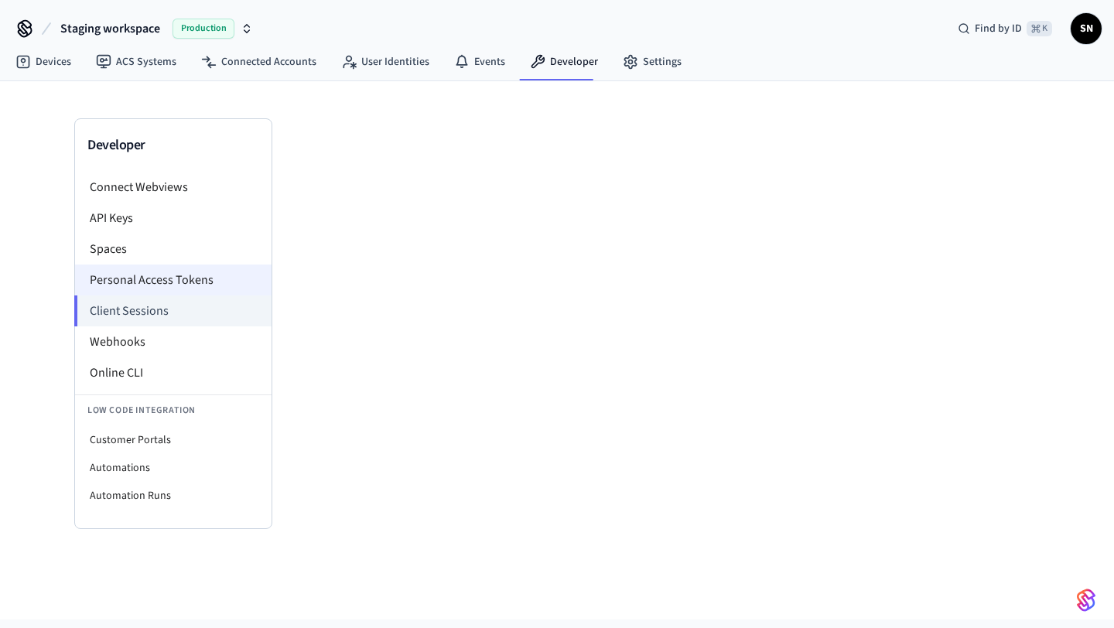
click at [150, 276] on li "Personal Access Tokens" at bounding box center [173, 280] width 197 height 31
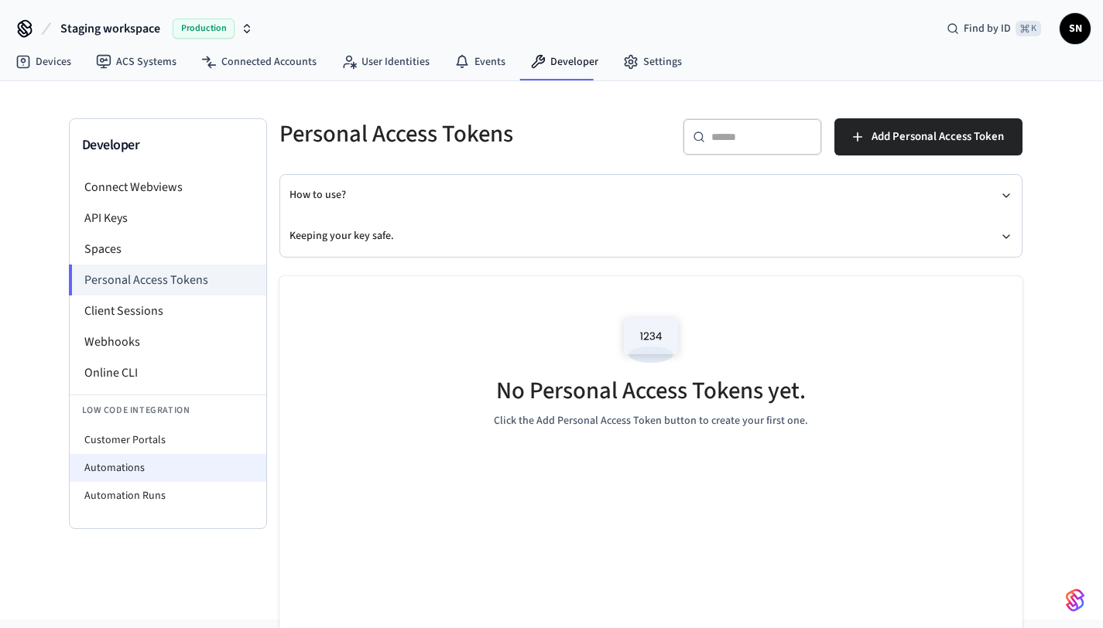
click at [147, 459] on li "Automations" at bounding box center [168, 468] width 197 height 28
click at [148, 443] on li "Customer Portals" at bounding box center [168, 440] width 197 height 28
select select "**********"
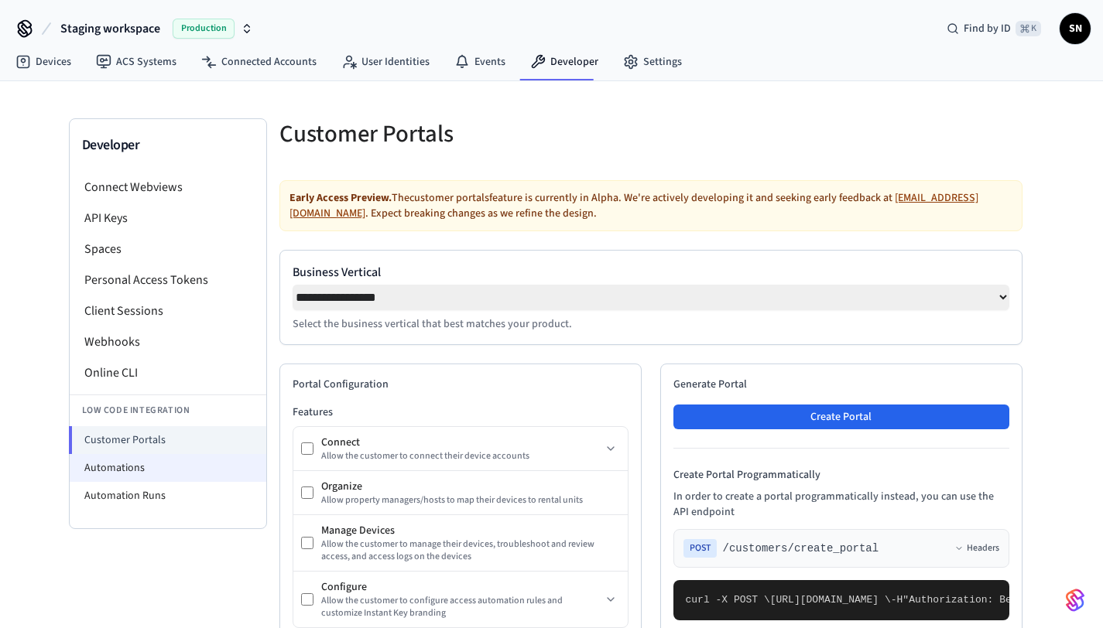
click at [146, 463] on li "Automations" at bounding box center [168, 468] width 197 height 28
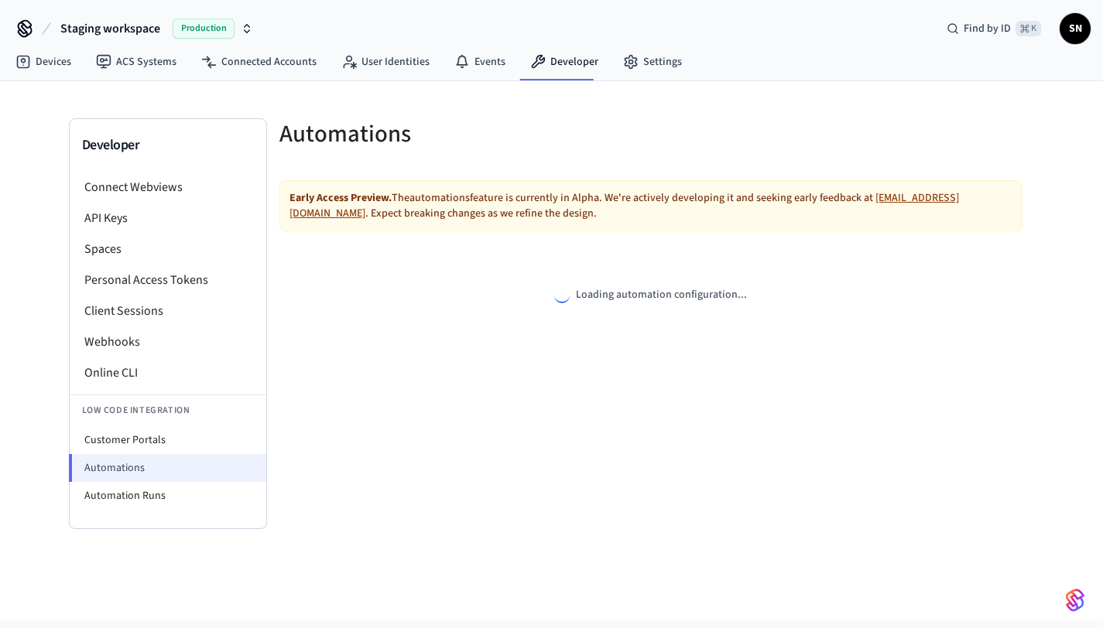
select select "**********"
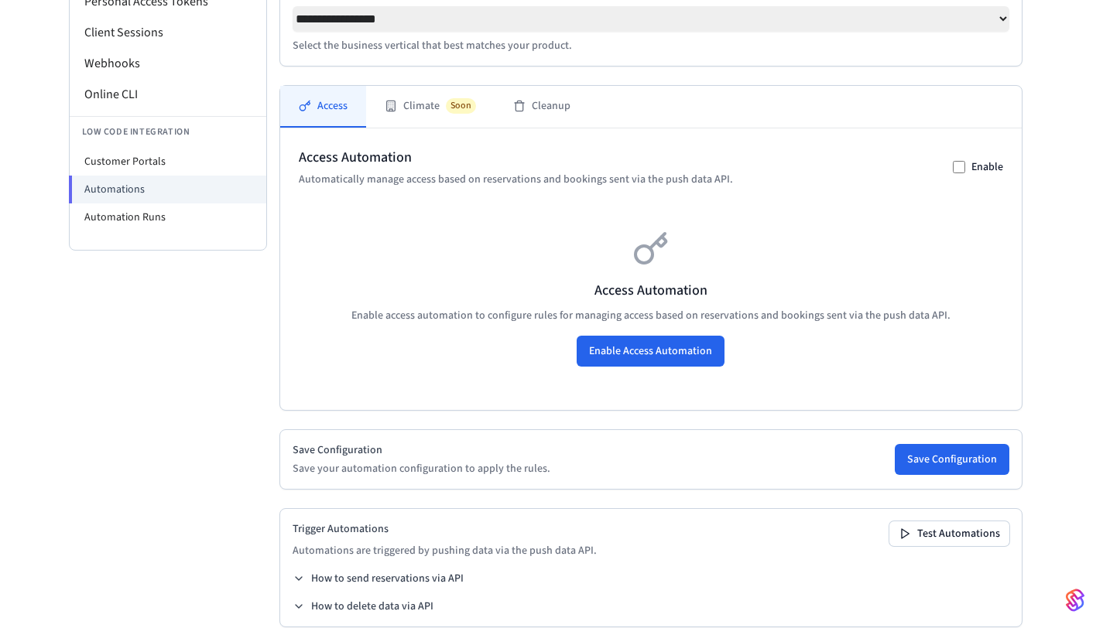
scroll to position [282, 0]
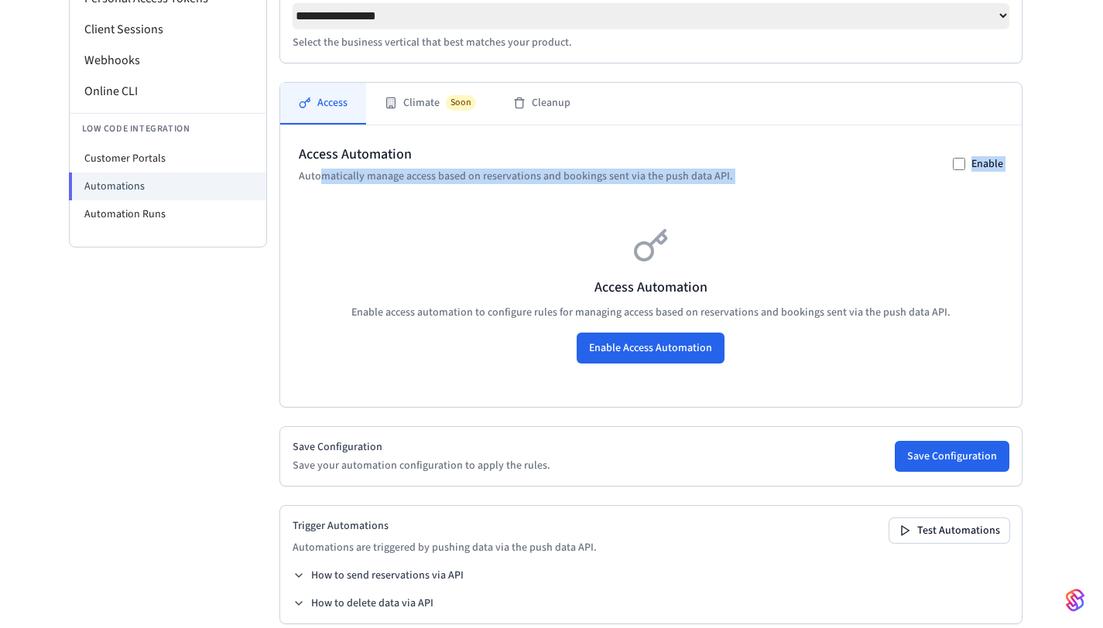
drag, startPoint x: 320, startPoint y: 185, endPoint x: 650, endPoint y: 197, distance: 330.7
click at [651, 197] on div "Access Automation Automatically manage access based on reservations and booking…" at bounding box center [651, 266] width 704 height 245
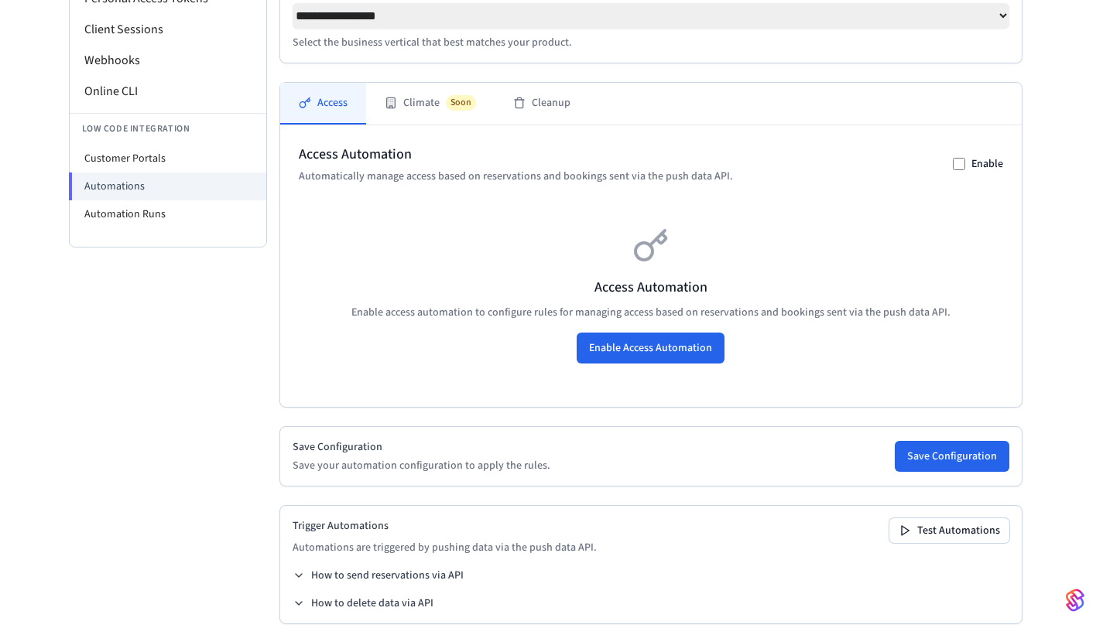
click at [596, 214] on div "Access Automation Enable access automation to configure rules for managing acce…" at bounding box center [651, 296] width 704 height 186
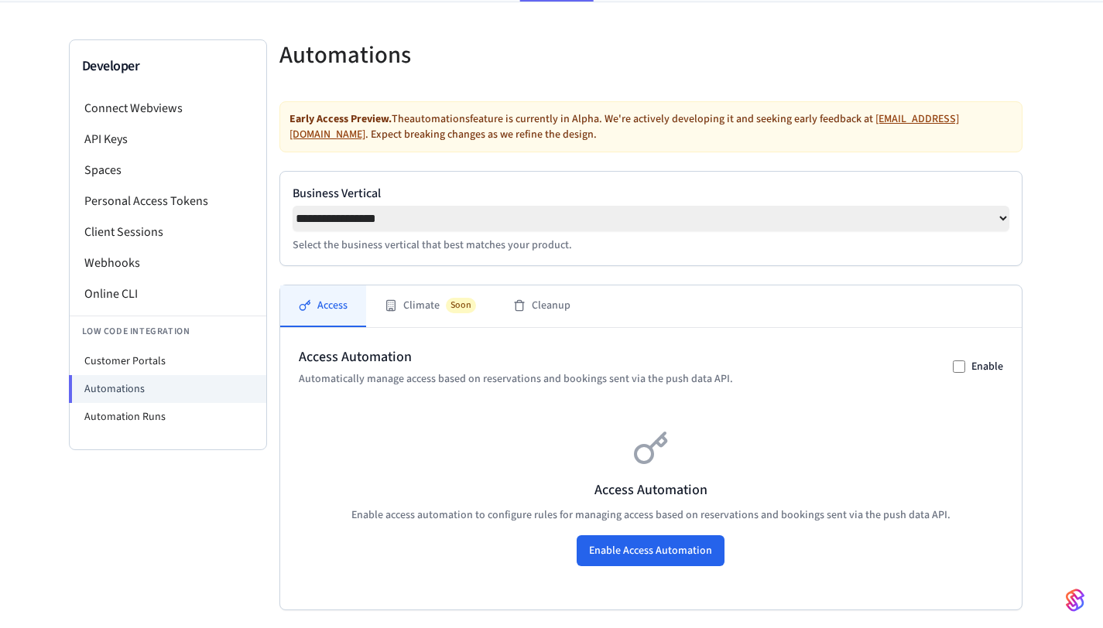
scroll to position [0, 0]
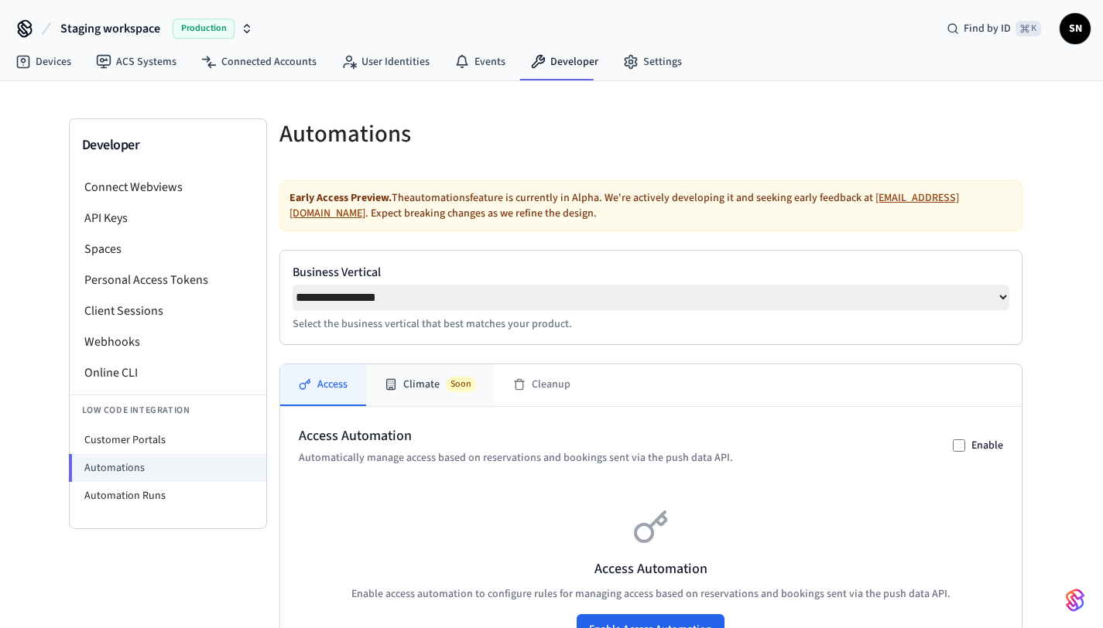
click at [425, 402] on button "Climate Soon" at bounding box center [430, 386] width 128 height 42
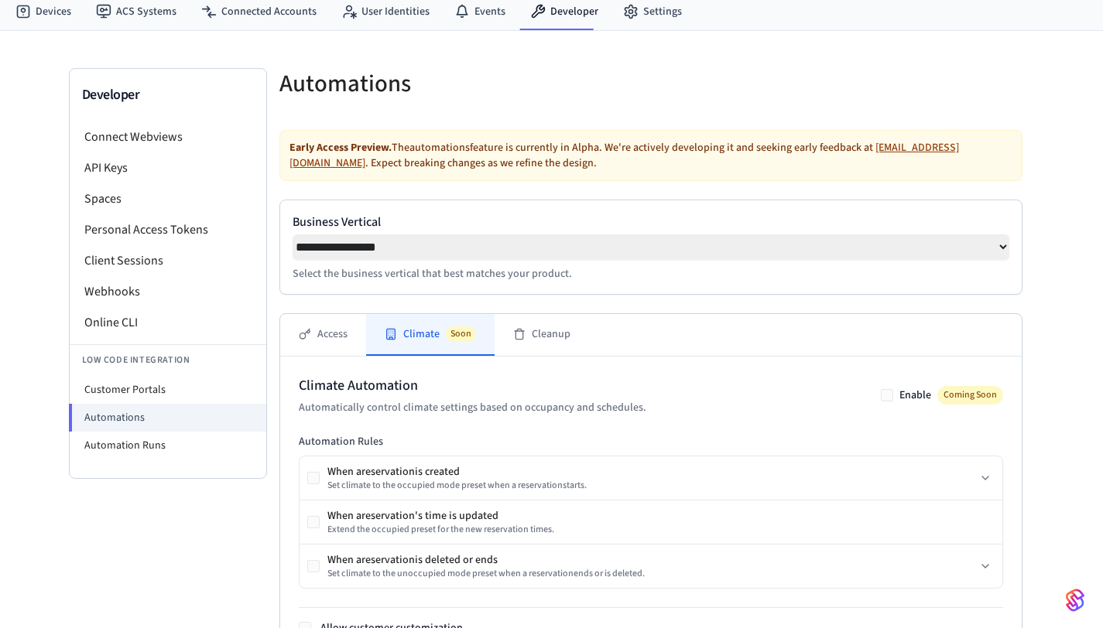
scroll to position [55, 0]
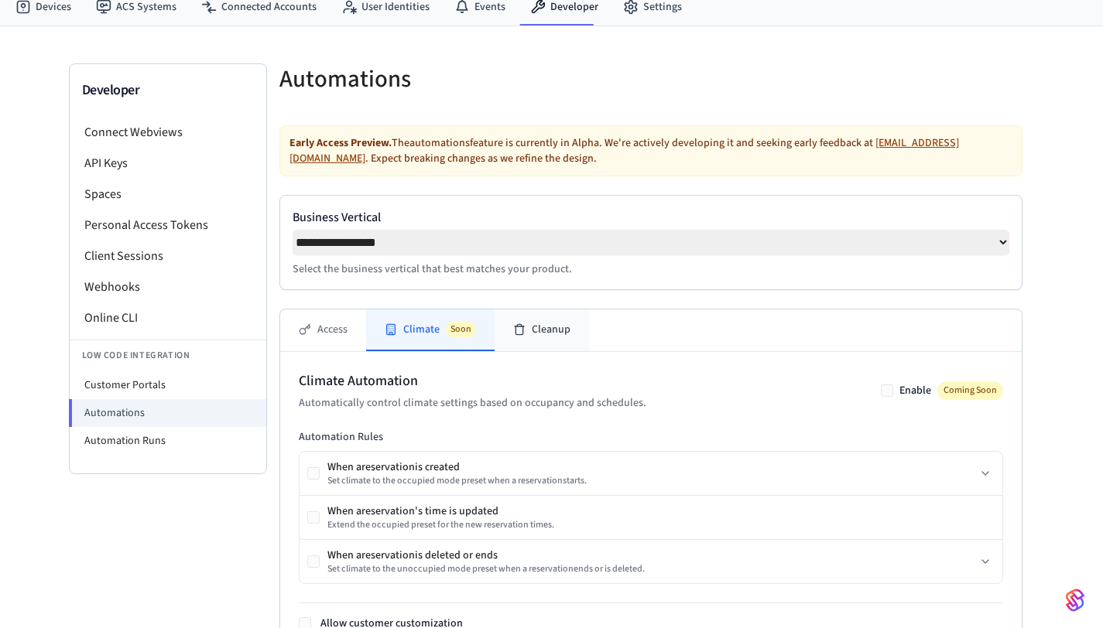
click at [519, 333] on icon at bounding box center [519, 330] width 12 height 12
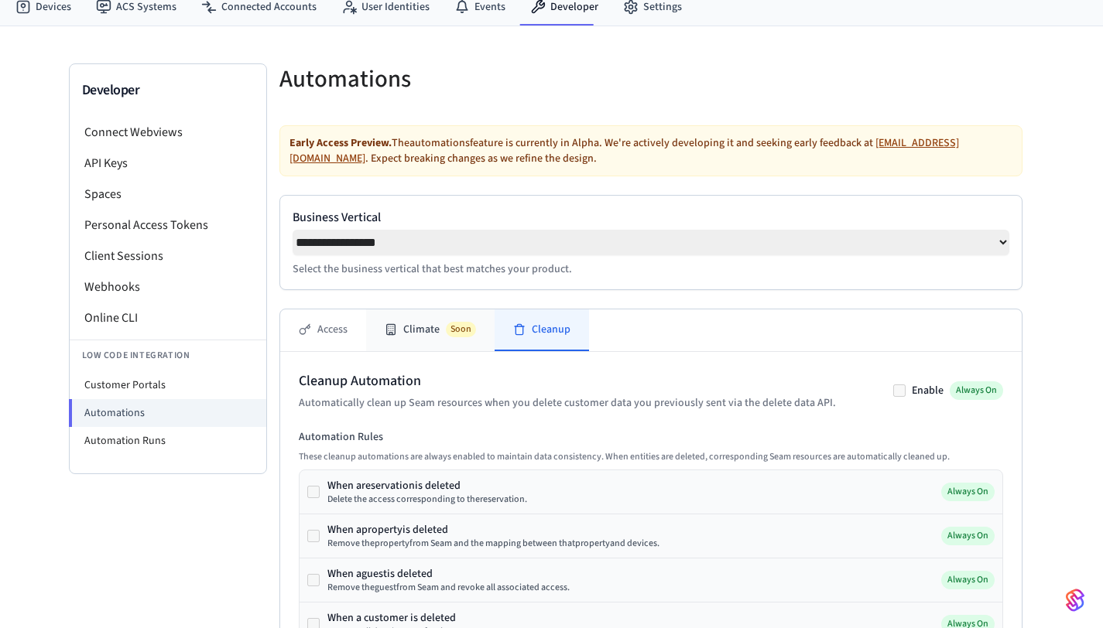
click at [462, 344] on button "Climate Soon" at bounding box center [430, 331] width 128 height 42
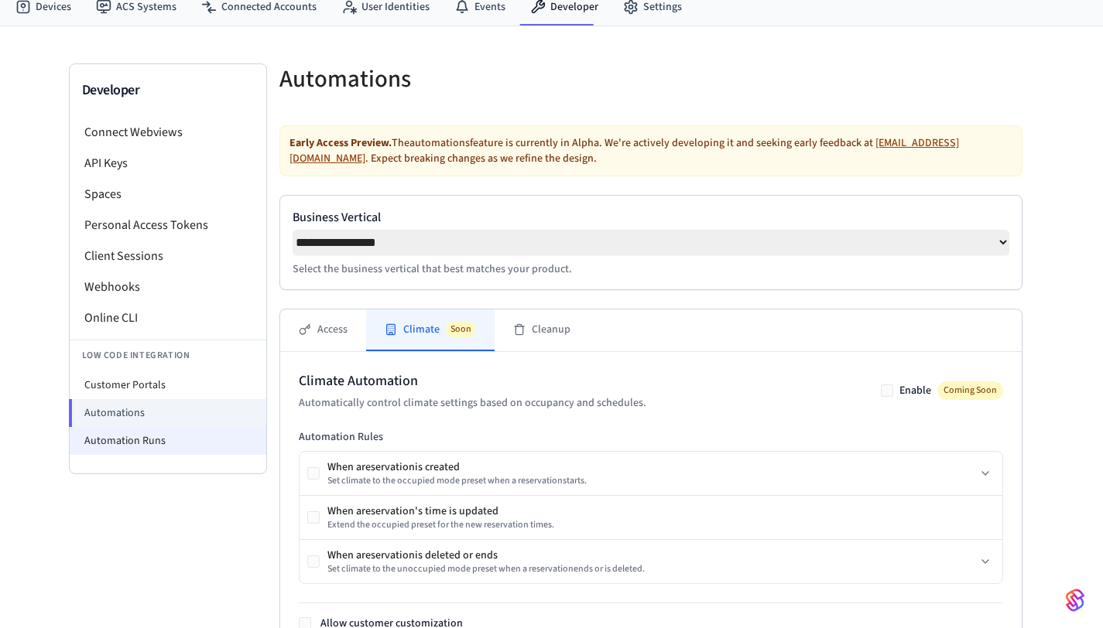
click at [171, 450] on li "Automation Runs" at bounding box center [168, 441] width 197 height 28
click at [154, 446] on li "Automation Runs" at bounding box center [168, 441] width 197 height 28
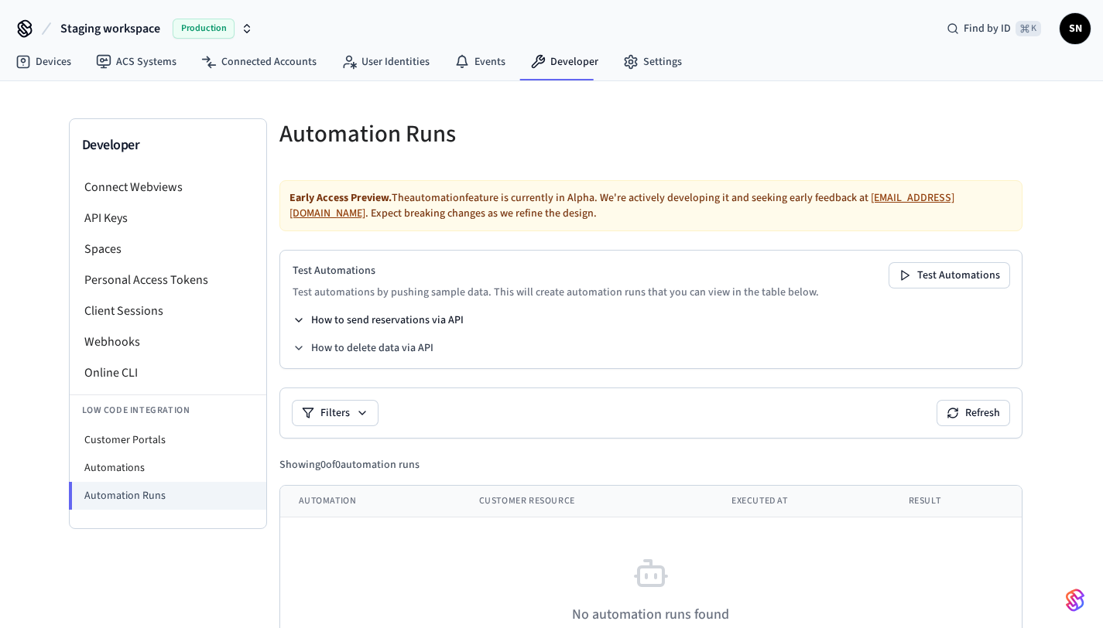
click at [303, 325] on icon at bounding box center [299, 320] width 12 height 12
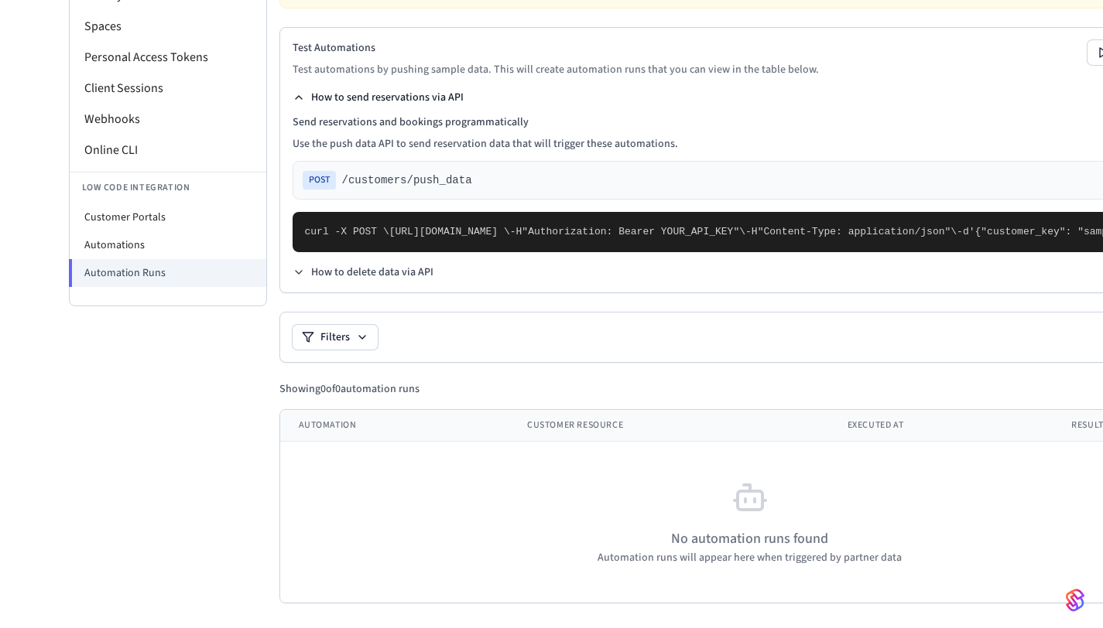
scroll to position [264, 0]
click at [125, 231] on li "Automations" at bounding box center [168, 245] width 197 height 28
select select "**********"
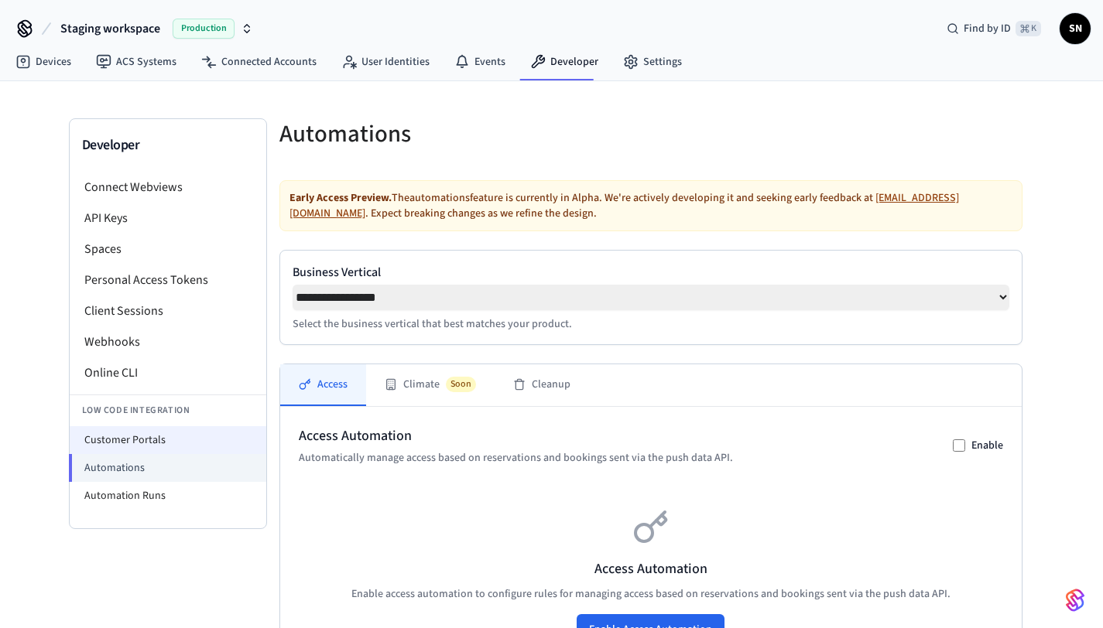
click at [135, 432] on li "Customer Portals" at bounding box center [168, 440] width 197 height 28
select select "**********"
